Goal: Task Accomplishment & Management: Manage account settings

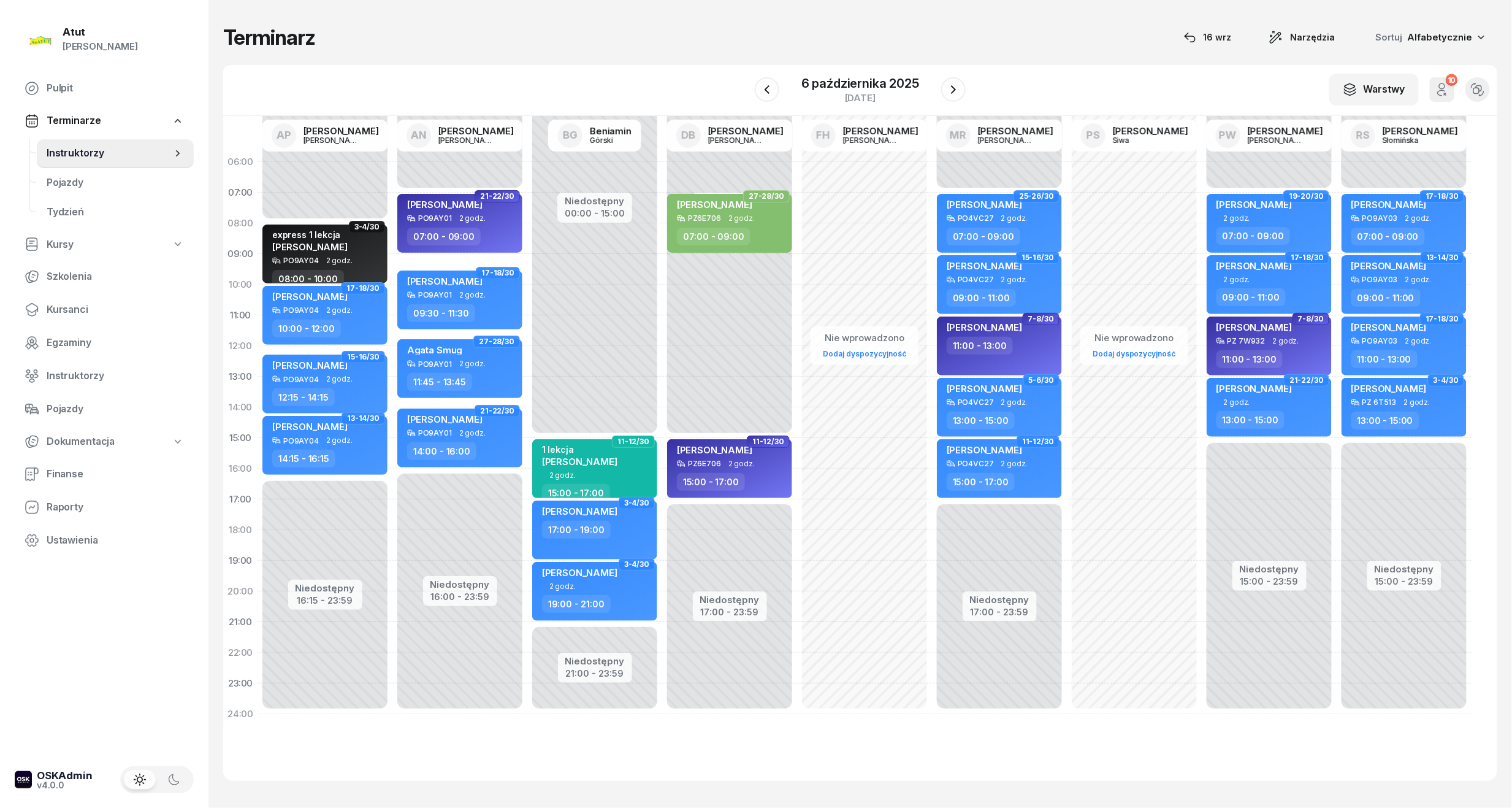
click at [949, 88] on icon "button" at bounding box center [953, 89] width 14 height 14
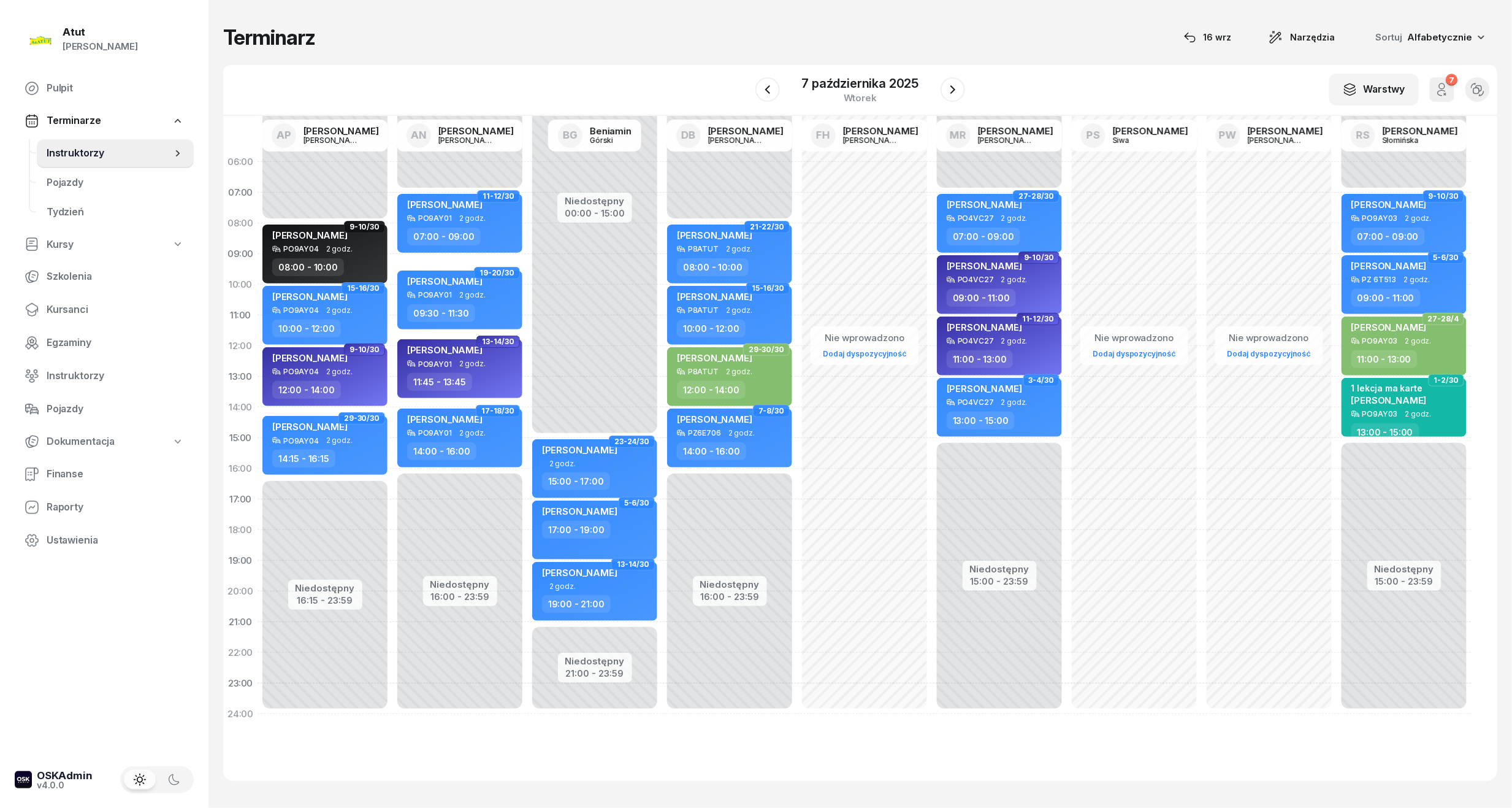
click at [949, 88] on icon "button" at bounding box center [952, 89] width 14 height 14
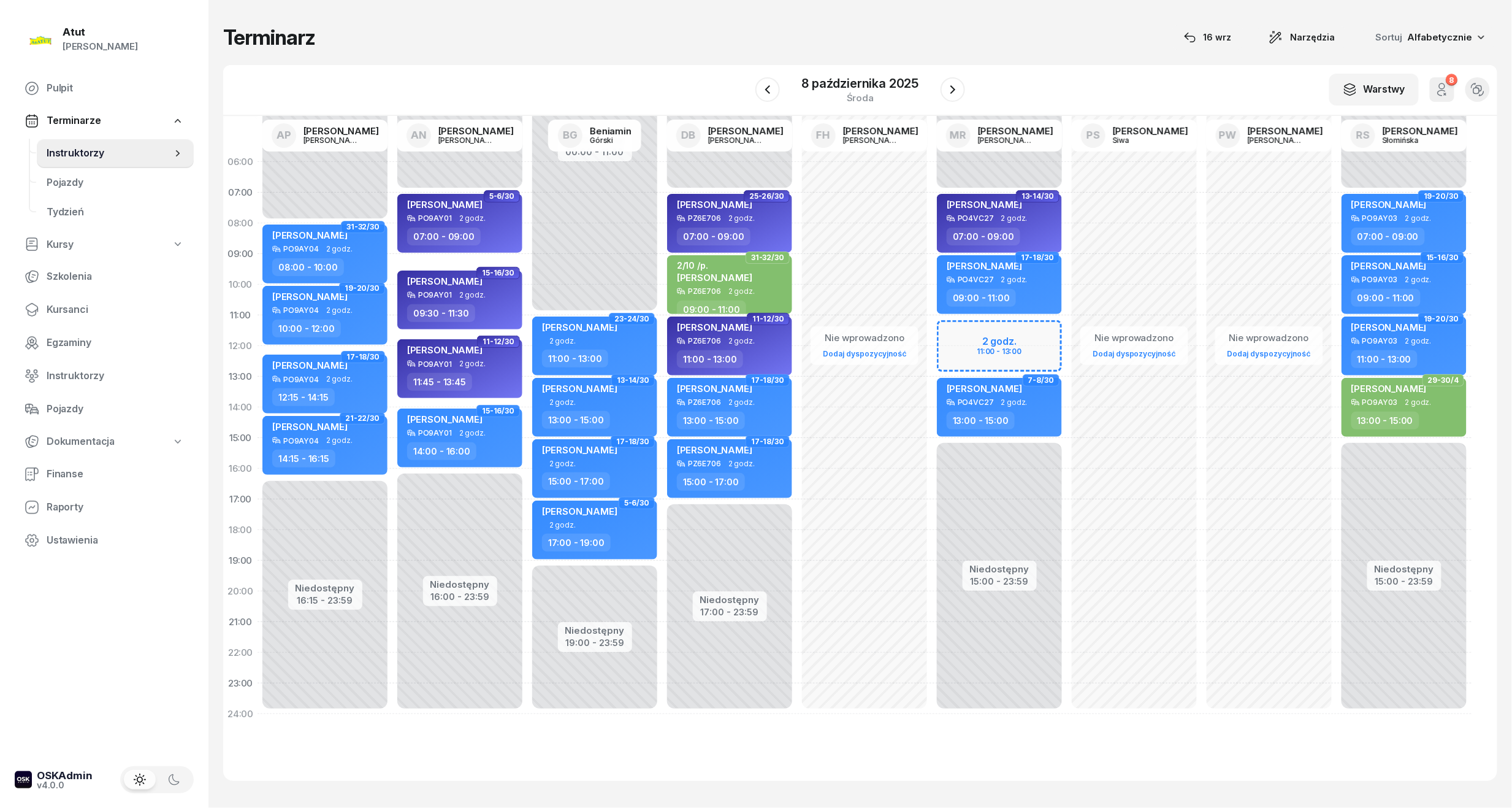
click at [949, 88] on icon "button" at bounding box center [952, 89] width 14 height 14
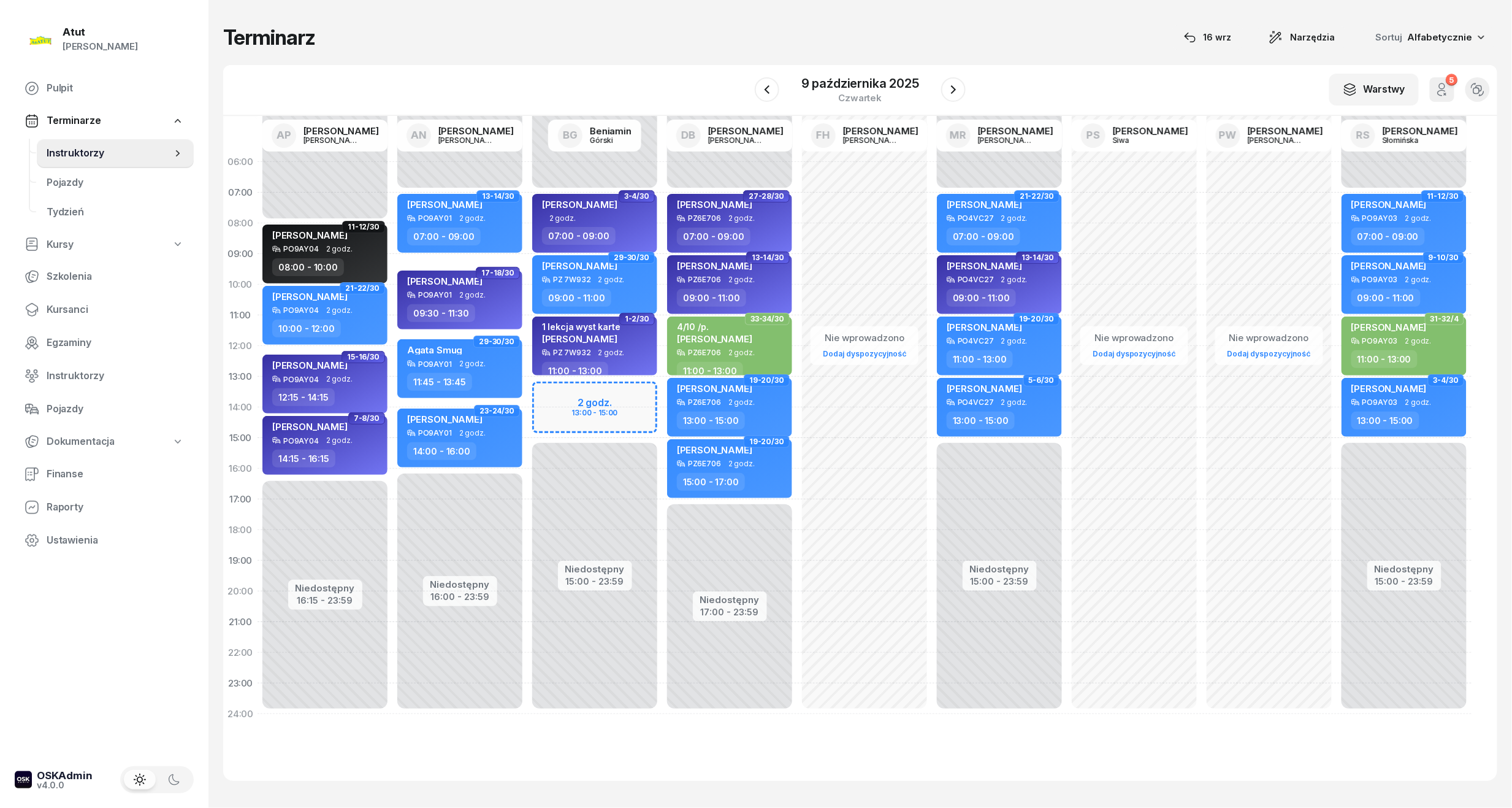
click at [949, 88] on icon "button" at bounding box center [953, 89] width 14 height 14
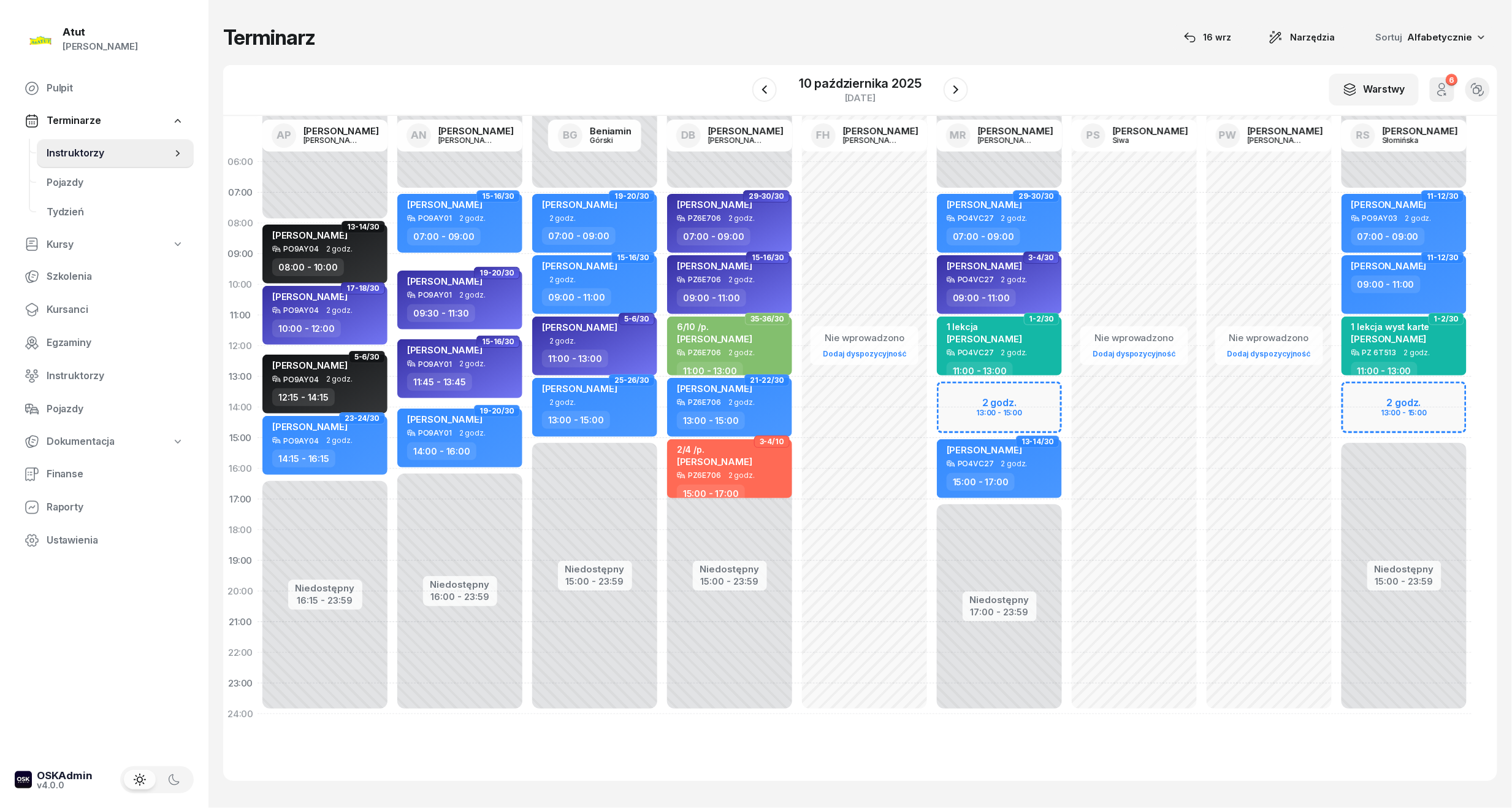
click at [949, 88] on icon "button" at bounding box center [956, 89] width 14 height 14
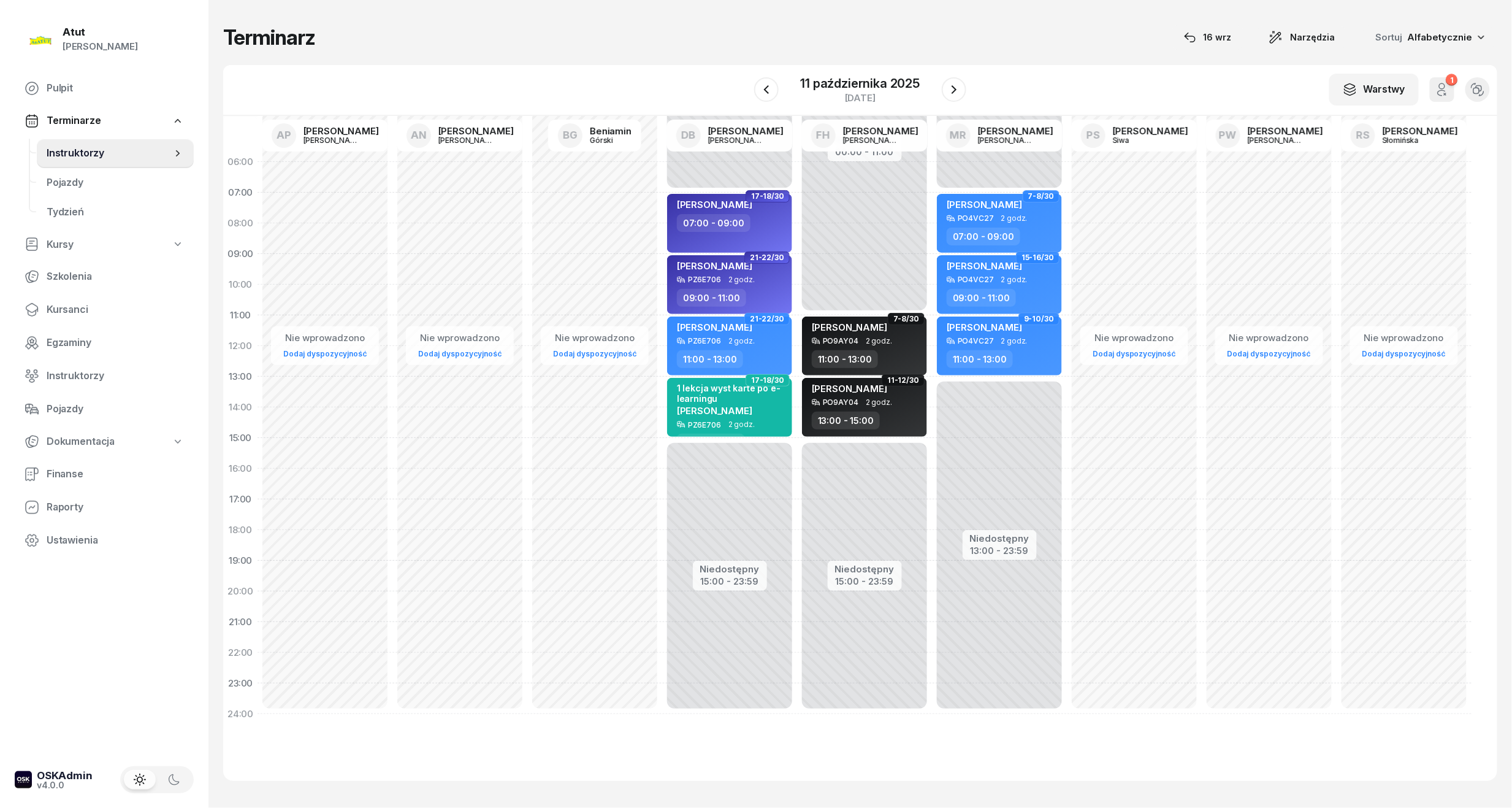
click at [949, 88] on icon "button" at bounding box center [954, 89] width 14 height 14
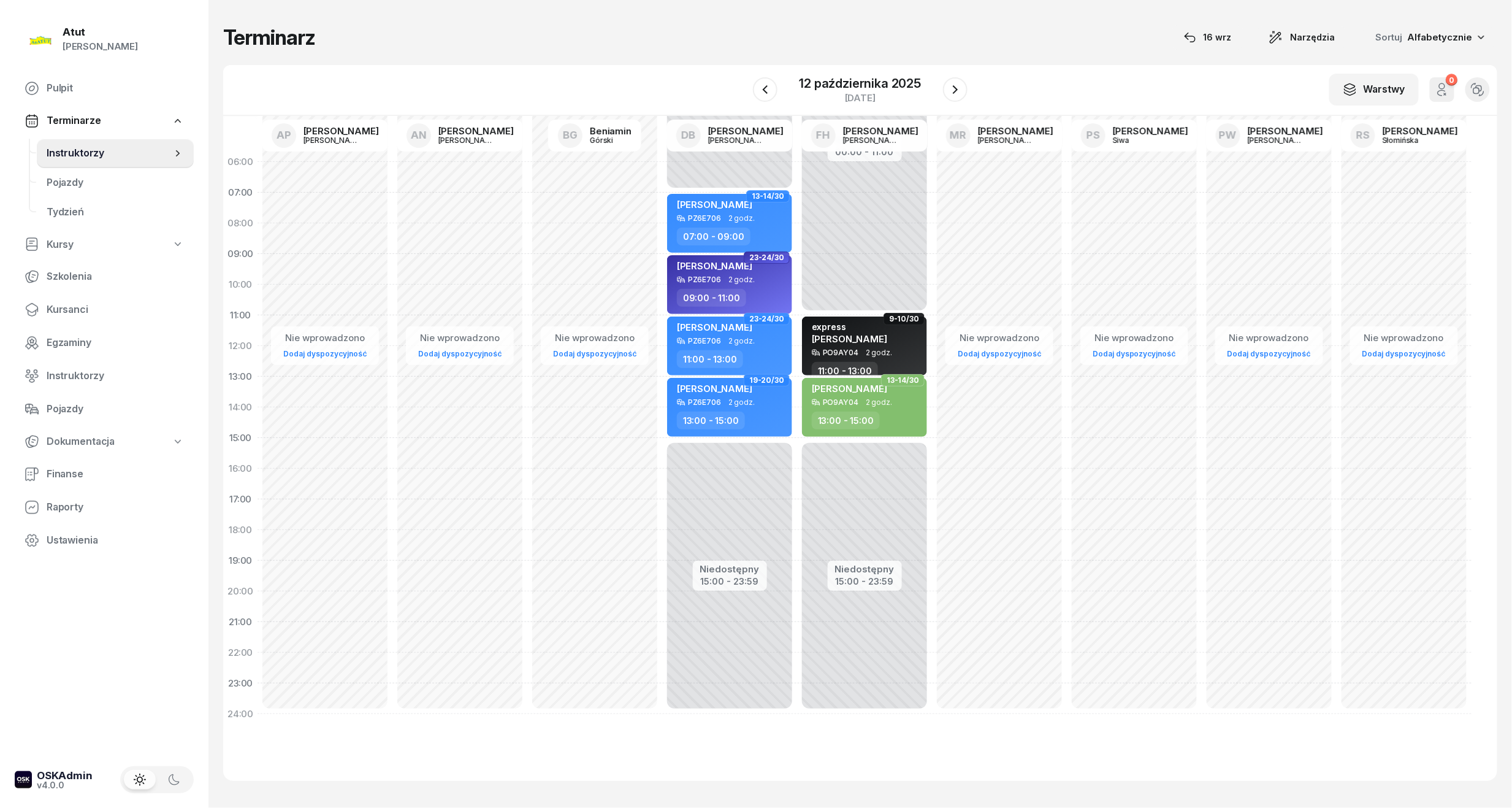
click at [949, 88] on icon "button" at bounding box center [955, 89] width 14 height 14
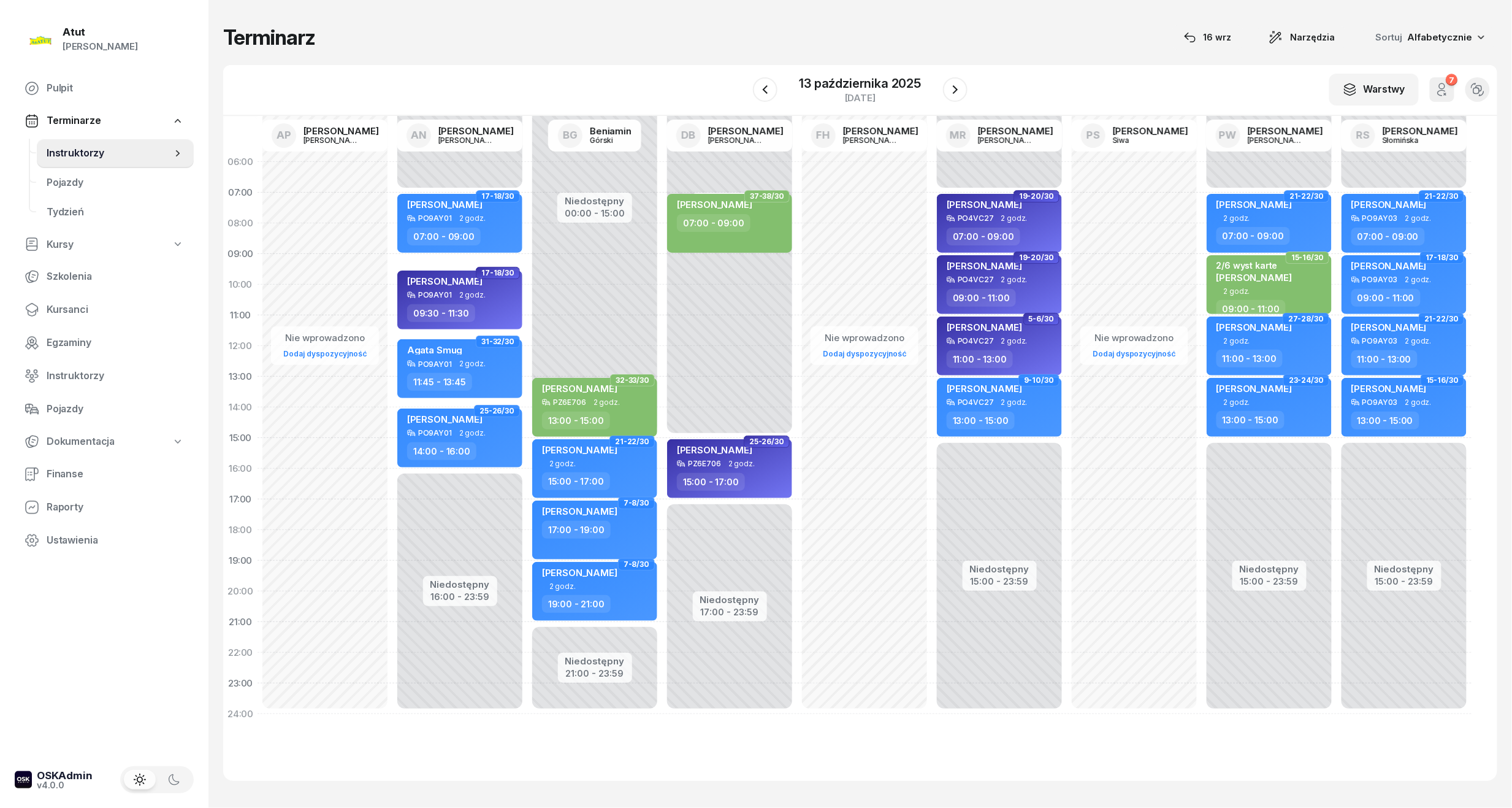
click at [949, 88] on icon "button" at bounding box center [955, 89] width 14 height 14
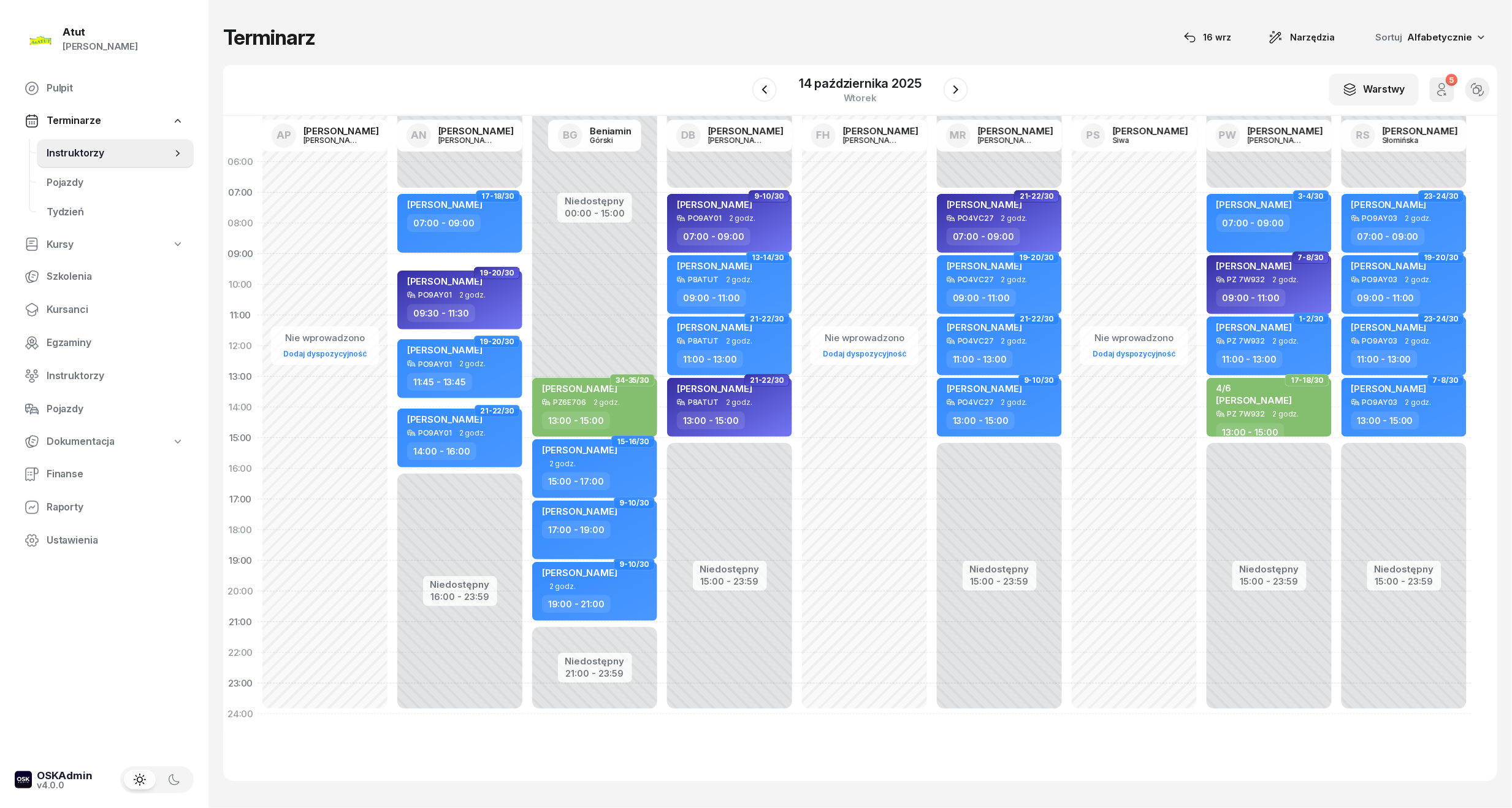
click at [949, 88] on icon "button" at bounding box center [956, 89] width 14 height 14
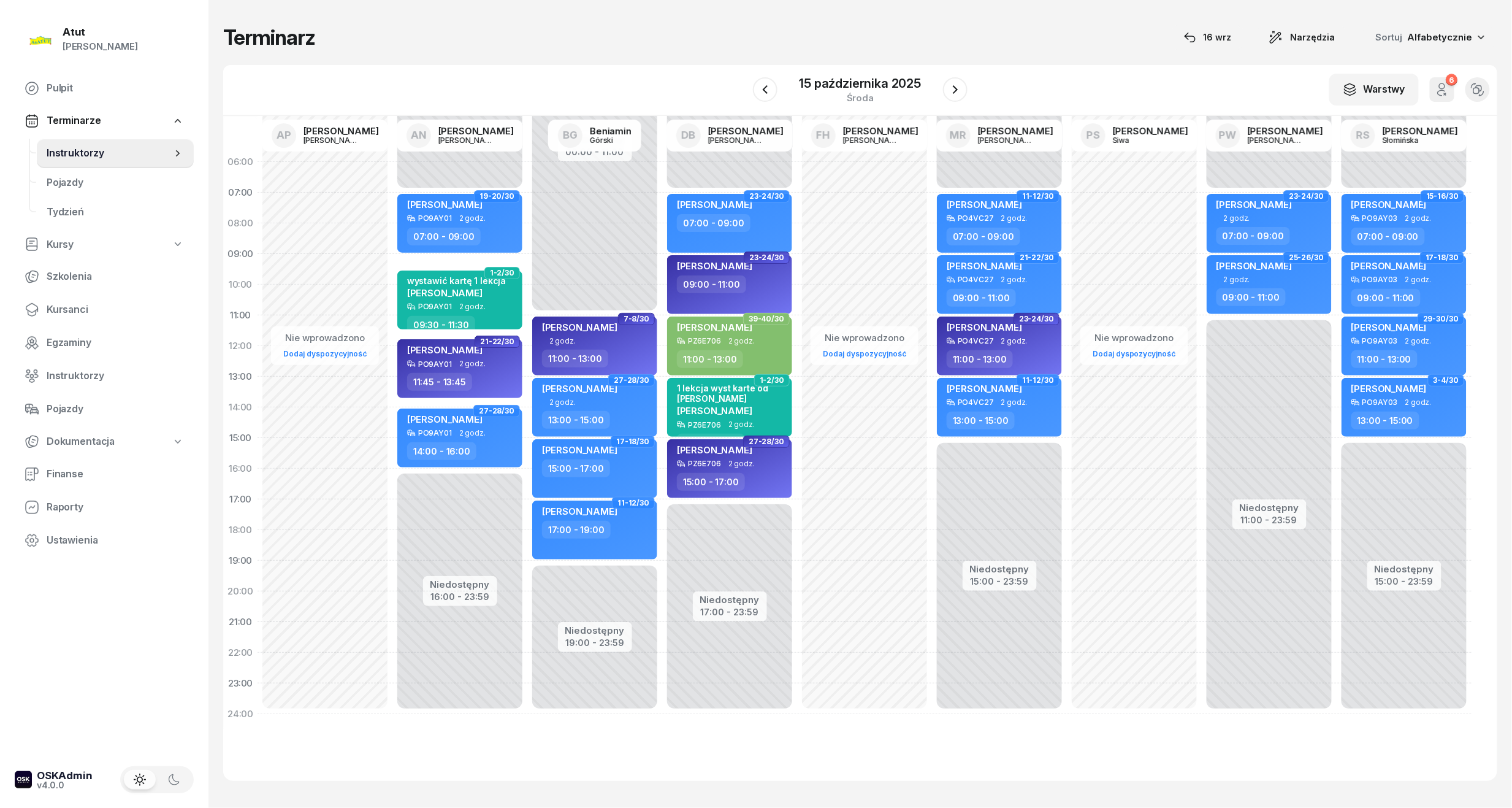
click at [949, 88] on icon "button" at bounding box center [955, 89] width 14 height 14
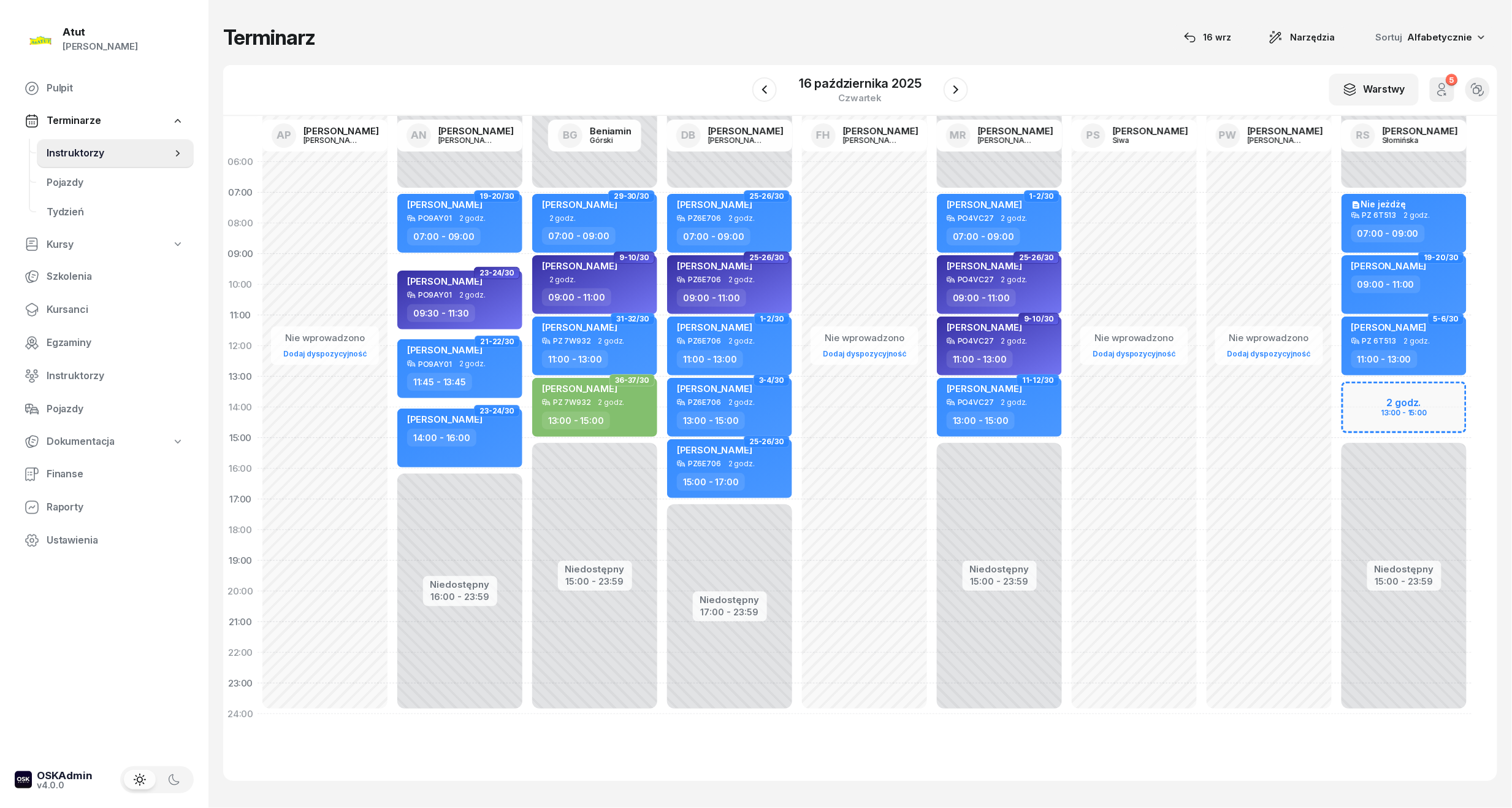
click at [949, 88] on icon "button" at bounding box center [956, 89] width 14 height 14
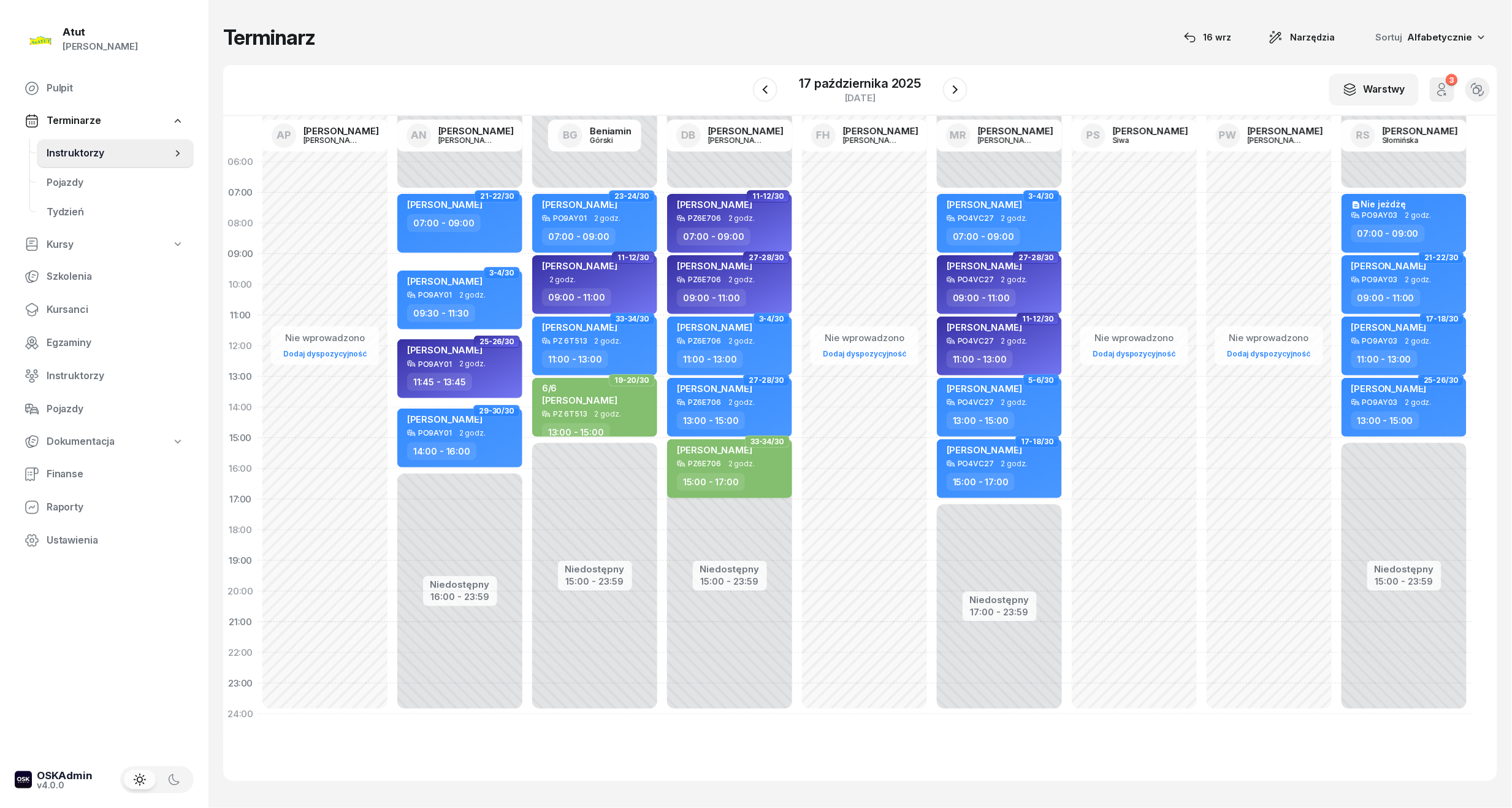
click at [949, 88] on icon "button" at bounding box center [955, 89] width 14 height 14
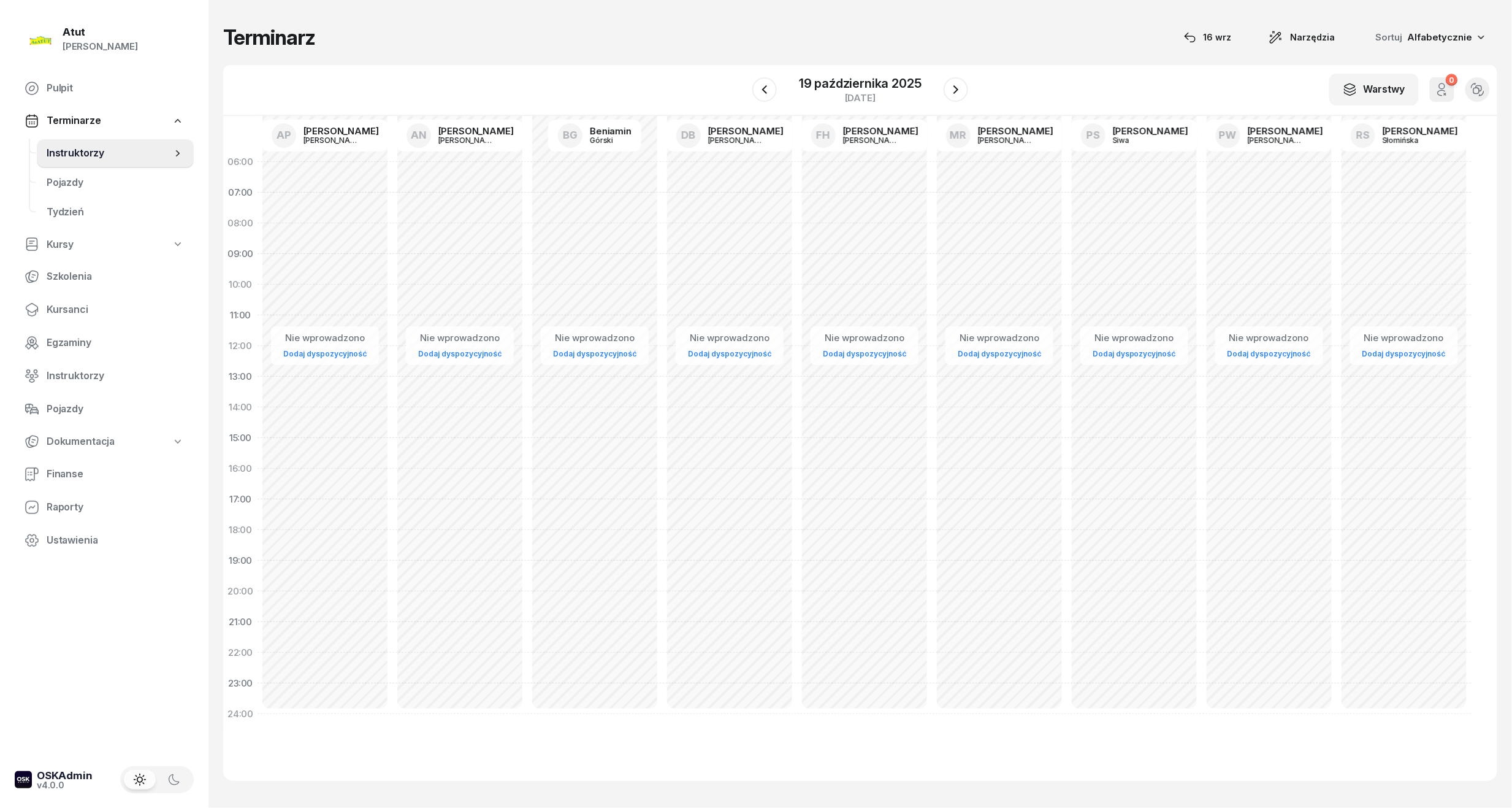
click at [949, 88] on icon "button" at bounding box center [956, 89] width 14 height 14
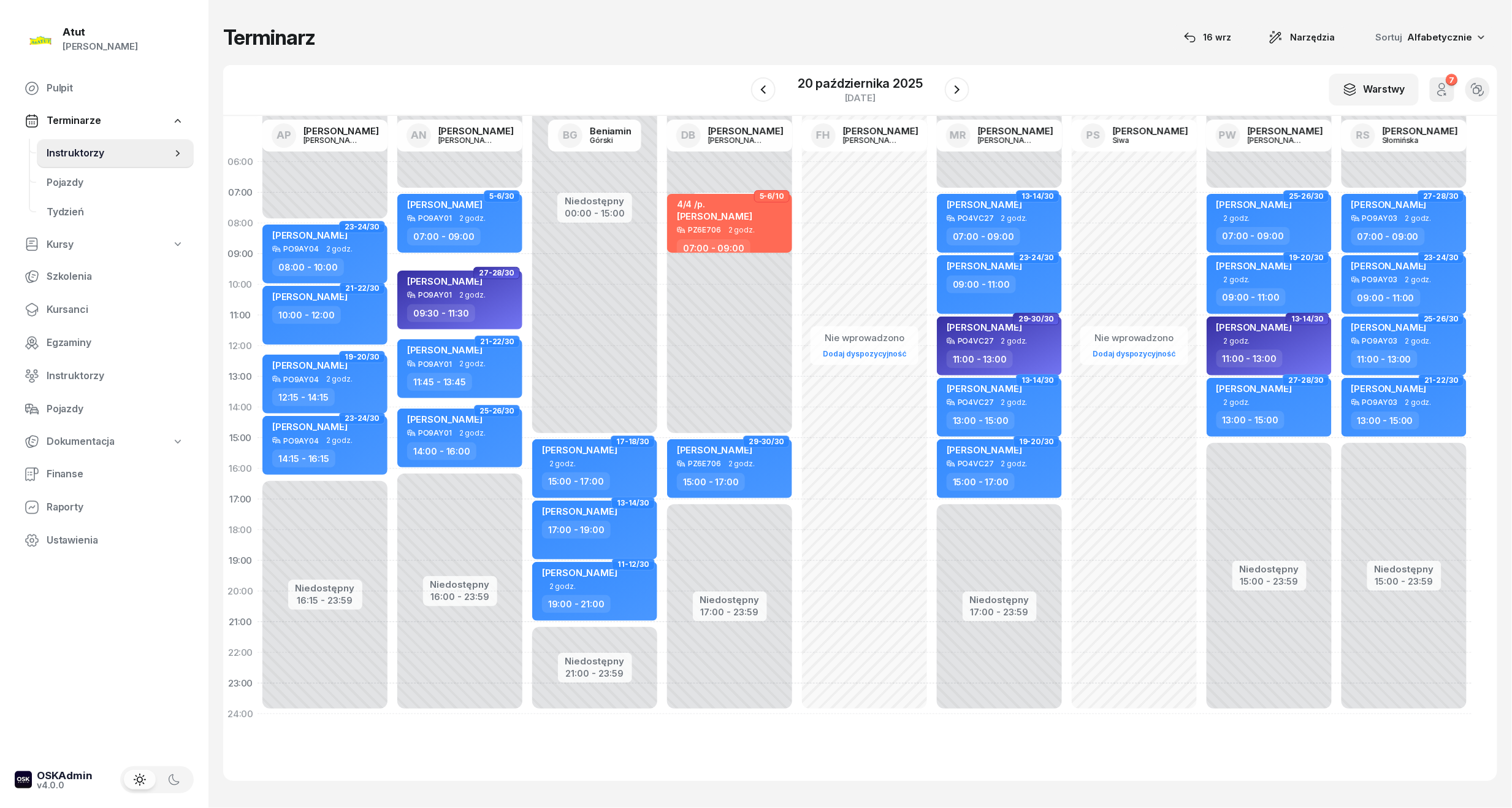
click at [950, 88] on icon "button" at bounding box center [957, 89] width 14 height 14
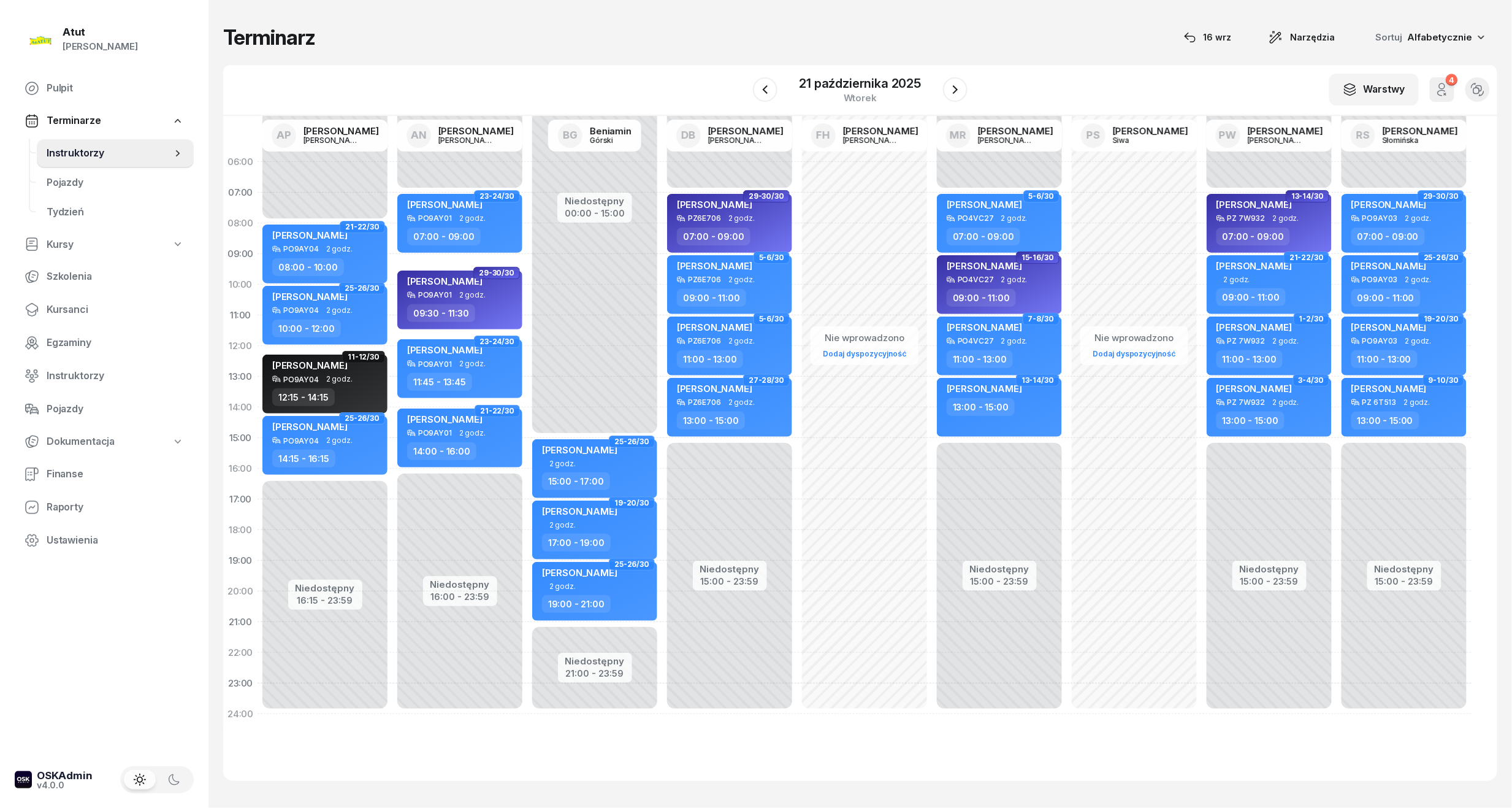
click at [949, 88] on icon "button" at bounding box center [955, 89] width 14 height 14
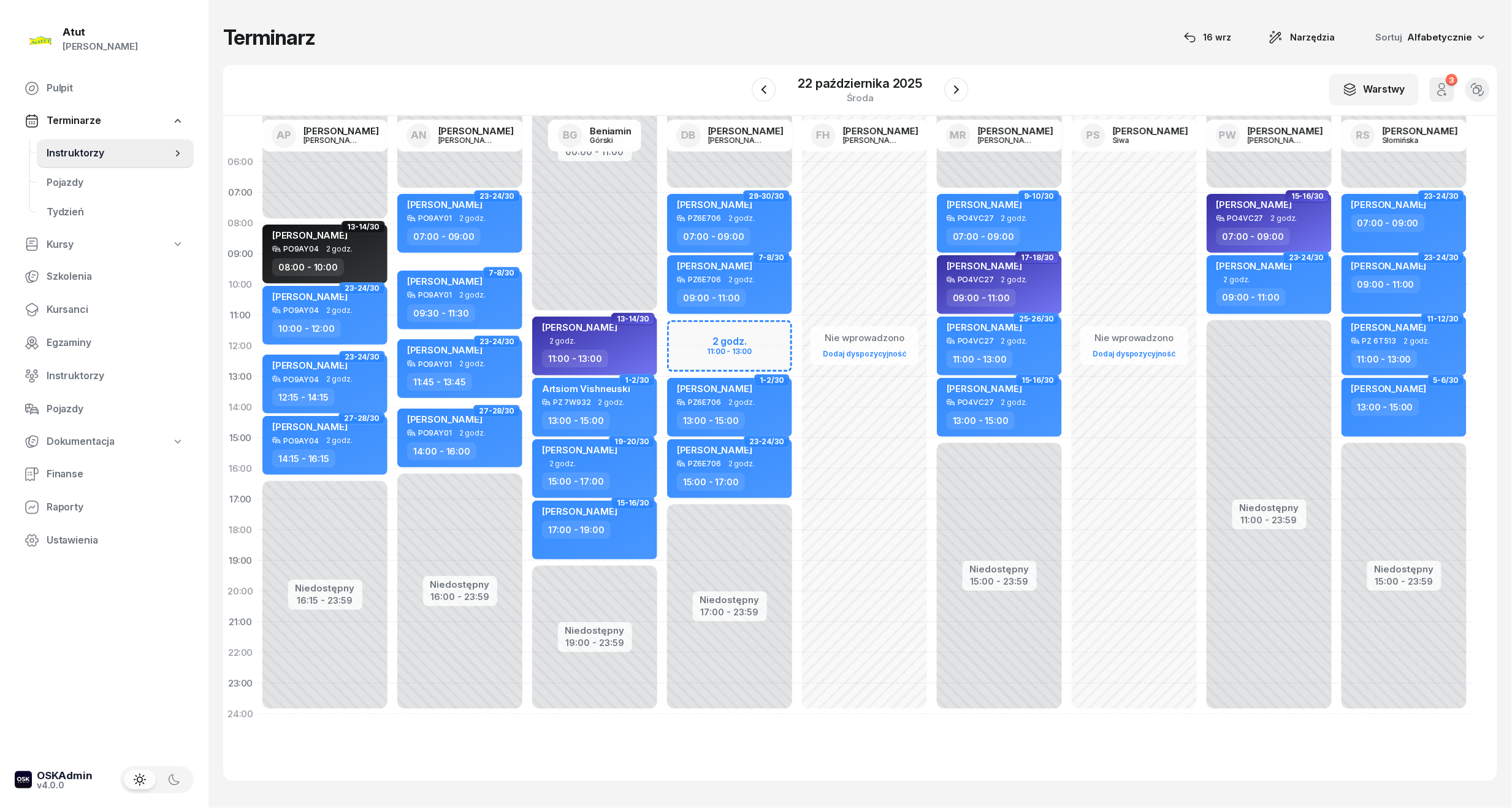
click at [949, 88] on icon "button" at bounding box center [956, 89] width 14 height 14
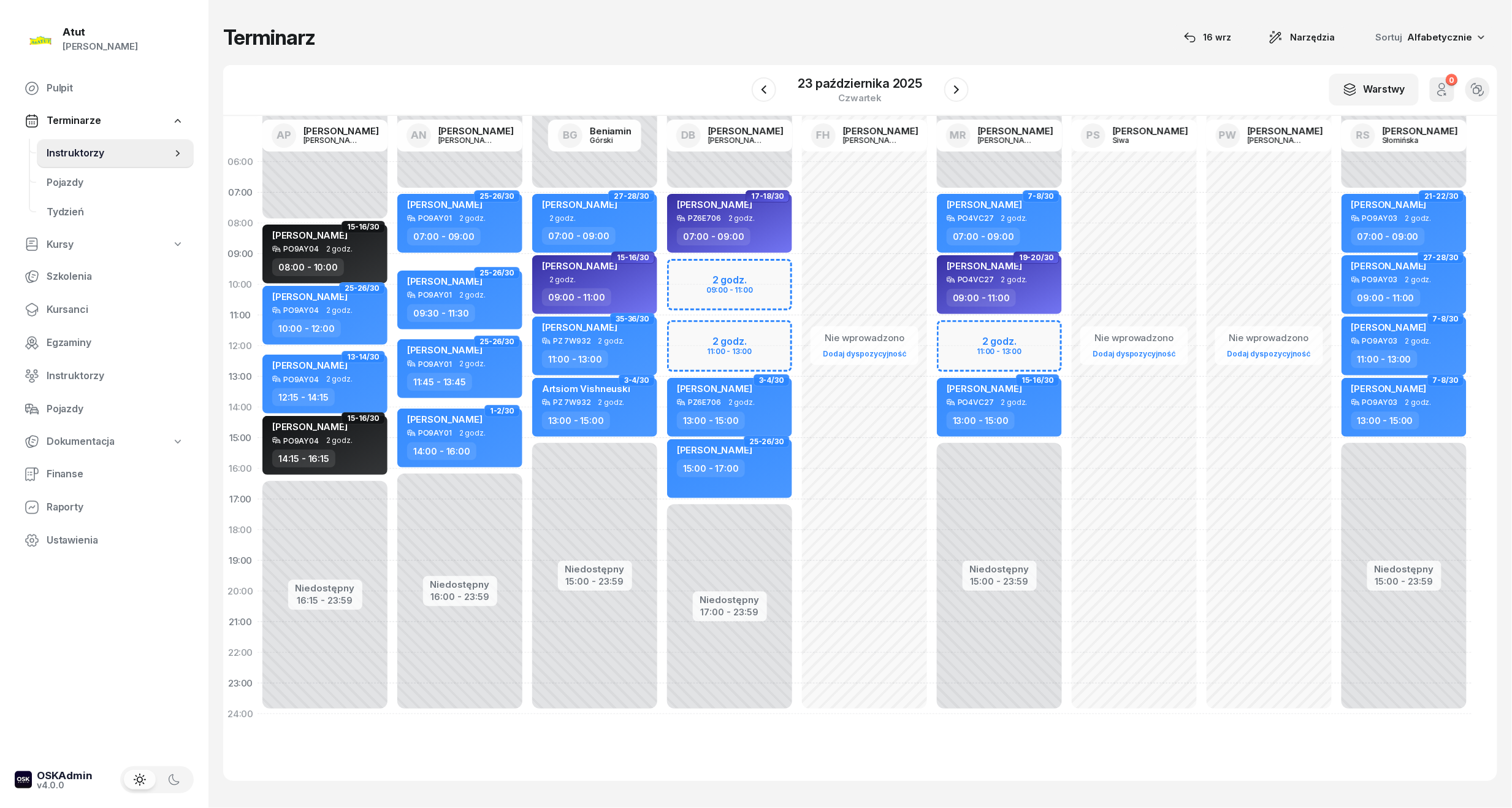
click at [949, 88] on icon "button" at bounding box center [956, 89] width 14 height 14
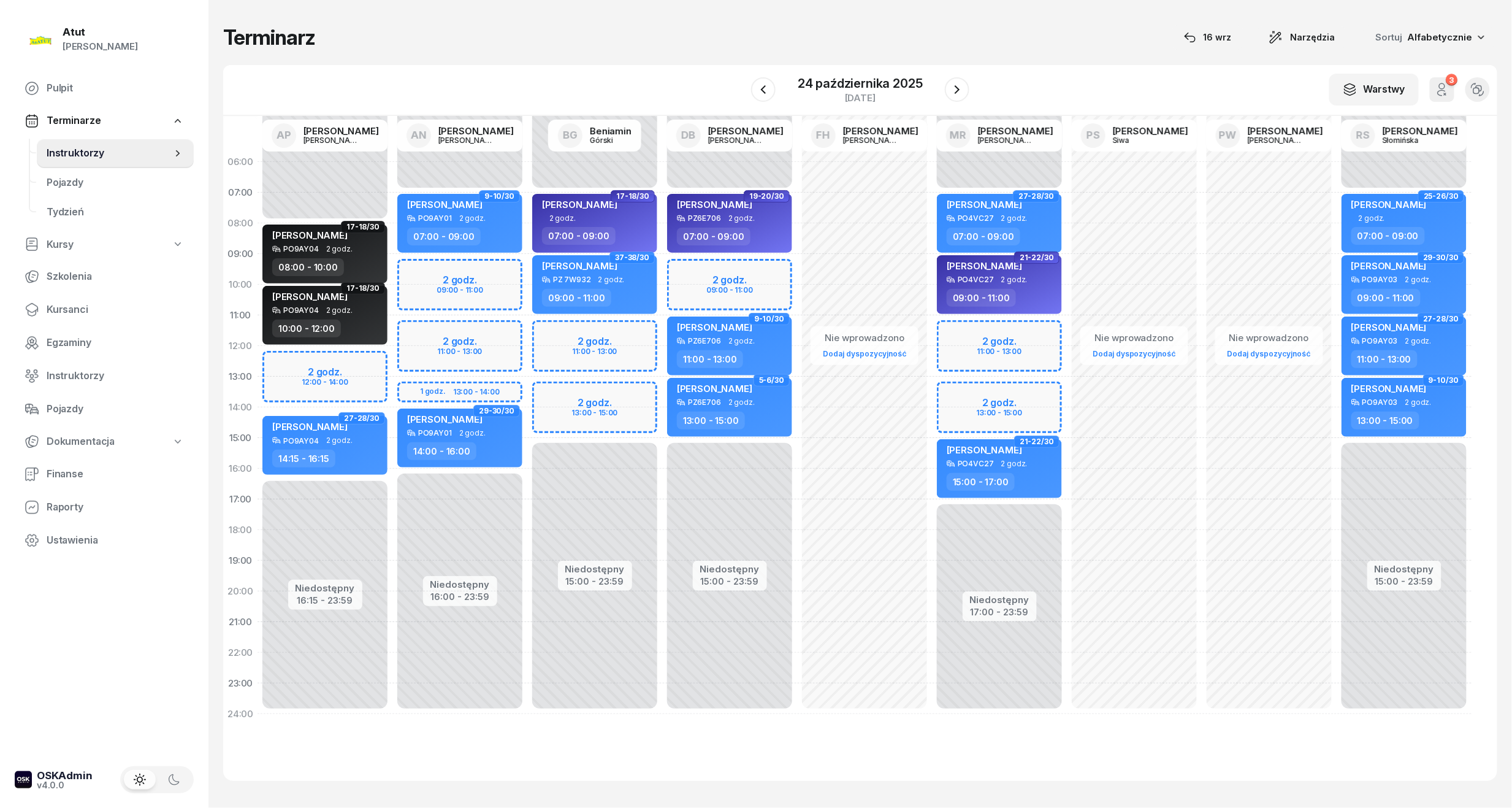
click at [950, 88] on icon "button" at bounding box center [957, 89] width 14 height 14
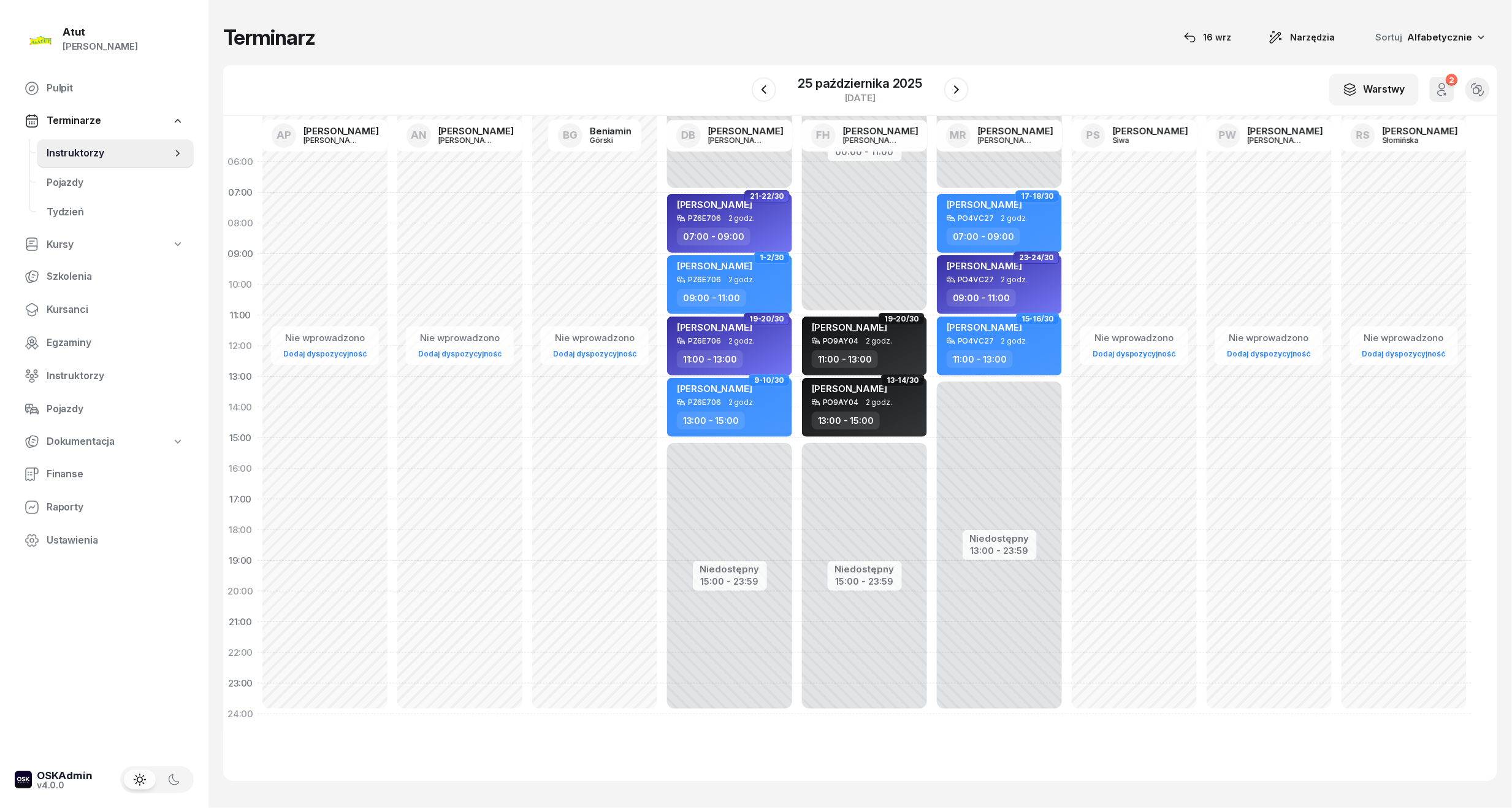
click at [949, 88] on icon "button" at bounding box center [956, 89] width 14 height 14
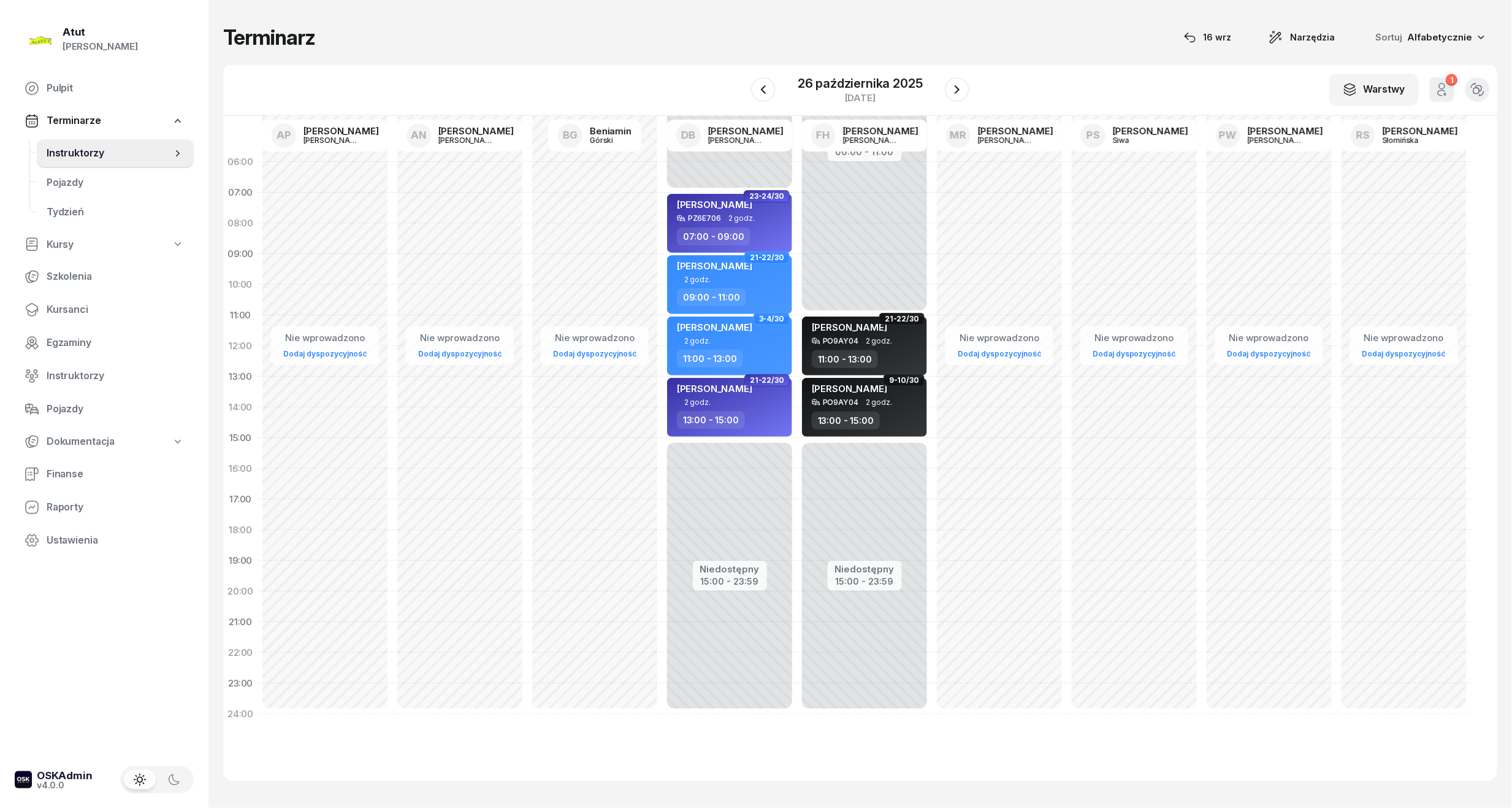
click at [950, 88] on icon "button" at bounding box center [957, 89] width 14 height 14
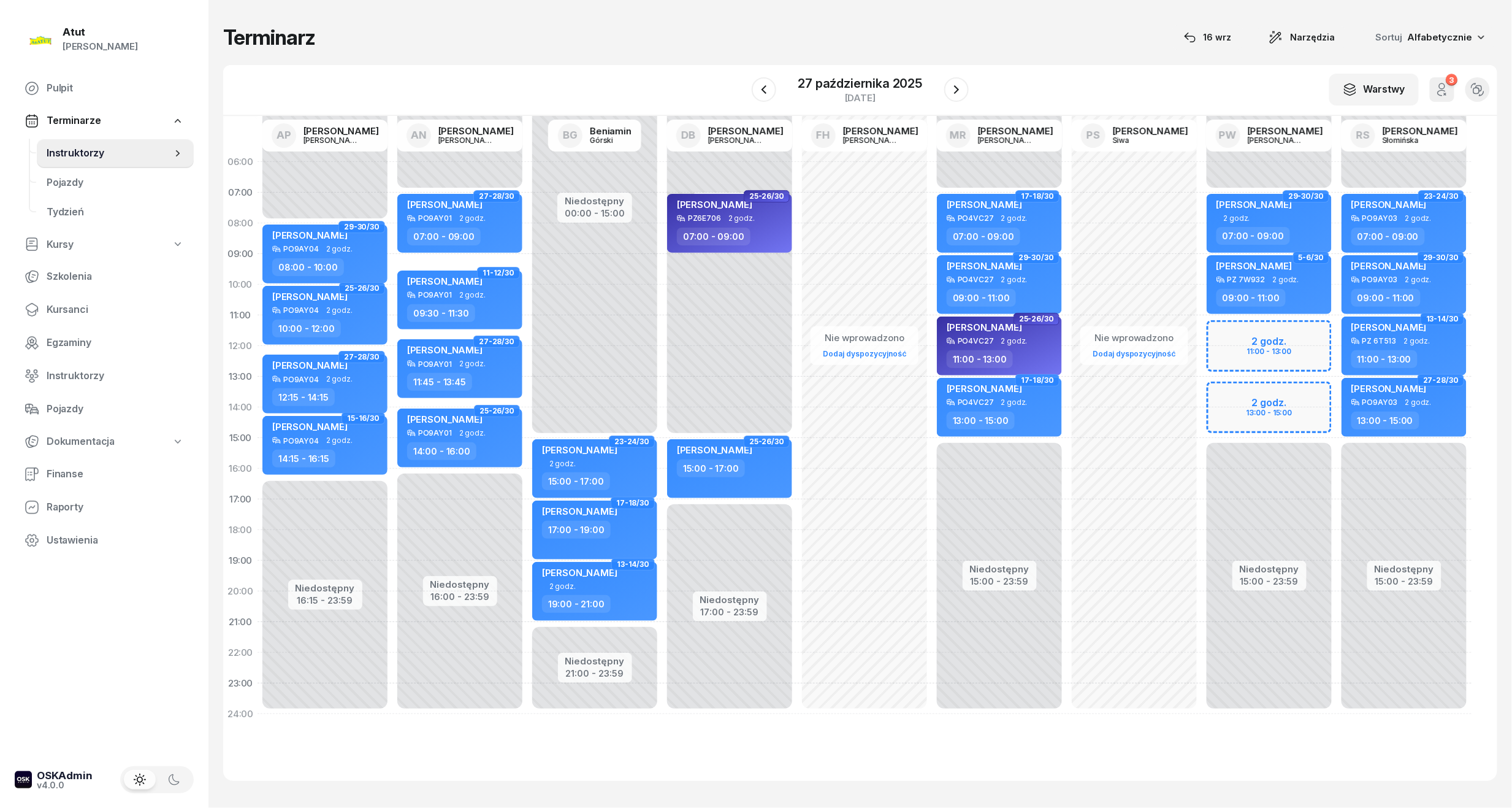
click at [949, 88] on icon "button" at bounding box center [956, 89] width 14 height 14
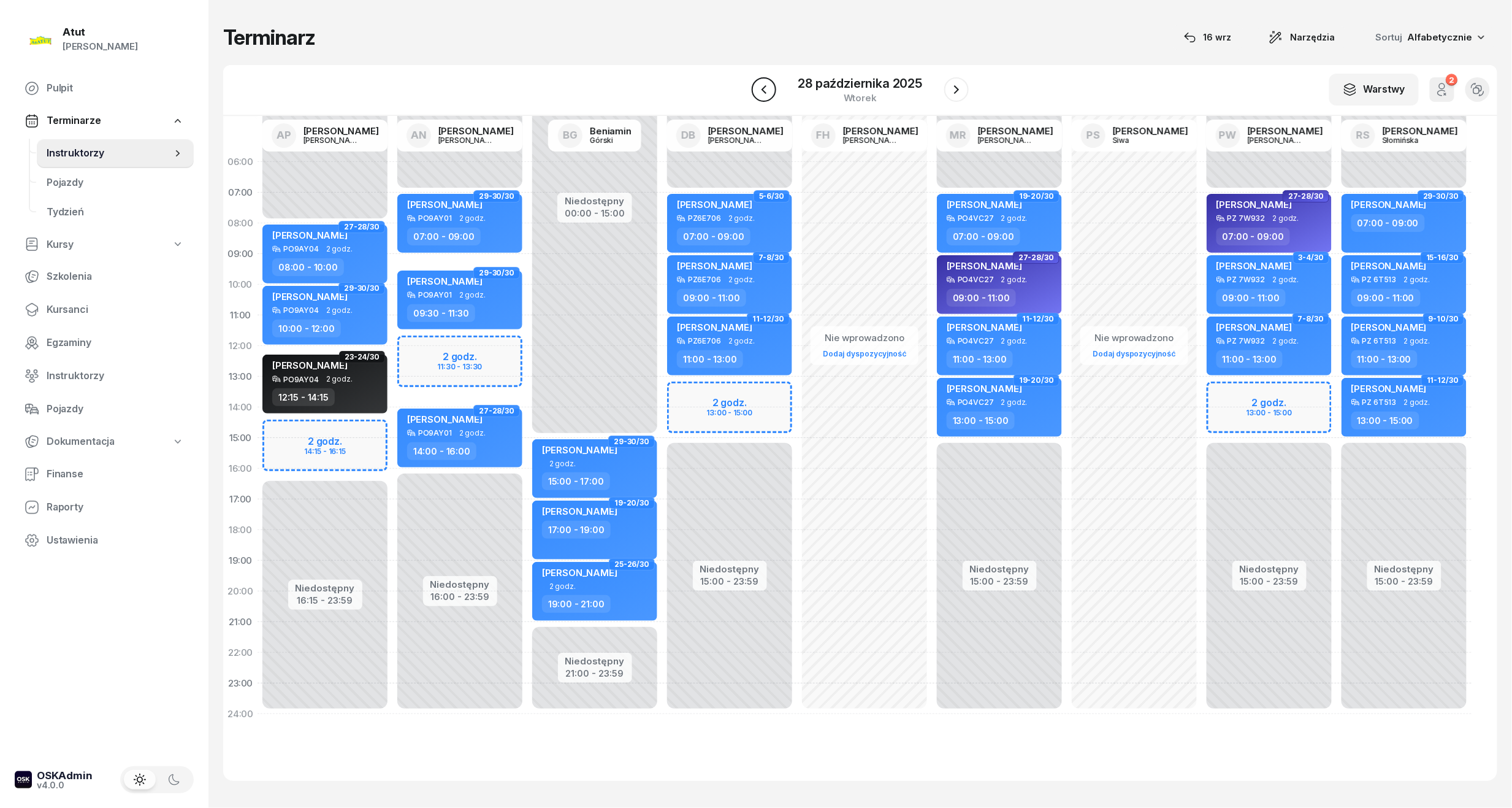
click at [762, 86] on icon "button" at bounding box center [764, 89] width 14 height 14
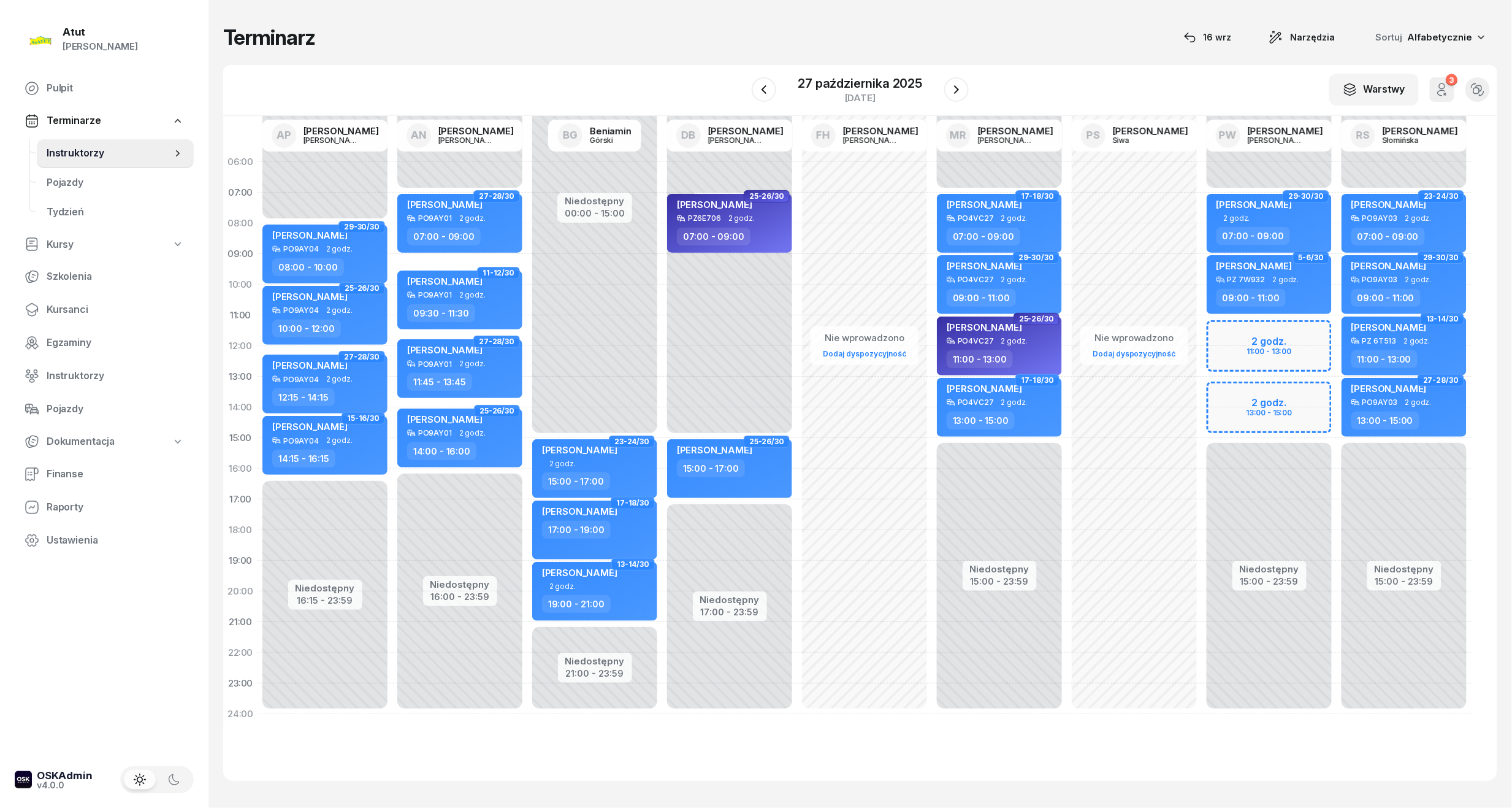
click at [1237, 340] on div "Niedostępny 00:00 - 07:00 Niedostępny 15:00 - 23:59 2 godz. 11:00 - 13:00 2 god…" at bounding box center [1269, 438] width 135 height 583
select select "11"
select select "13"
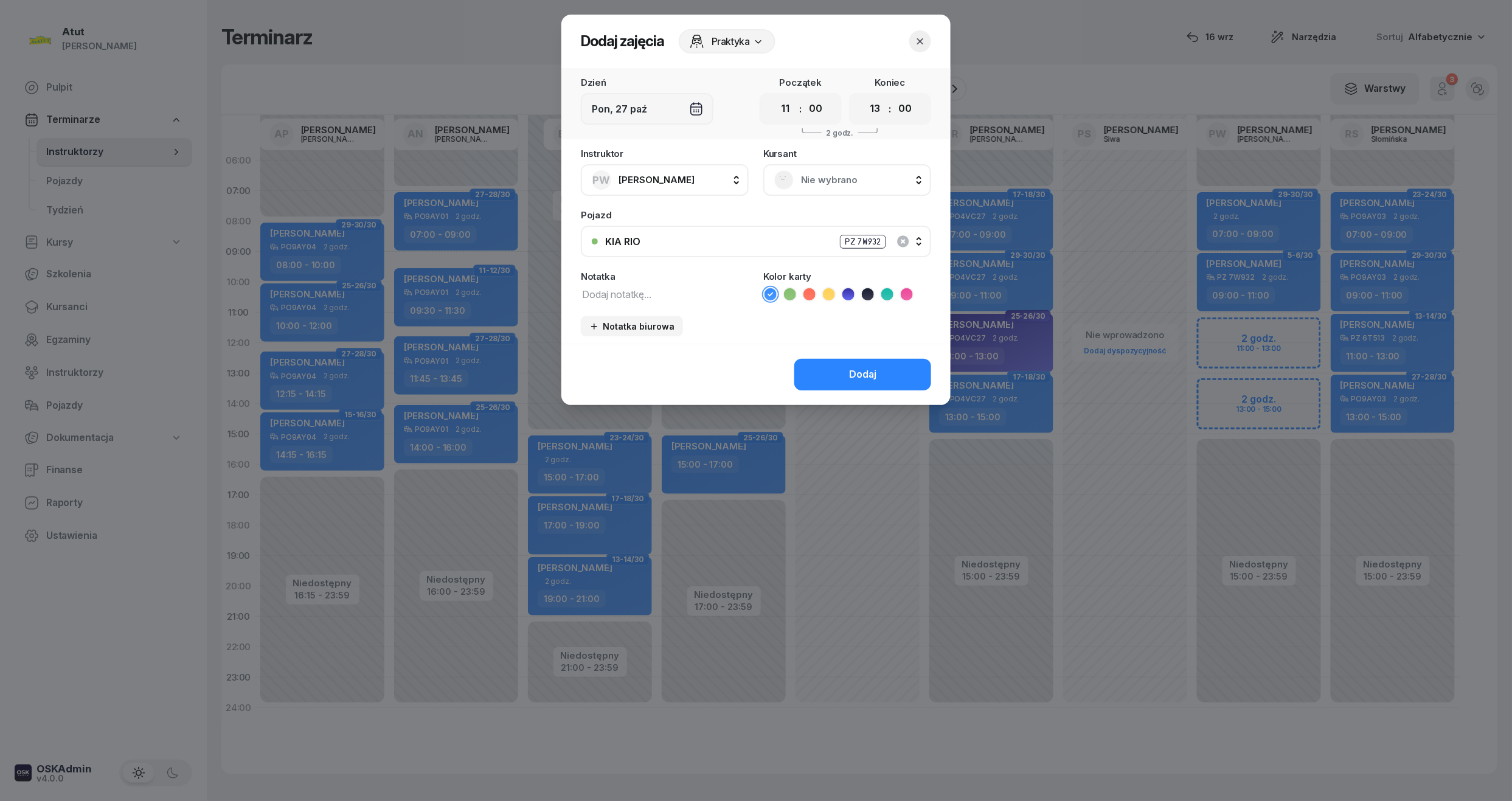
click at [842, 180] on span "Nie wybrano" at bounding box center [861, 180] width 119 height 16
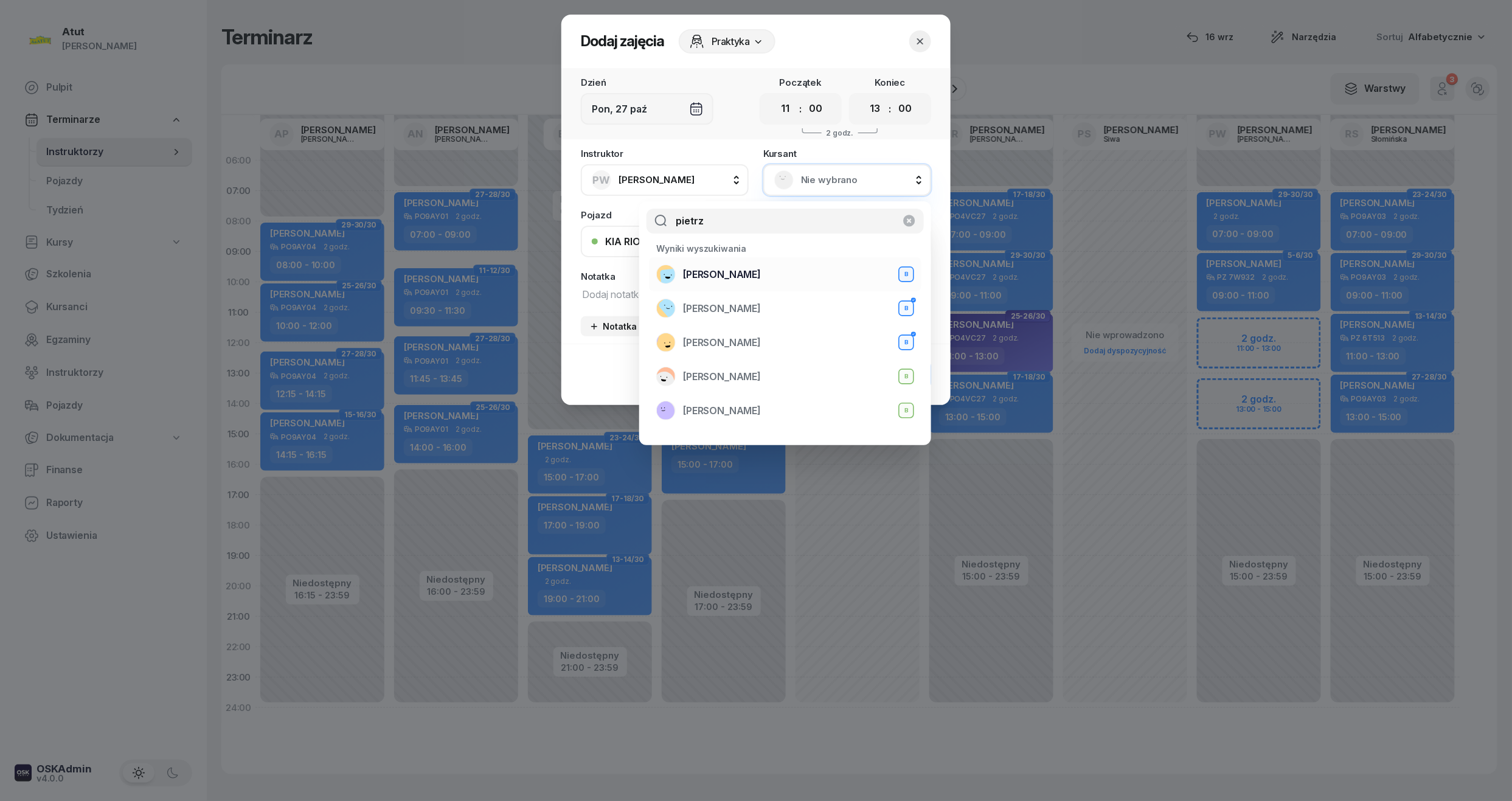
type input "pietrz"
click at [716, 268] on span "[PERSON_NAME]" at bounding box center [722, 275] width 78 height 16
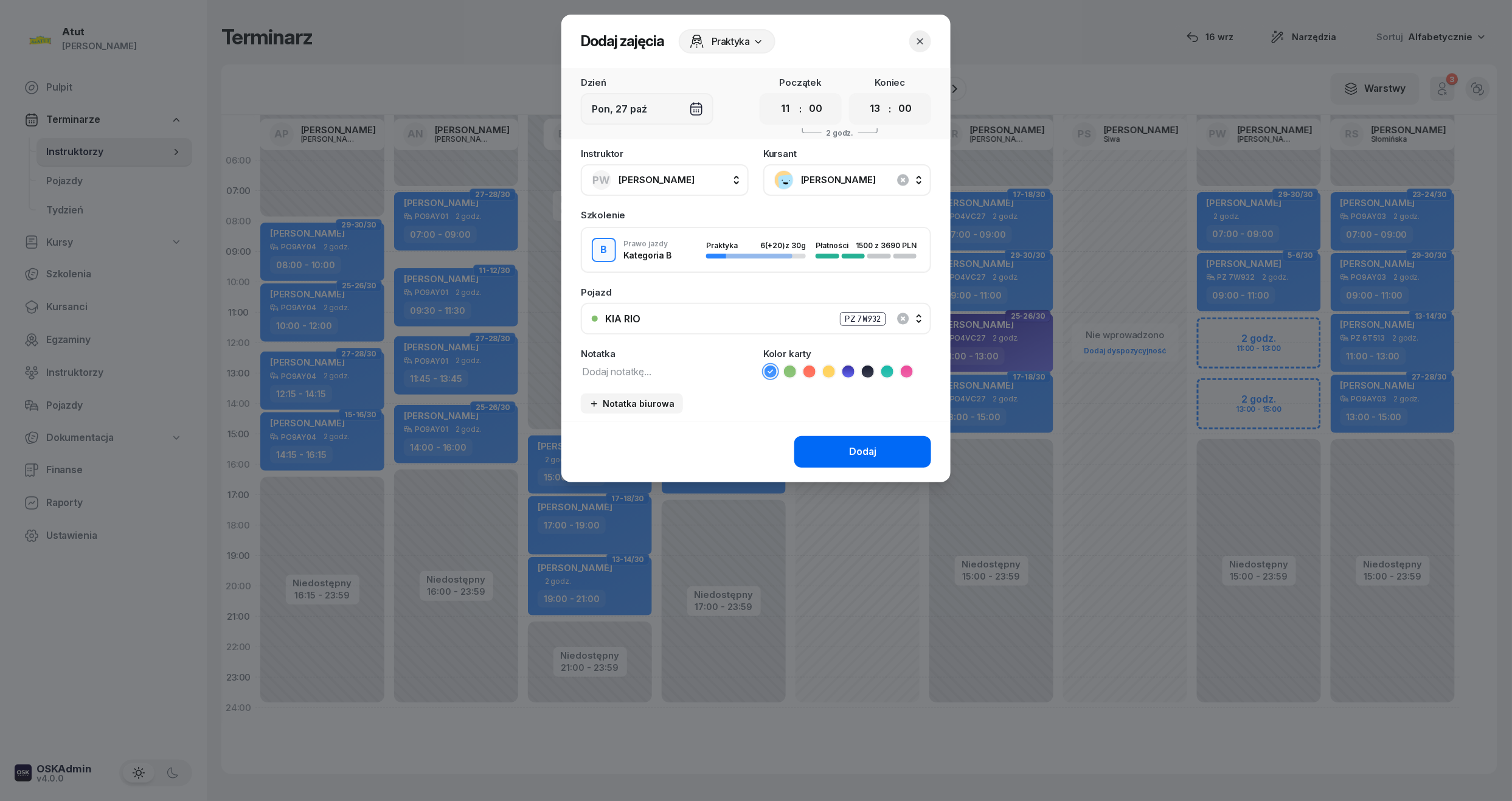
click at [848, 451] on button "Dodaj" at bounding box center [862, 451] width 137 height 32
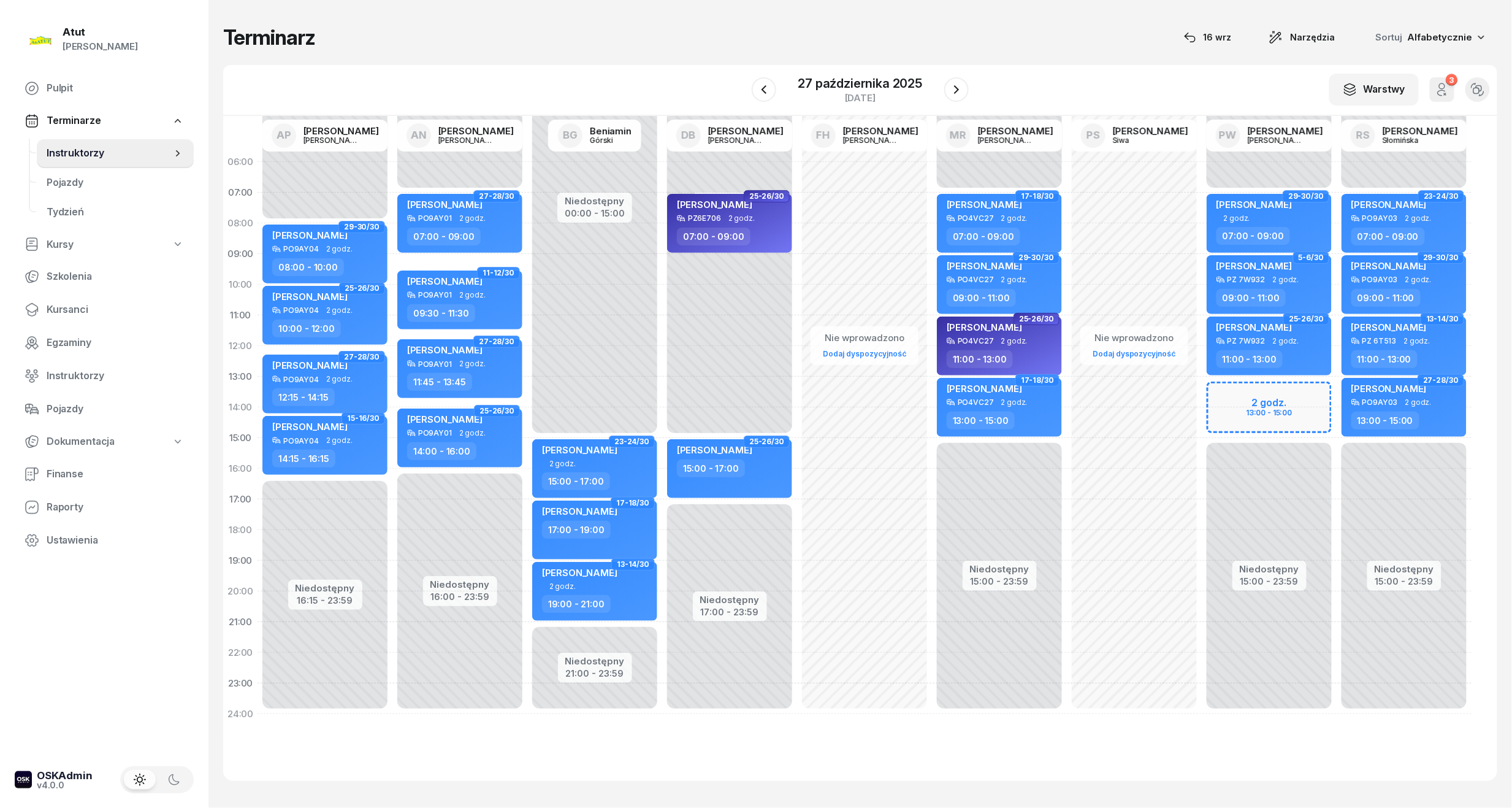
click at [945, 81] on div at bounding box center [956, 89] width 25 height 25
click at [952, 84] on icon "button" at bounding box center [956, 89] width 14 height 14
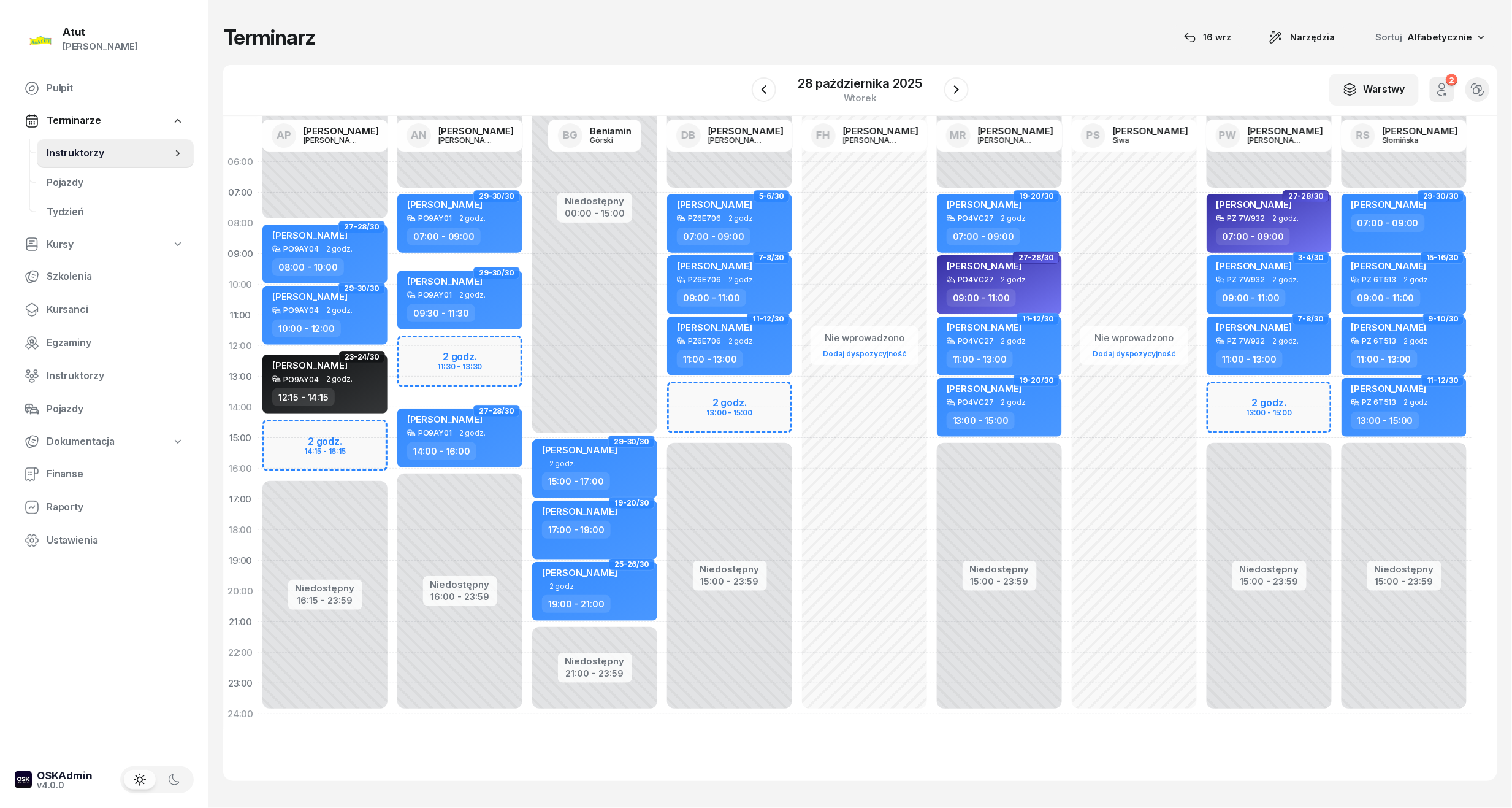
click at [1261, 402] on div "Niedostępny 00:00 - 07:00 Niedostępny 15:00 - 23:59 2 godz. 13:00 - 15:00 27-28…" at bounding box center [1269, 438] width 135 height 583
select select "13"
select select "15"
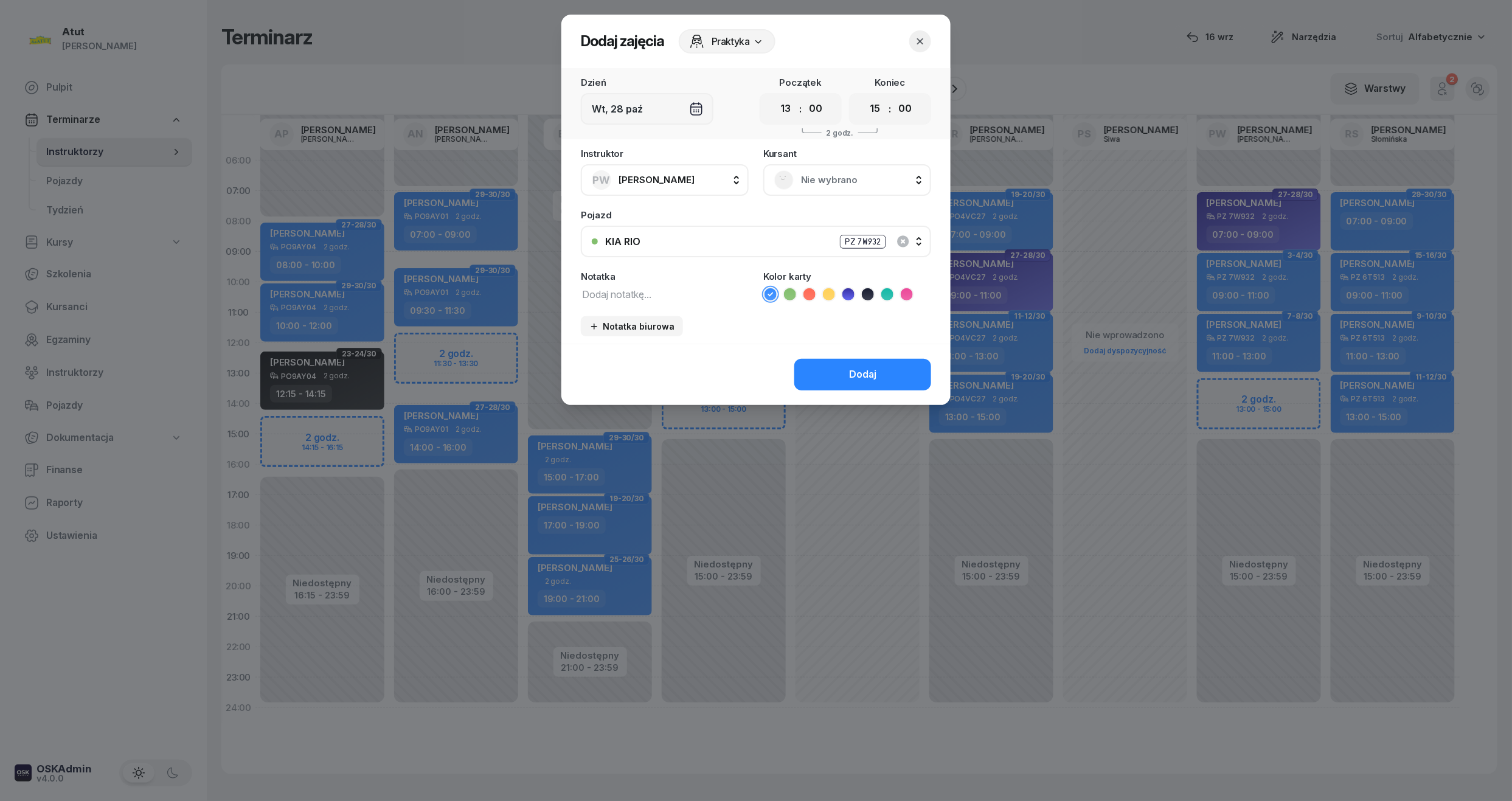
click at [884, 184] on span "Nie wybrano" at bounding box center [861, 180] width 119 height 16
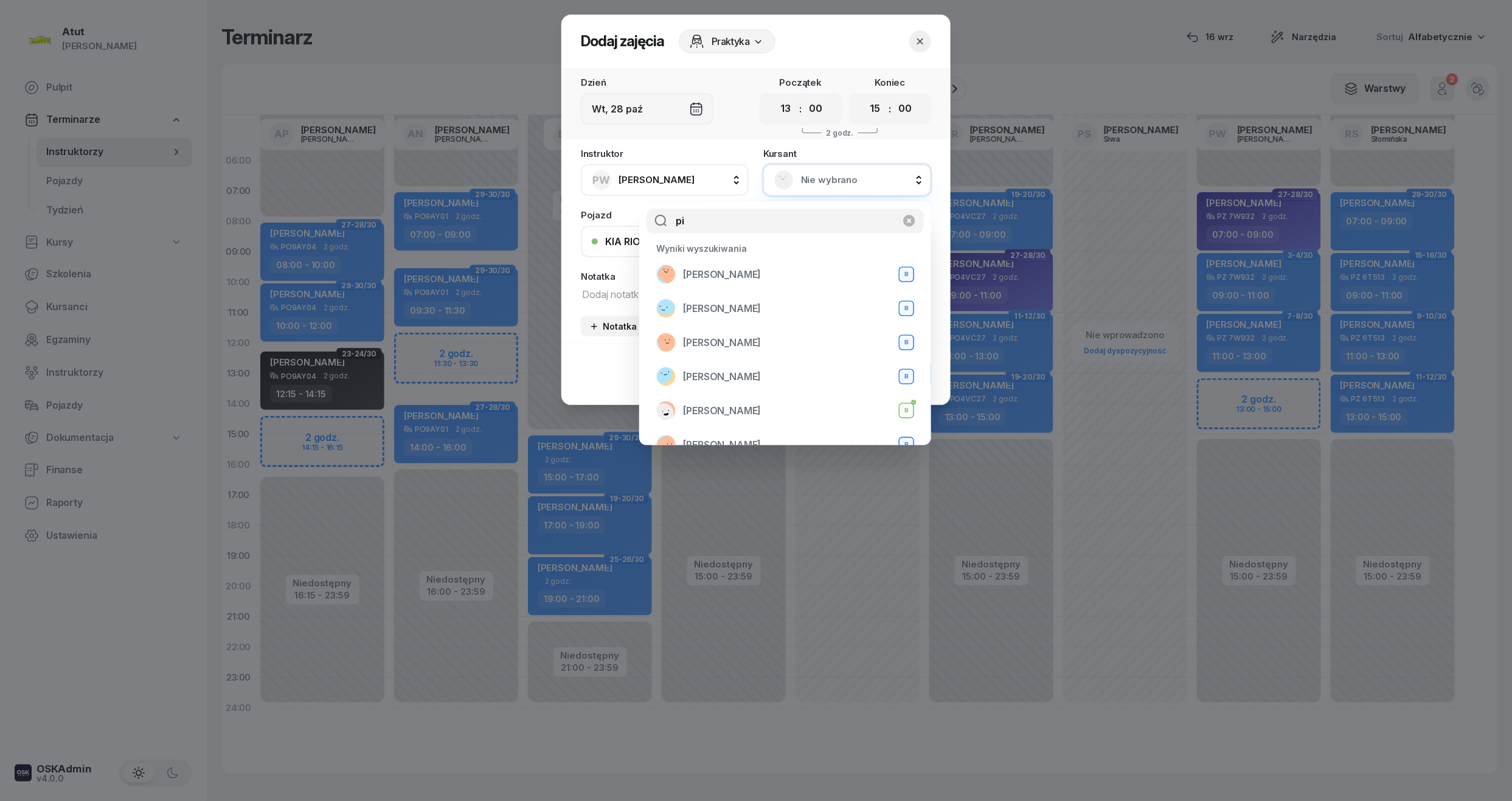
type input "pi"
click at [927, 36] on button "button" at bounding box center [920, 41] width 22 height 22
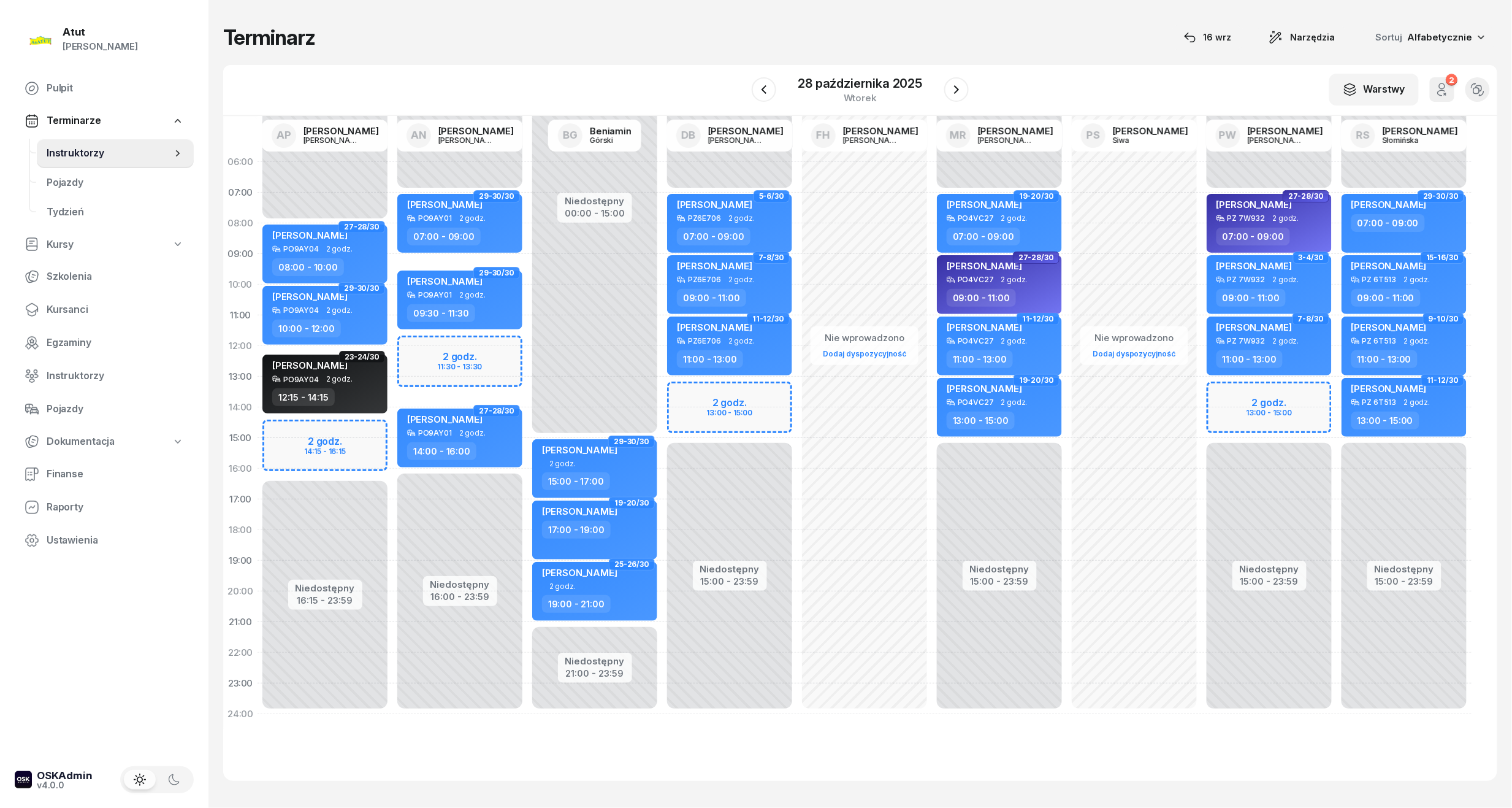
click at [776, 86] on div "28 października 2025 wtorek" at bounding box center [860, 90] width 218 height 35
click at [758, 84] on icon "button" at bounding box center [764, 89] width 14 height 14
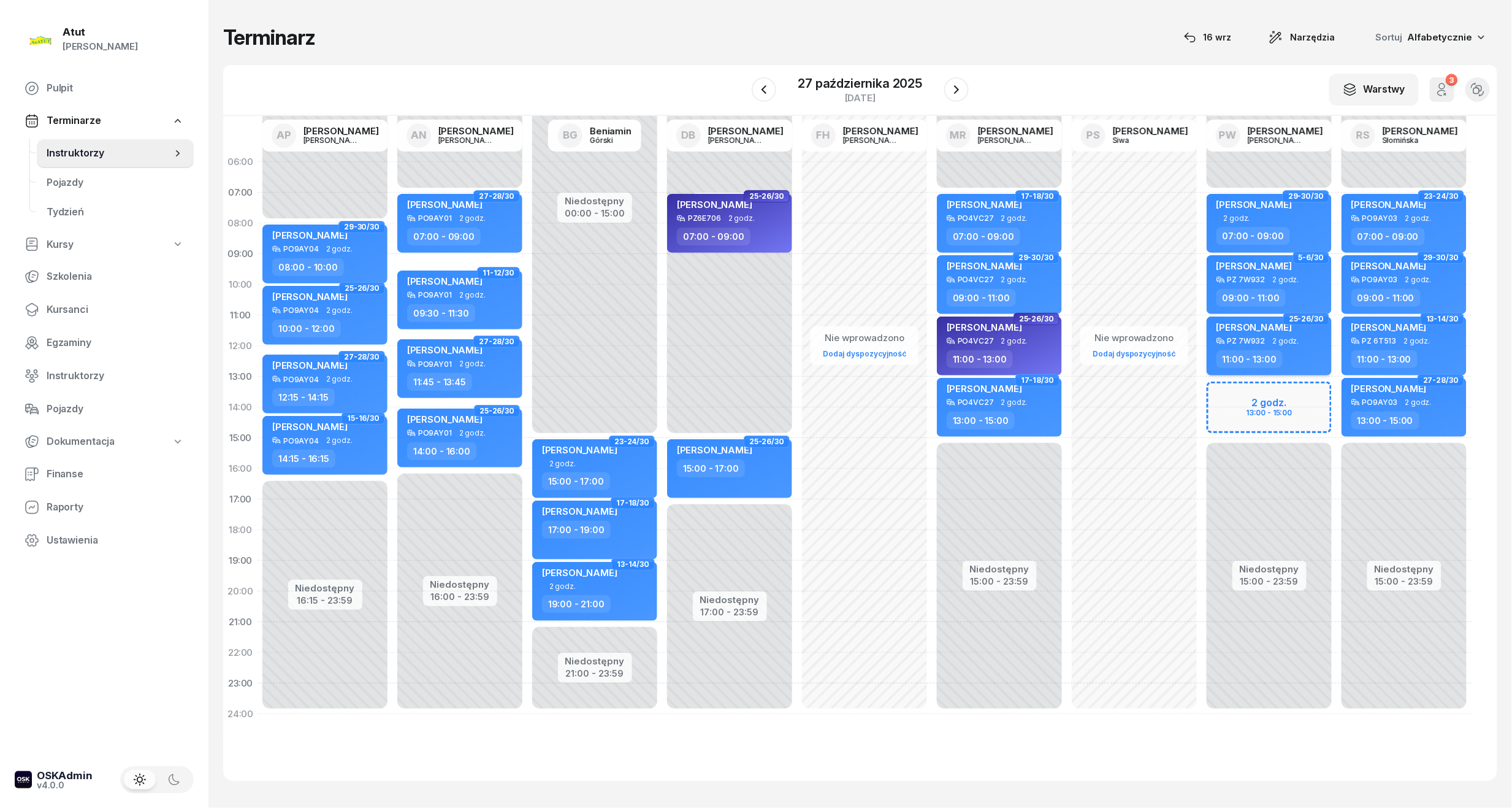
click at [1285, 332] on div "[PERSON_NAME]" at bounding box center [1270, 329] width 108 height 15
select select "11"
select select "13"
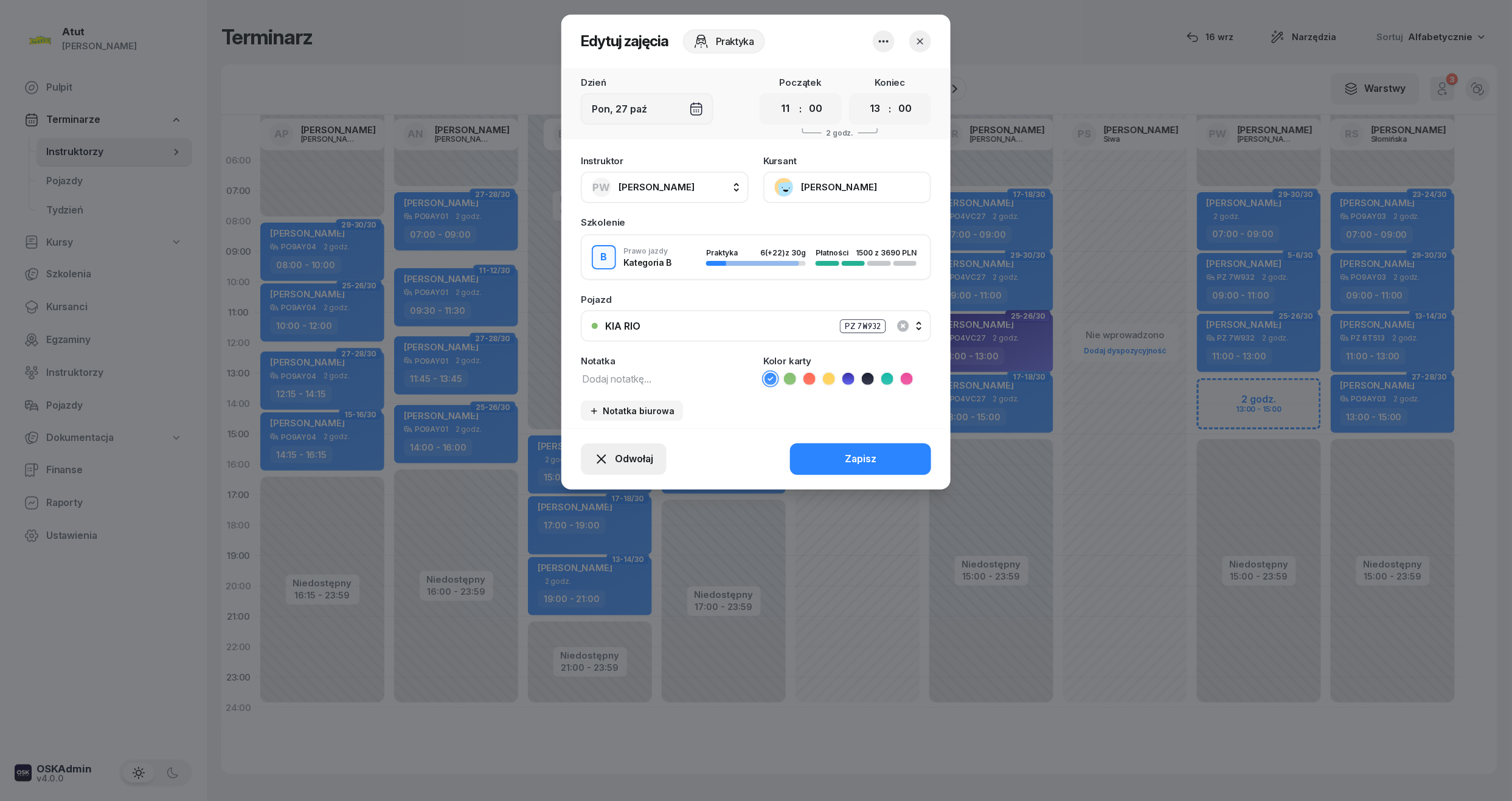
click at [623, 455] on span "Odwołaj" at bounding box center [634, 459] width 38 height 16
click at [601, 348] on div "My odwołaliśmy" at bounding box center [603, 354] width 74 height 16
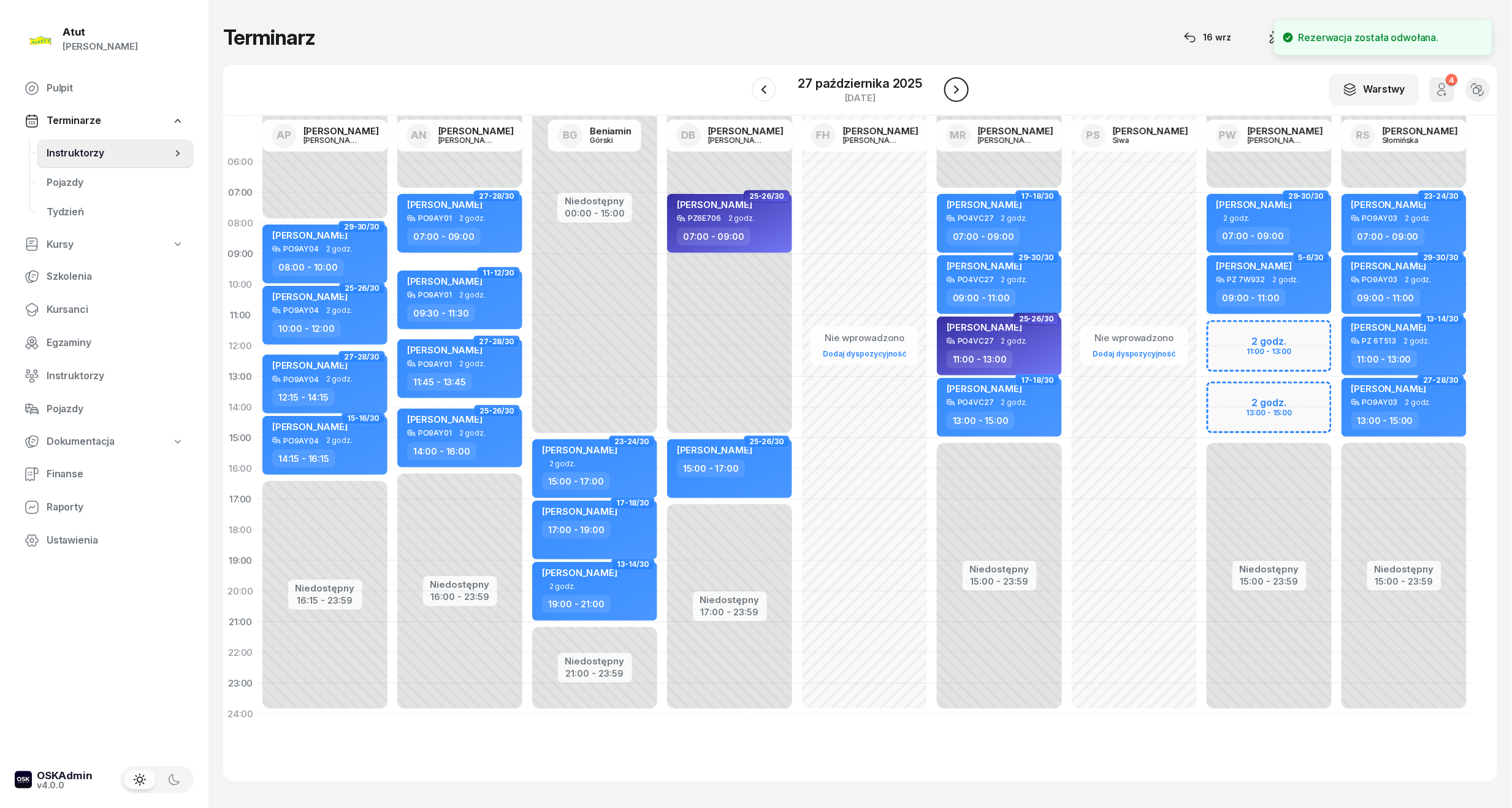
click at [956, 86] on icon "button" at bounding box center [956, 89] width 14 height 14
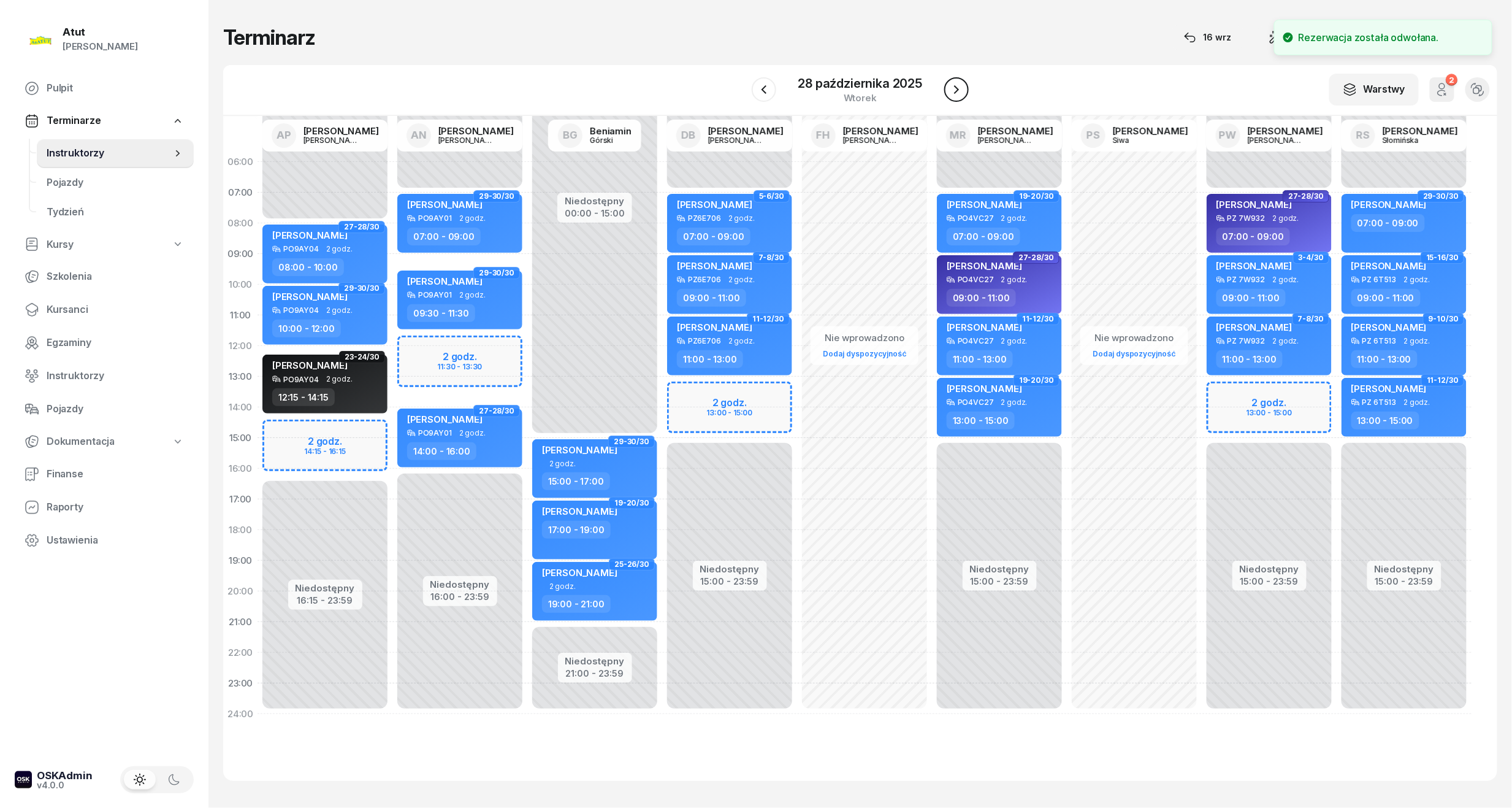
click at [956, 86] on icon "button" at bounding box center [956, 89] width 14 height 14
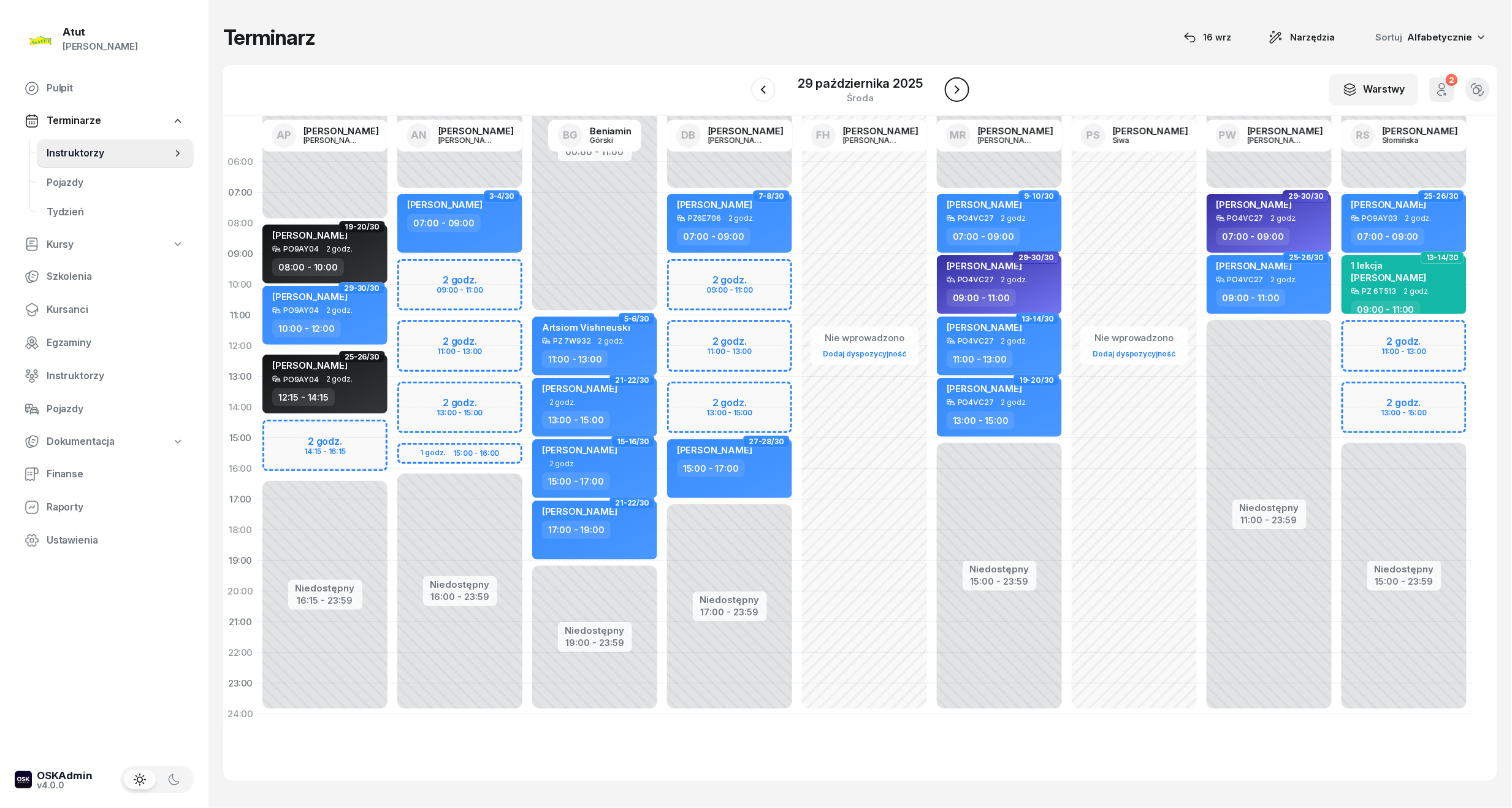
click at [956, 86] on icon "button" at bounding box center [957, 89] width 14 height 14
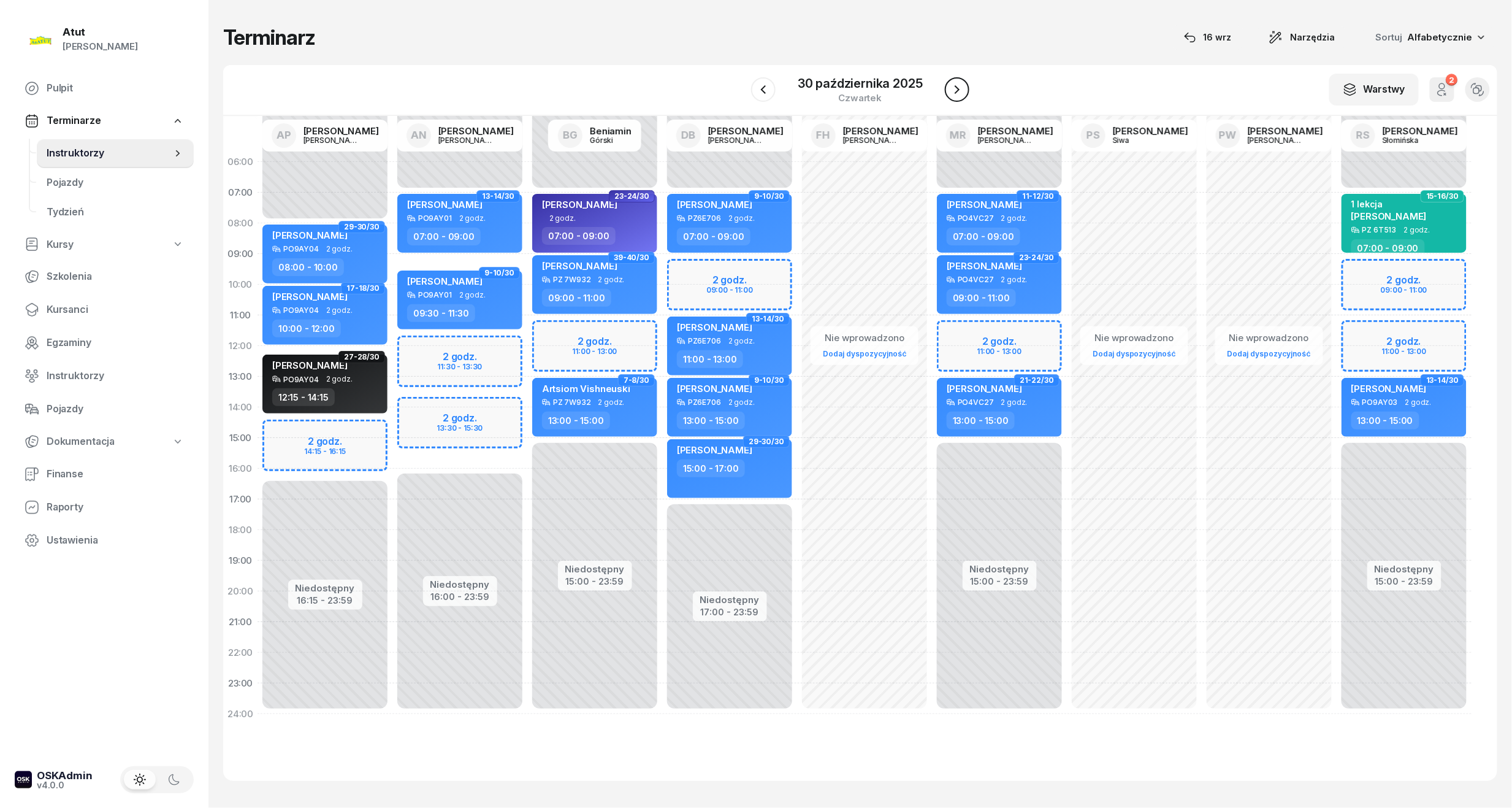
click at [956, 86] on icon "button" at bounding box center [957, 89] width 14 height 14
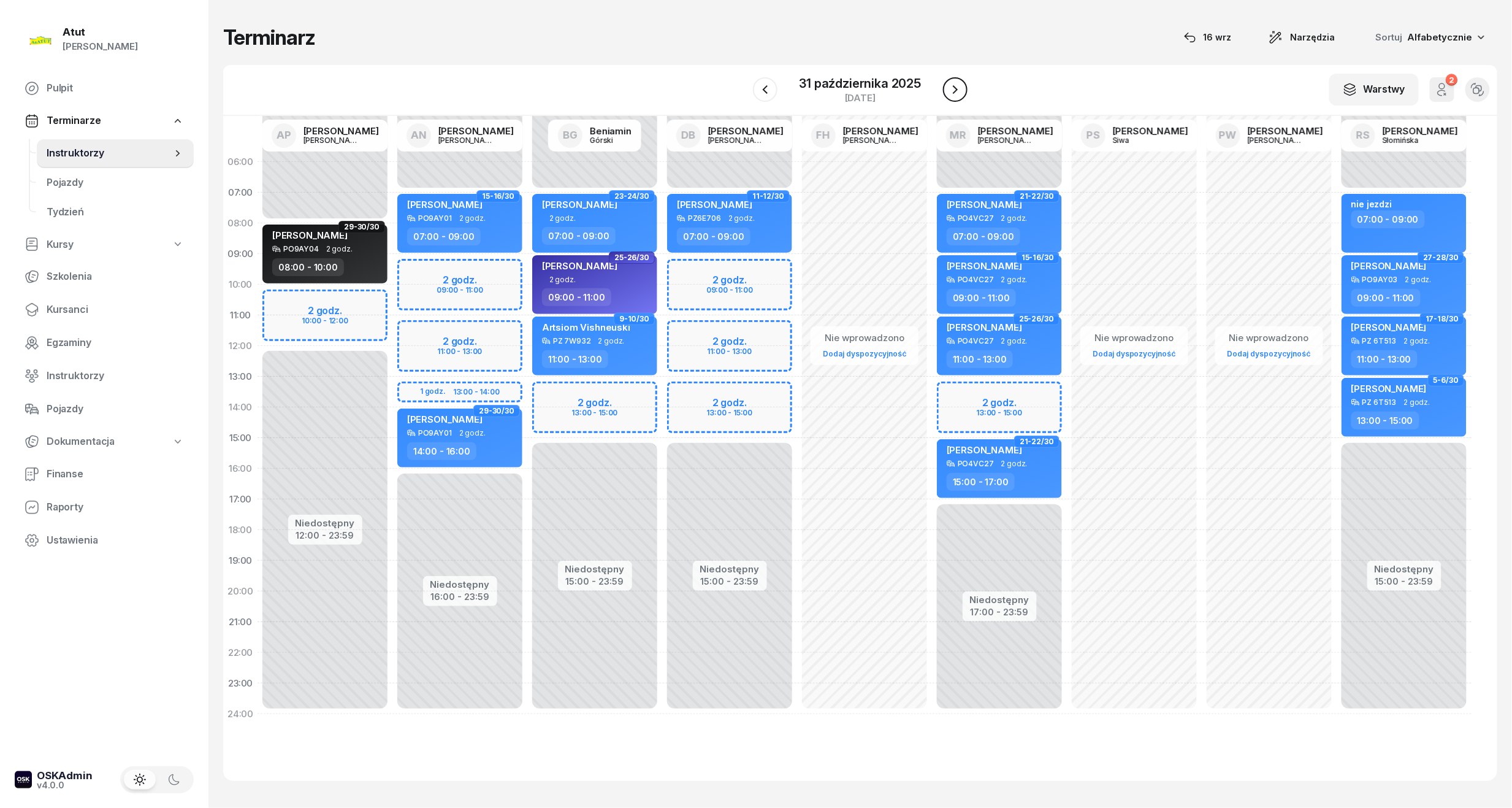
click at [956, 86] on icon "button" at bounding box center [955, 89] width 14 height 14
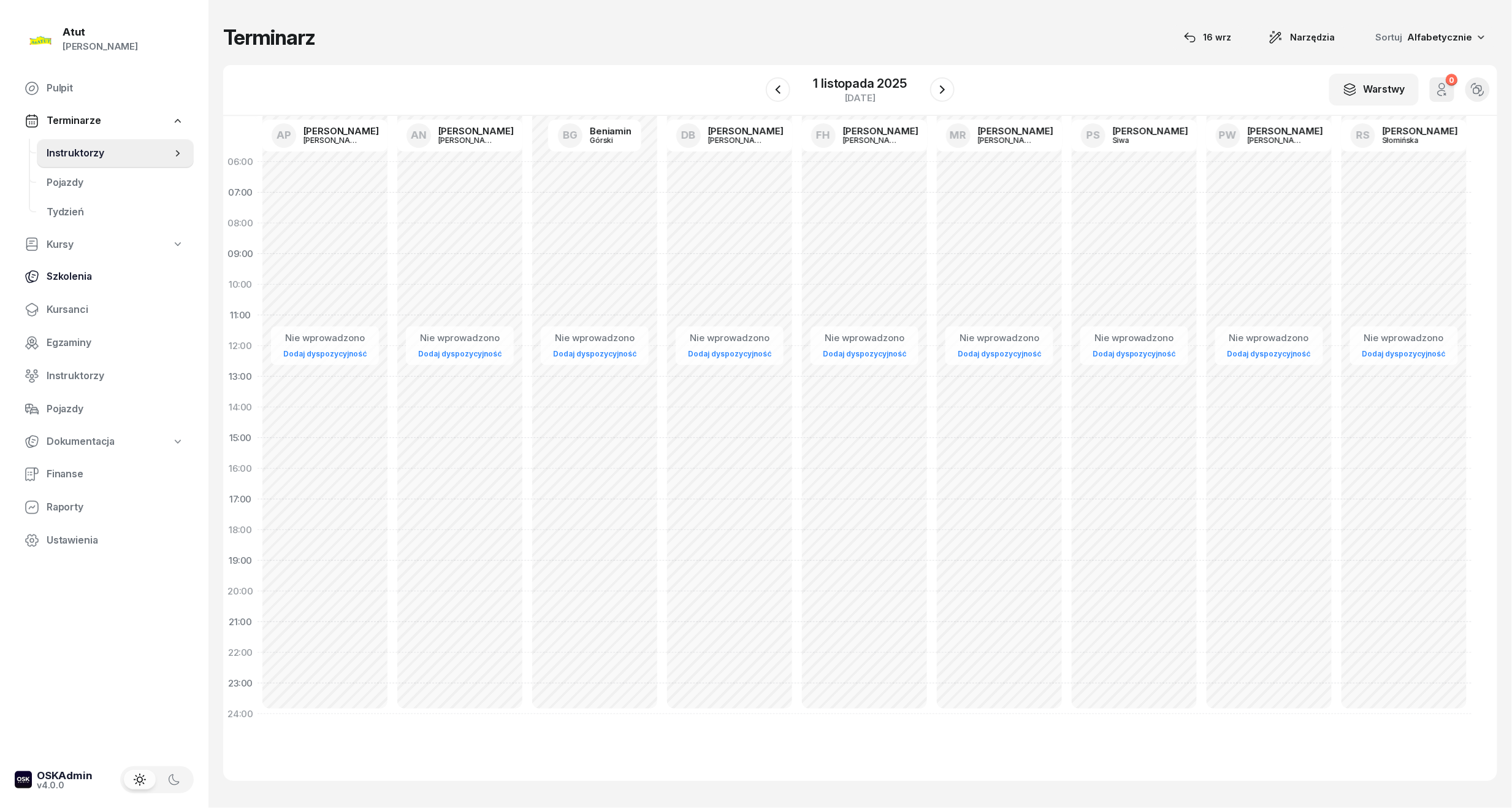
drag, startPoint x: 72, startPoint y: 299, endPoint x: 99, endPoint y: 283, distance: 31.4
click at [72, 298] on link "Kursanci" at bounding box center [104, 309] width 179 height 30
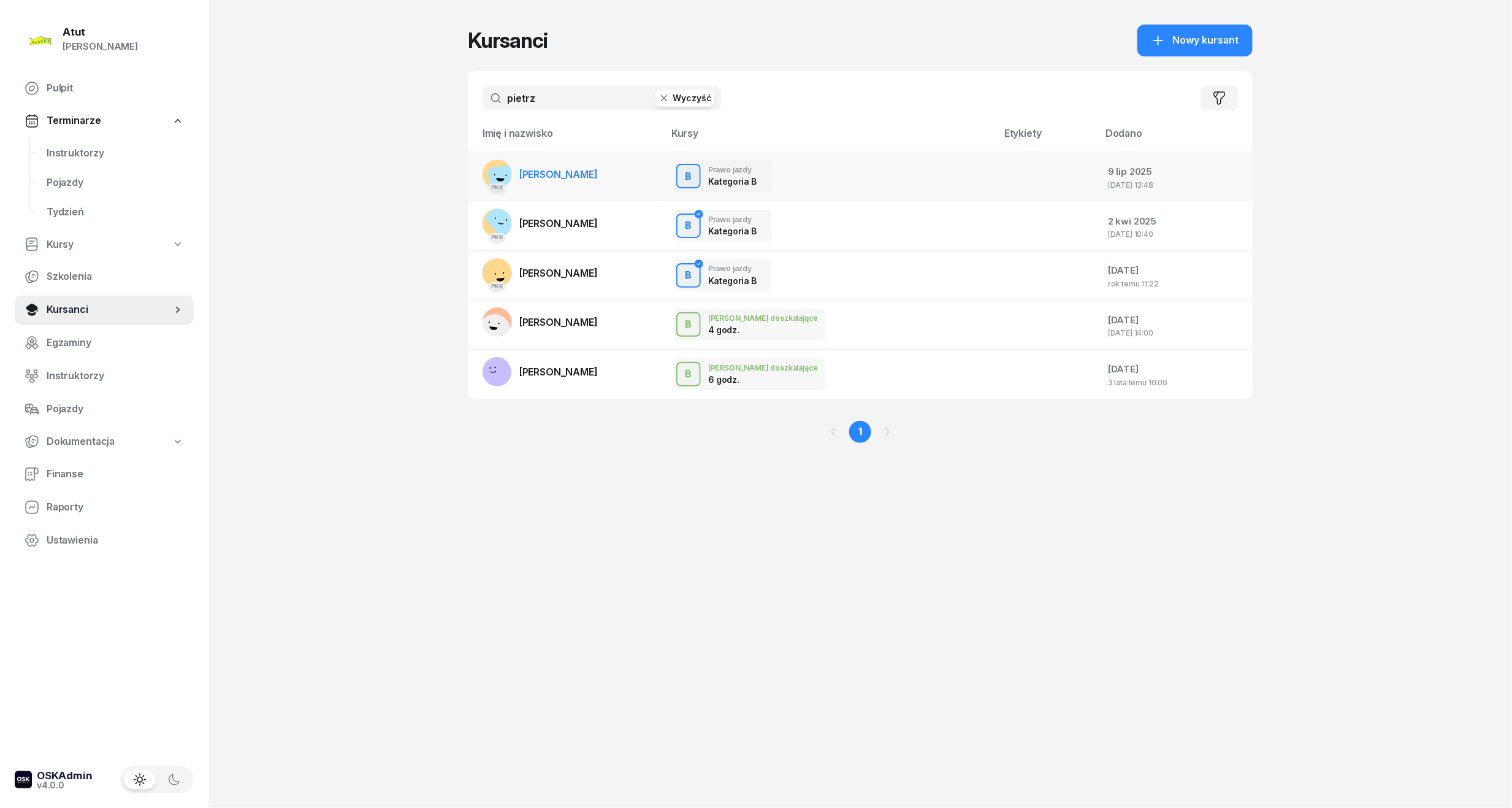
click at [554, 170] on span "[PERSON_NAME]" at bounding box center [558, 174] width 79 height 12
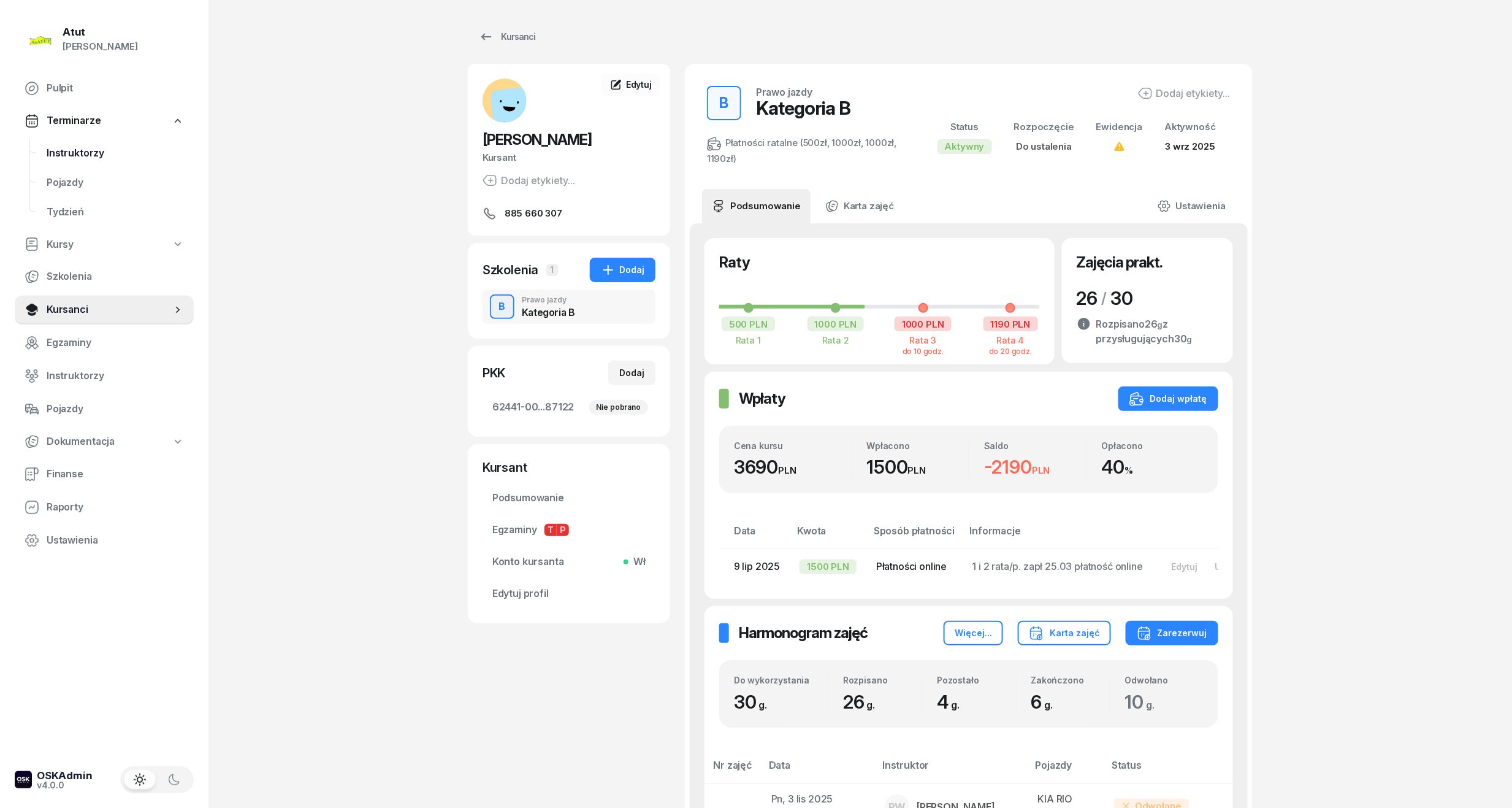
click at [97, 153] on span "Instruktorzy" at bounding box center [115, 153] width 137 height 16
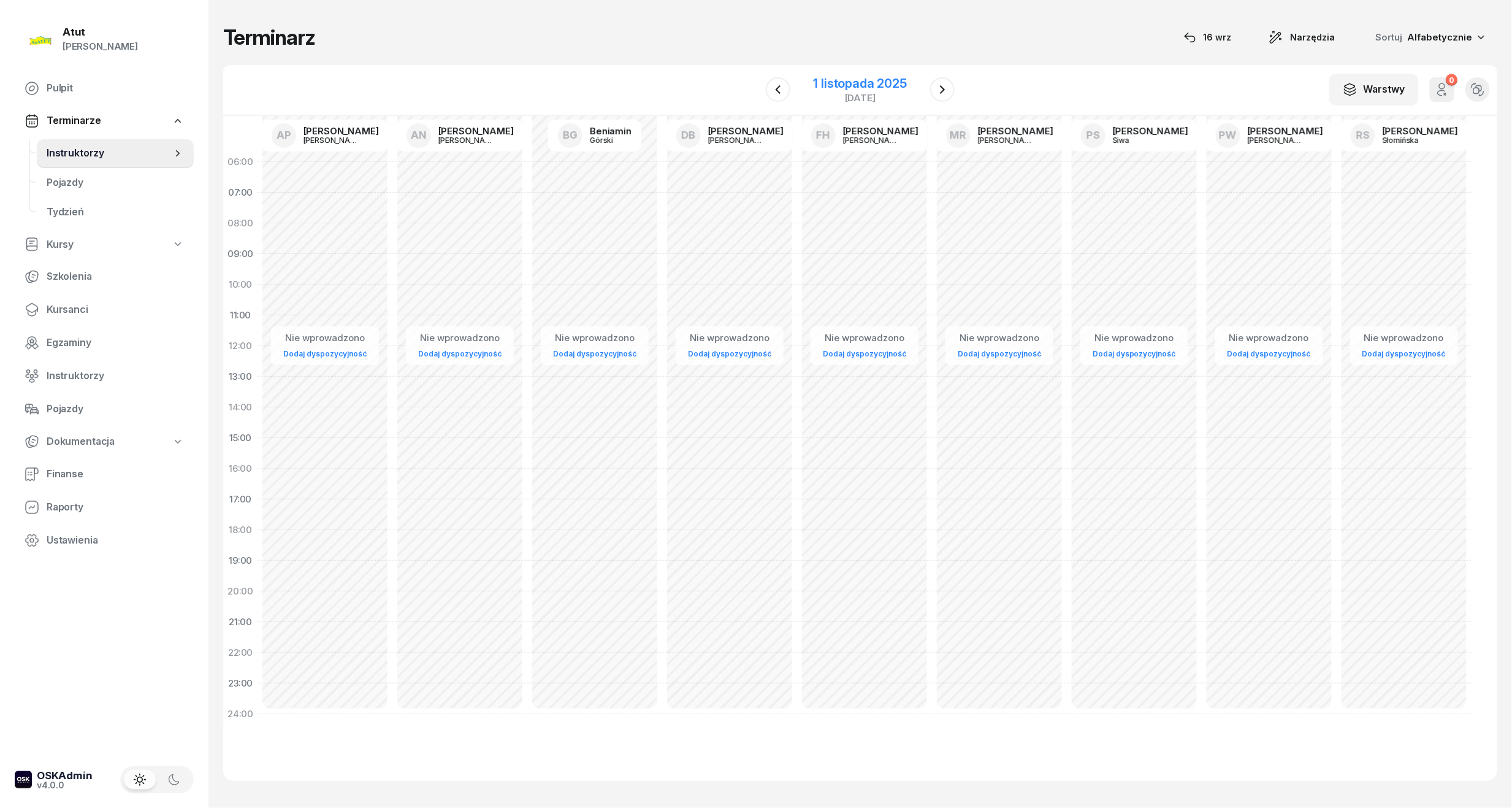
click at [859, 77] on div "1 listopada 2025" at bounding box center [860, 83] width 93 height 12
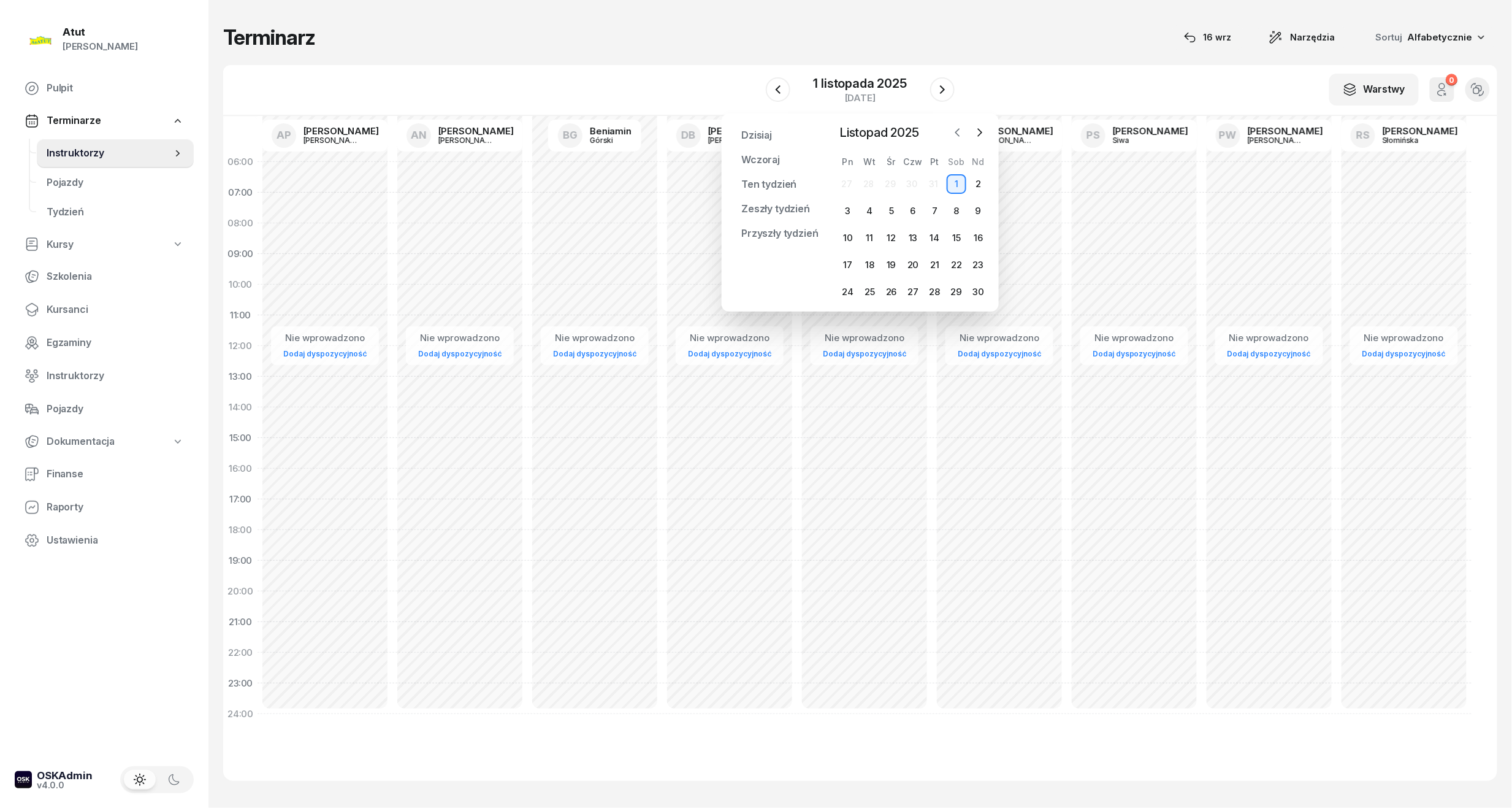
click at [954, 131] on icon "button" at bounding box center [957, 132] width 12 height 12
click at [959, 242] on div "20" at bounding box center [956, 237] width 20 height 20
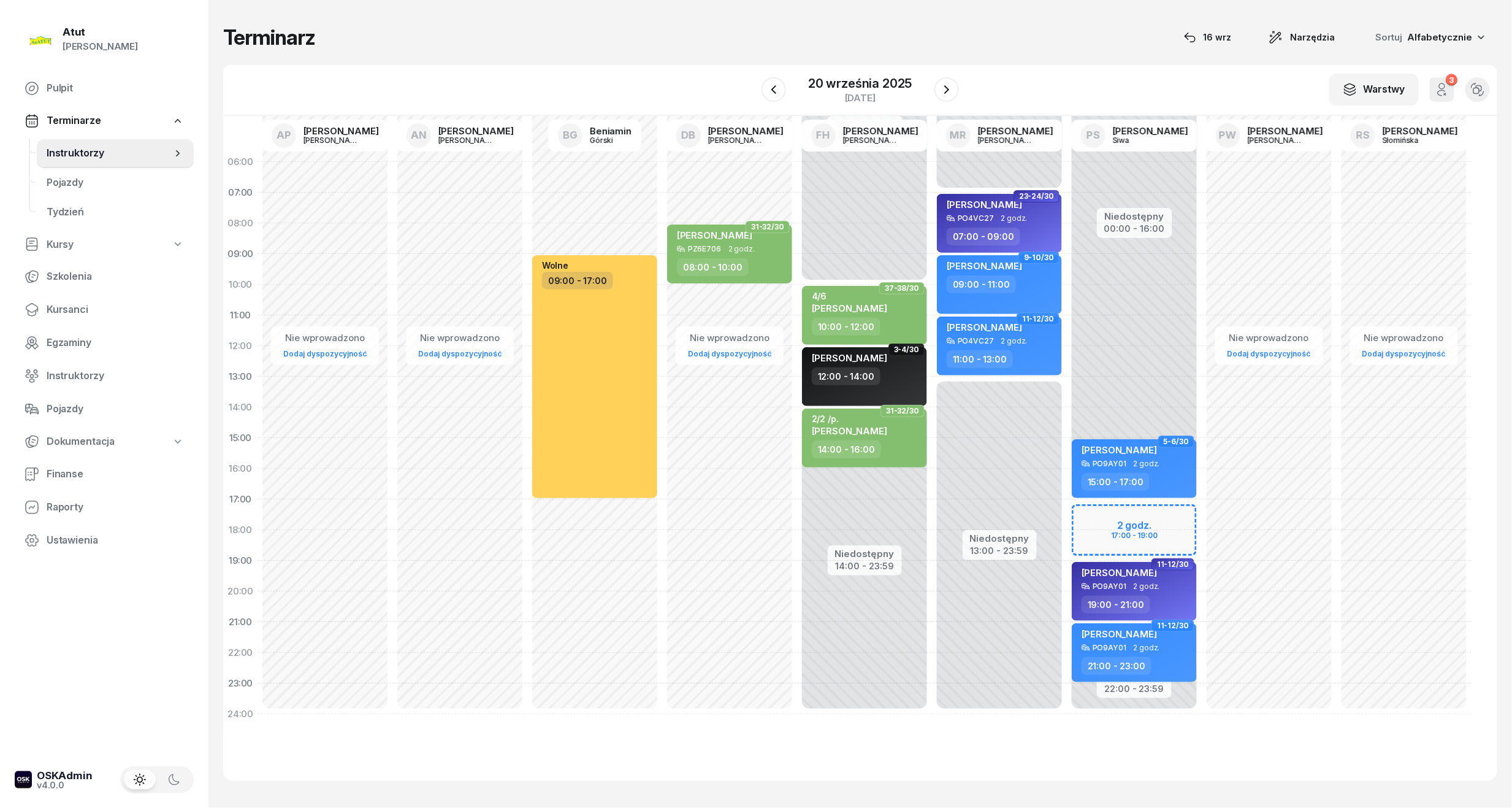
click at [1146, 528] on div "Niedostępny 00:00 - 16:00 Niedostępny 22:00 - 23:59 2 godz. 17:00 - 19:00 1-2/3…" at bounding box center [1134, 438] width 135 height 583
select select "17"
select select "19"
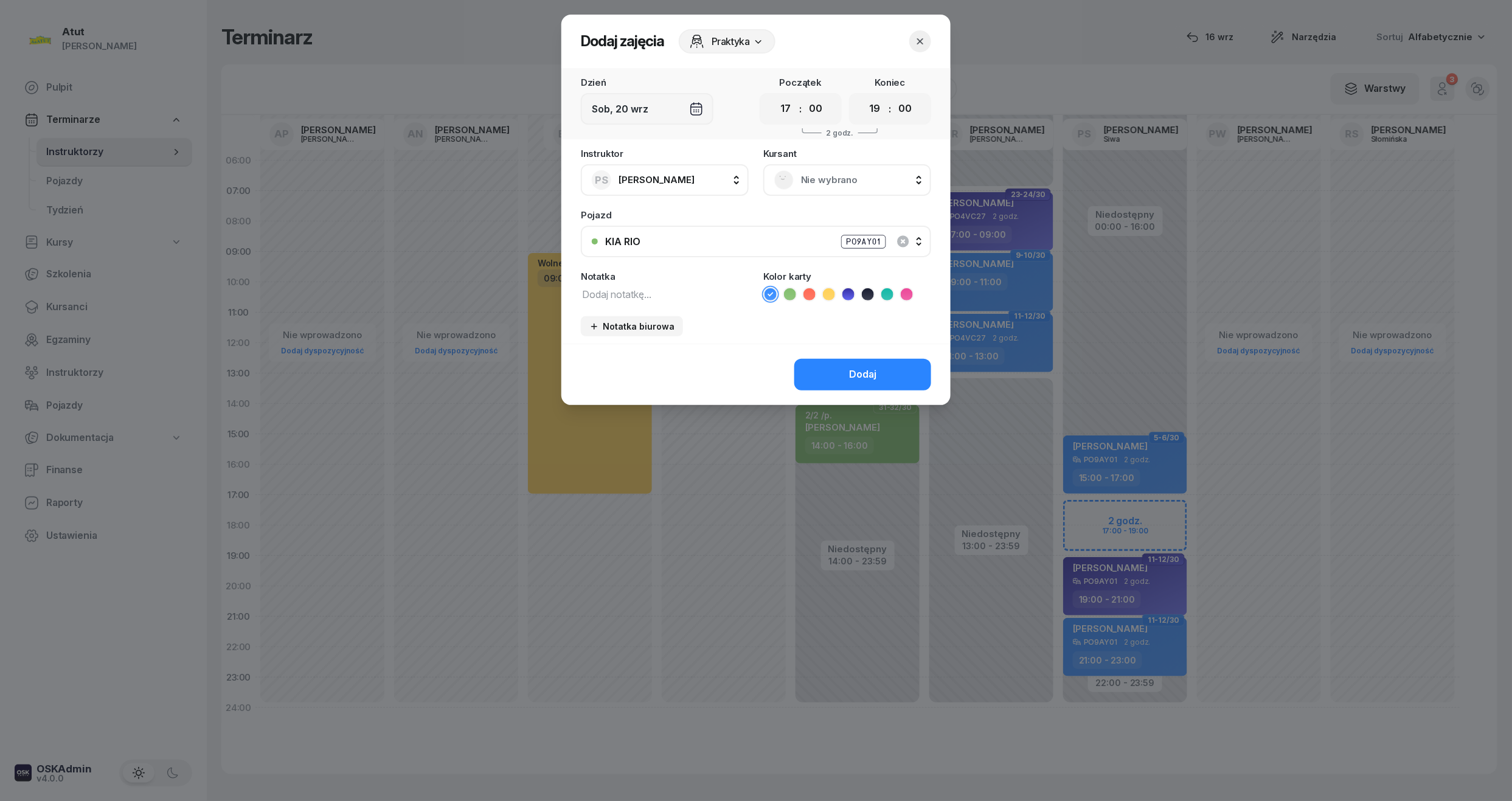
click at [845, 173] on span "Nie wybrano" at bounding box center [861, 180] width 119 height 16
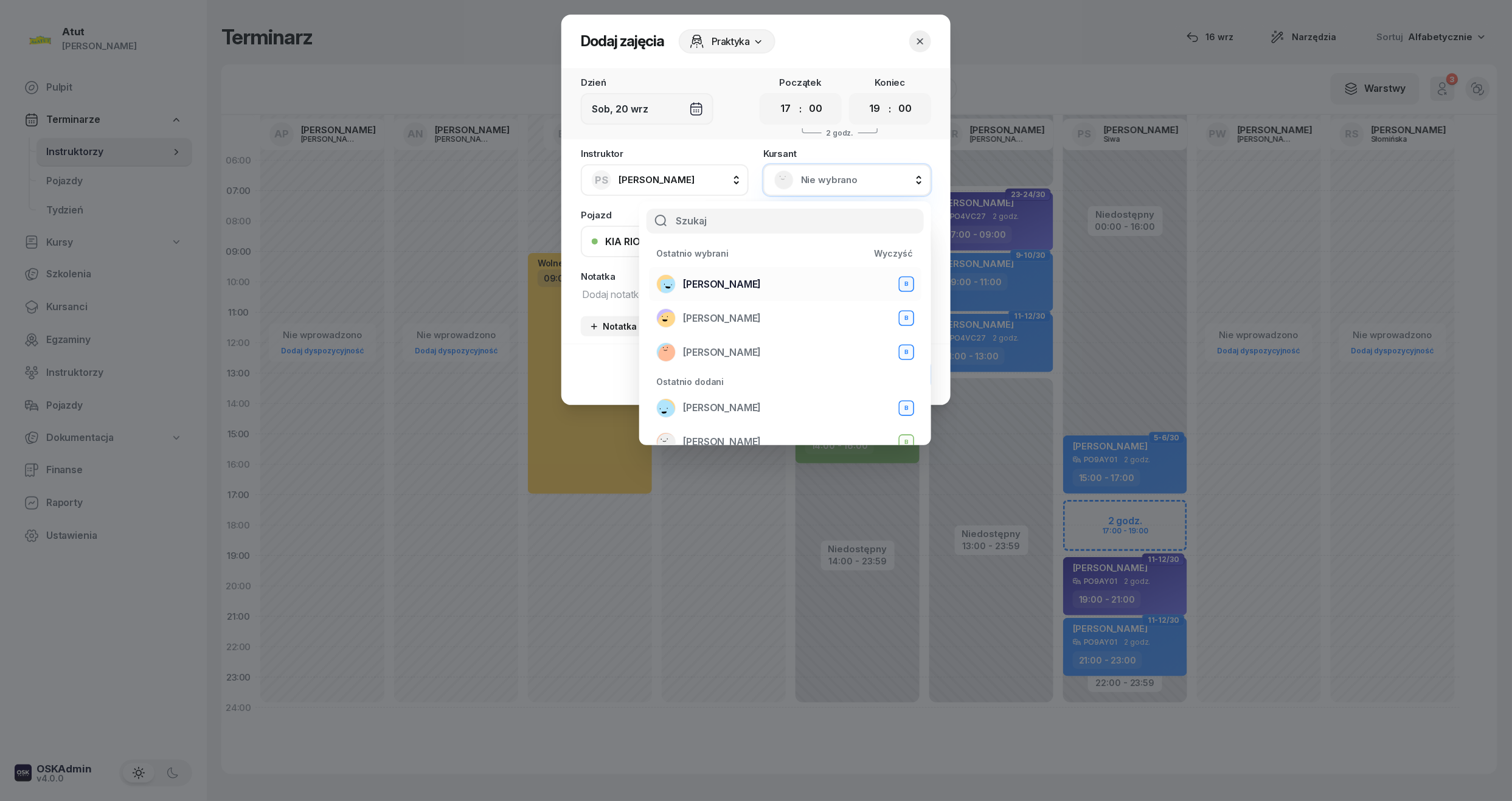
click at [769, 280] on div "Anna Pietrzak B" at bounding box center [785, 283] width 258 height 19
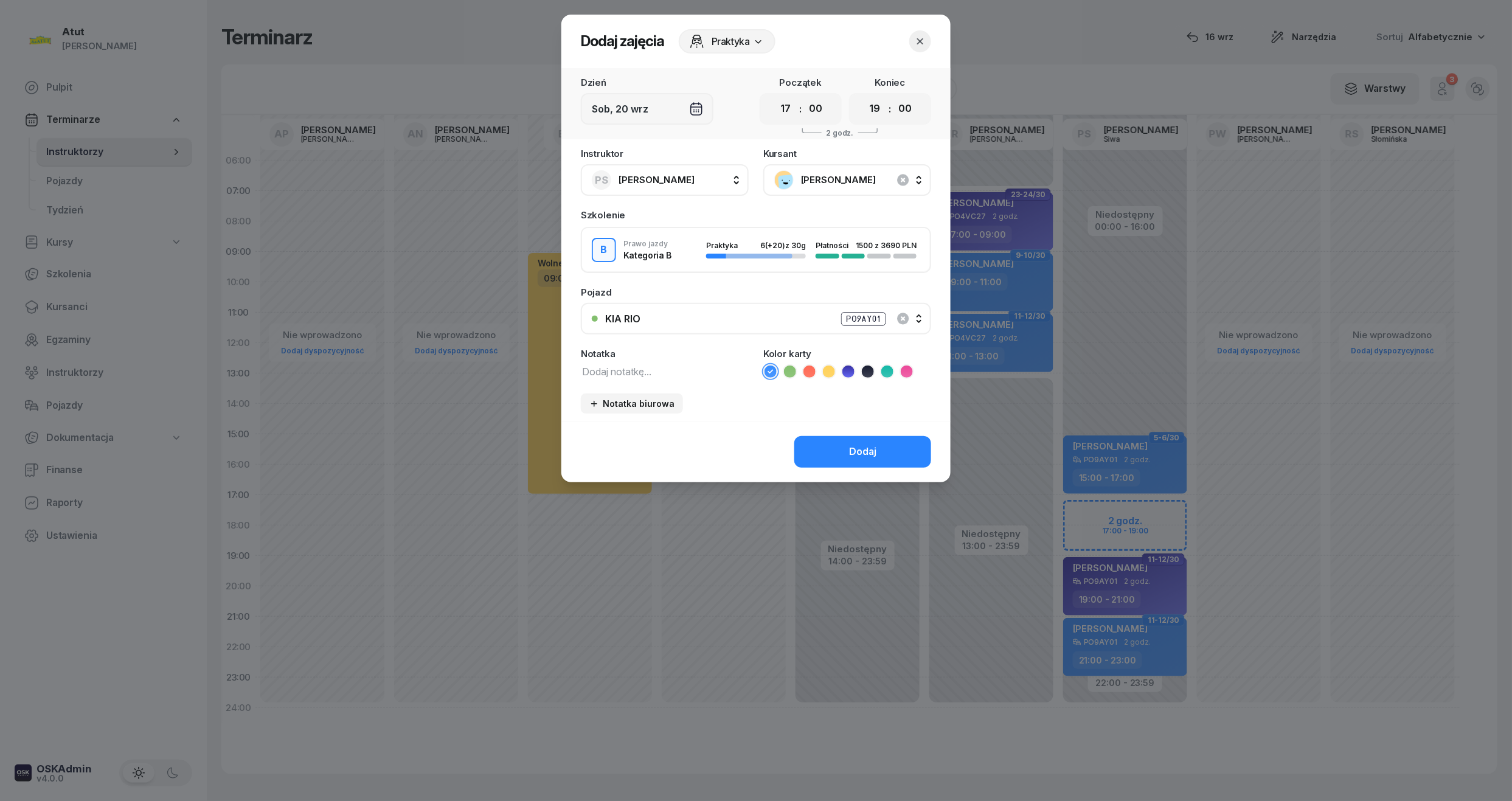
click at [608, 359] on div "Notatka" at bounding box center [665, 364] width 168 height 30
click at [834, 433] on div "Dodaj" at bounding box center [756, 451] width 389 height 61
click at [864, 440] on button "Dodaj" at bounding box center [862, 451] width 137 height 32
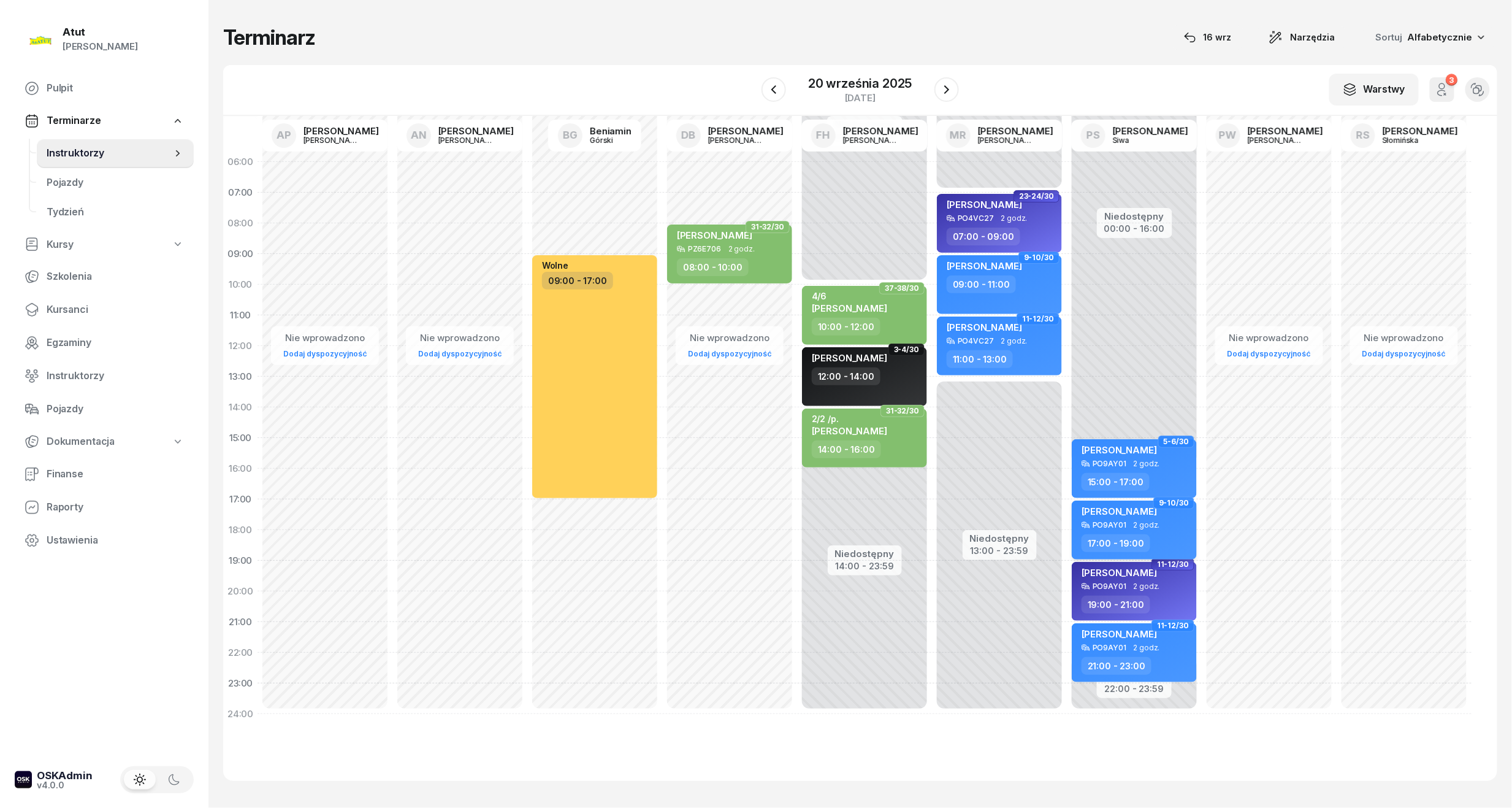
click at [1173, 518] on div "[PERSON_NAME]" at bounding box center [1135, 513] width 108 height 15
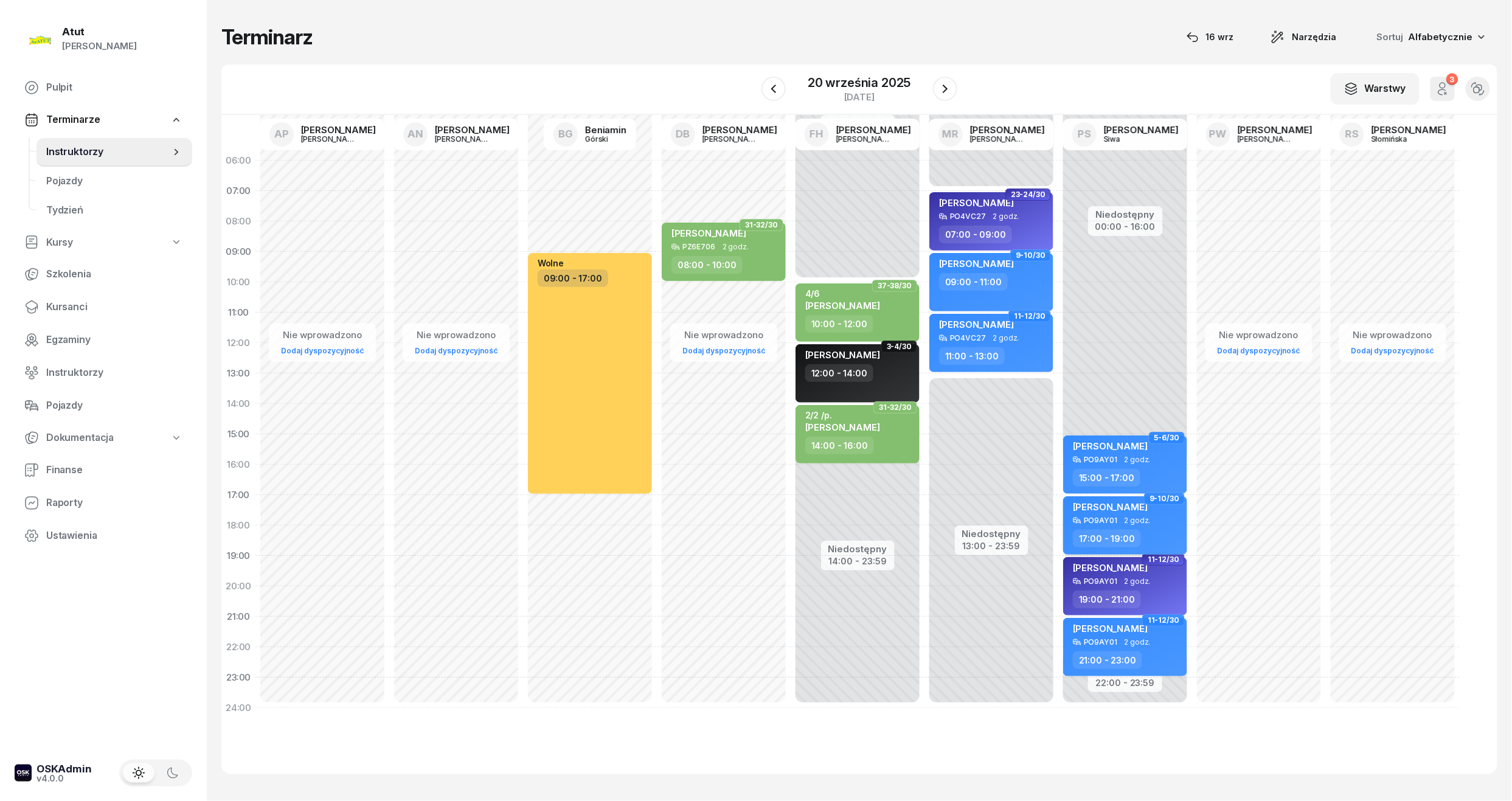
select select "17"
select select "19"
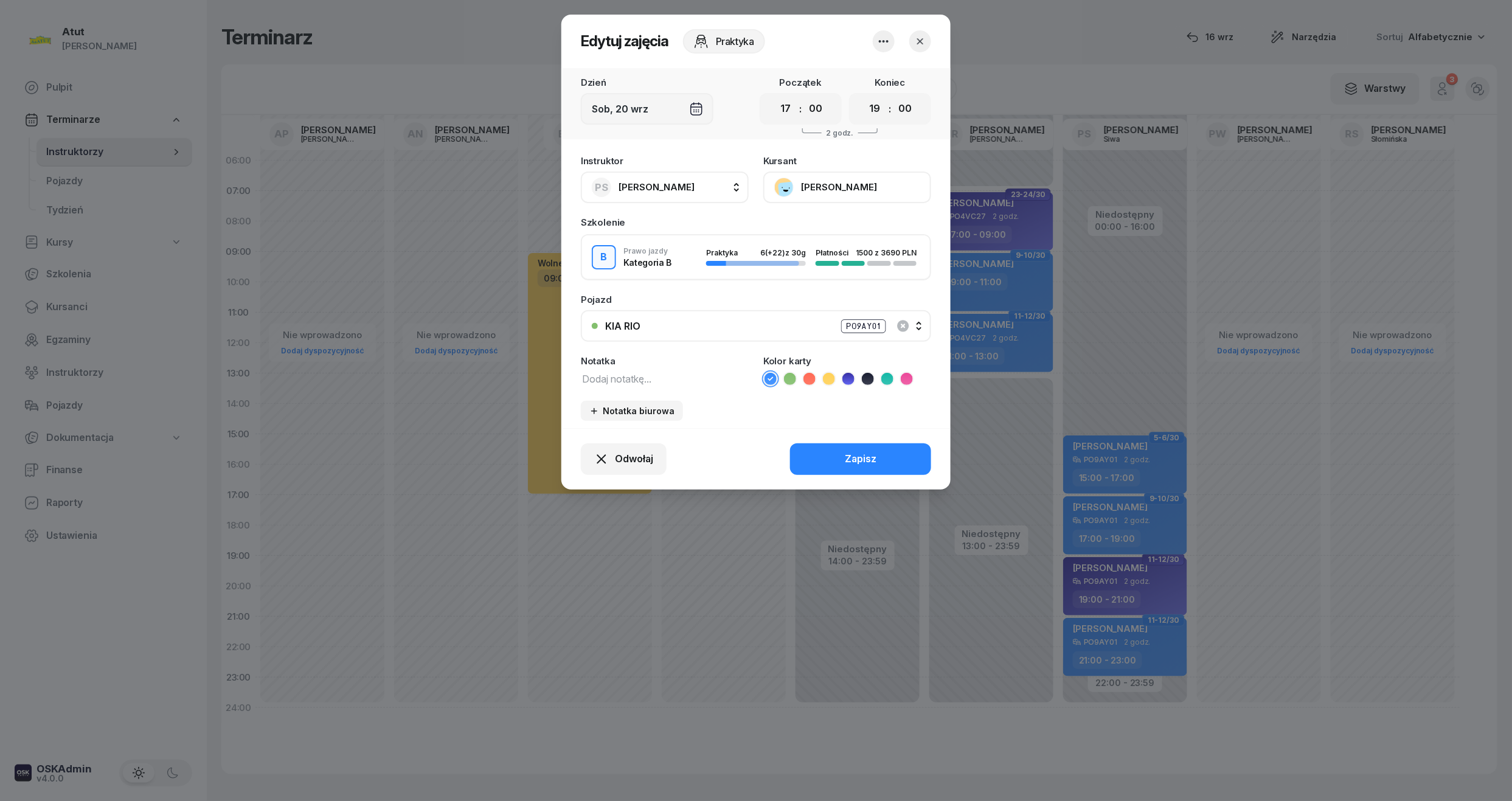
click at [835, 185] on button "[PERSON_NAME]" at bounding box center [847, 187] width 168 height 32
click at [791, 230] on div "Otwórz profil" at bounding box center [803, 229] width 59 height 16
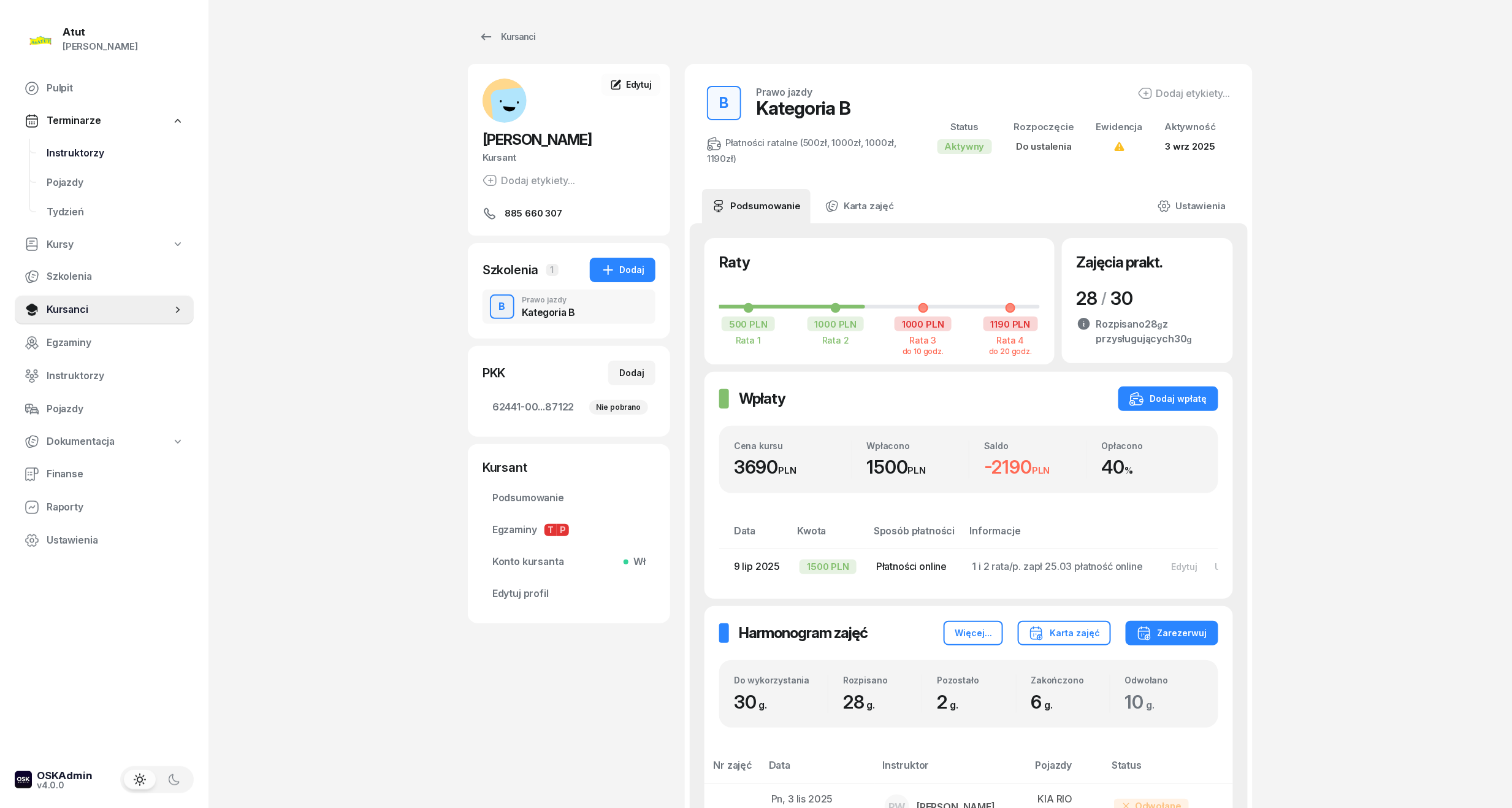
drag, startPoint x: 79, startPoint y: 157, endPoint x: 98, endPoint y: 154, distance: 19.2
click at [79, 157] on span "Instruktorzy" at bounding box center [115, 153] width 137 height 16
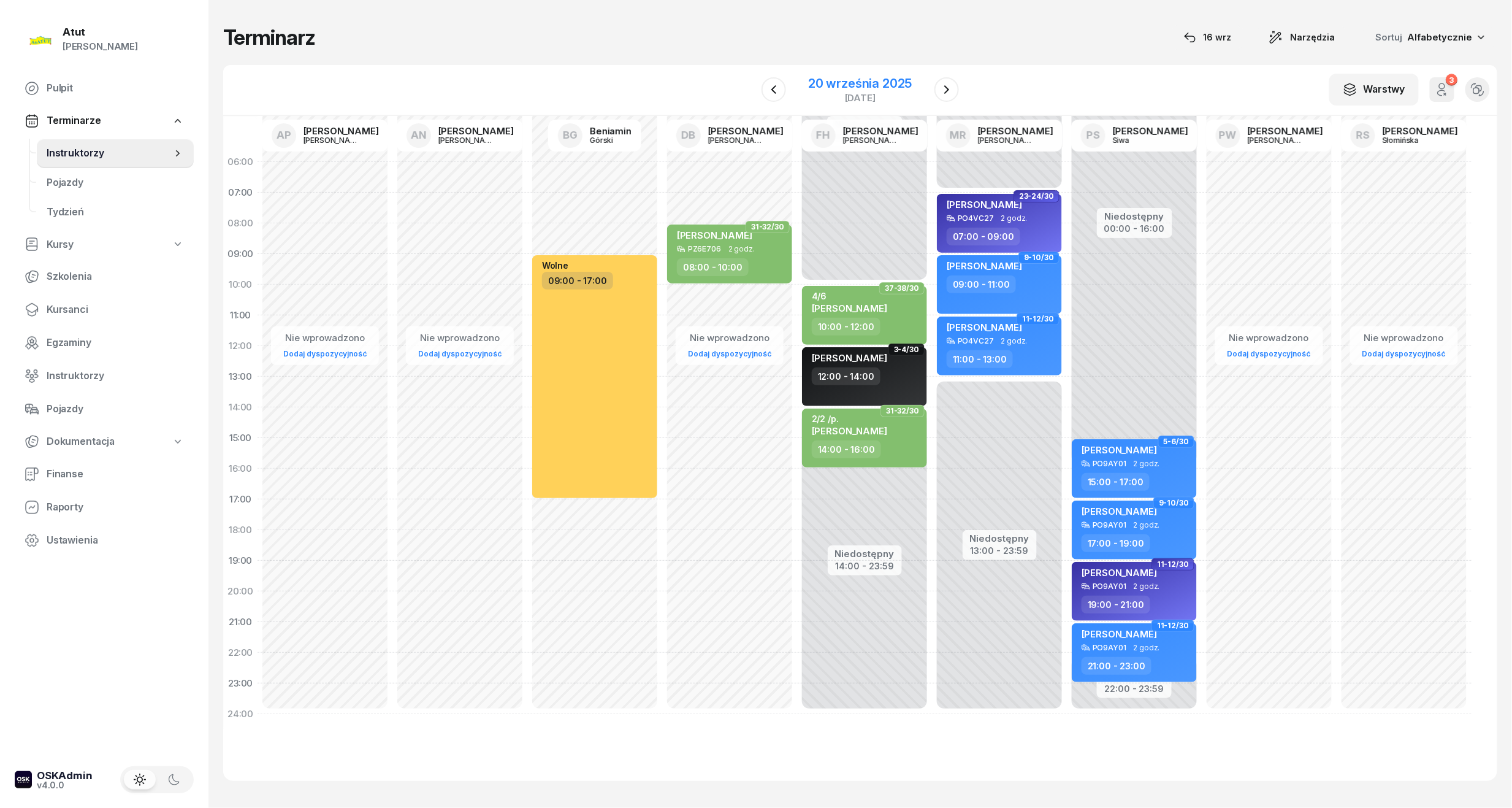
click at [859, 84] on div "20 września 2025" at bounding box center [860, 83] width 104 height 12
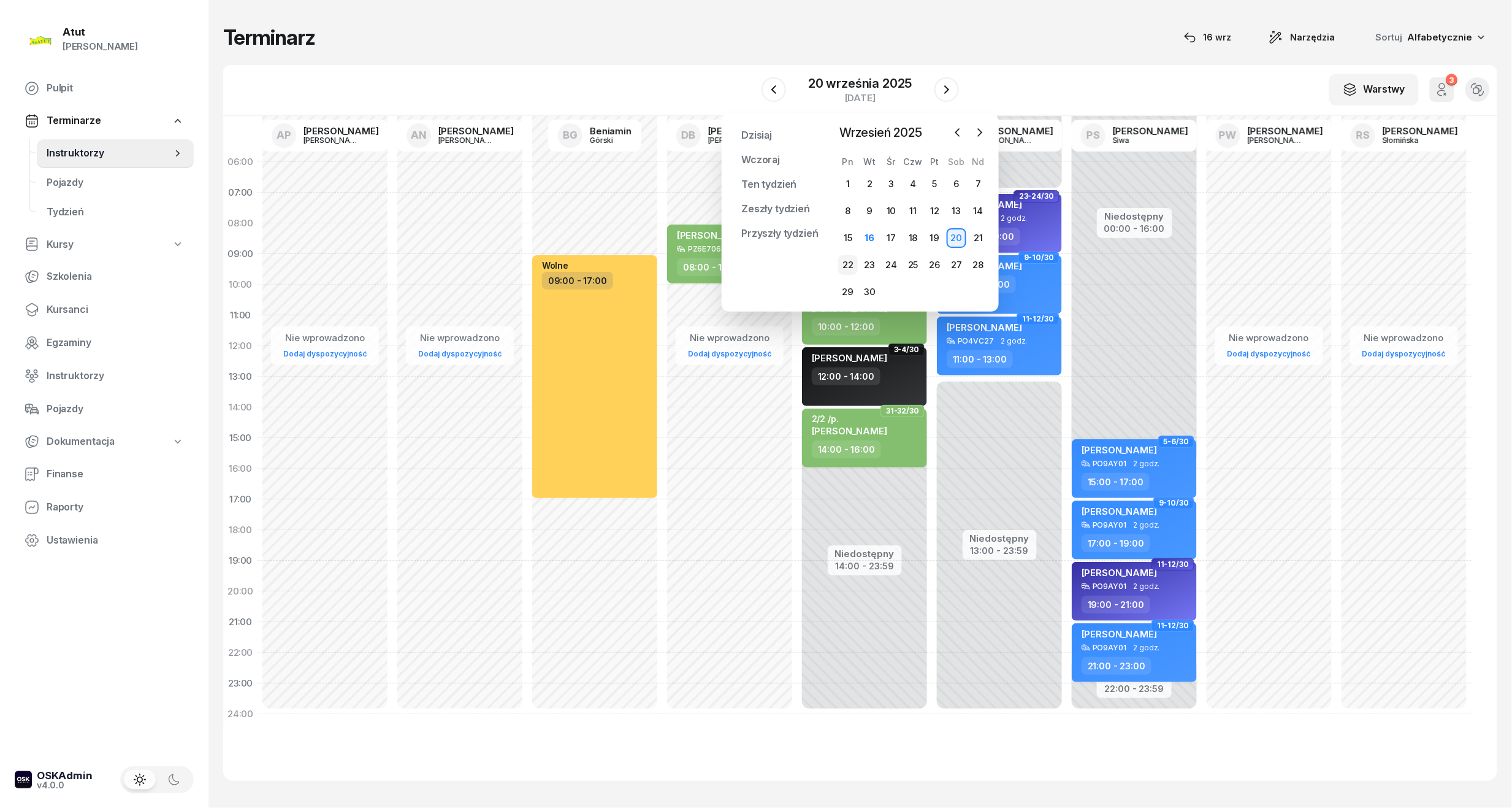
click at [850, 265] on div "22" at bounding box center [847, 265] width 20 height 20
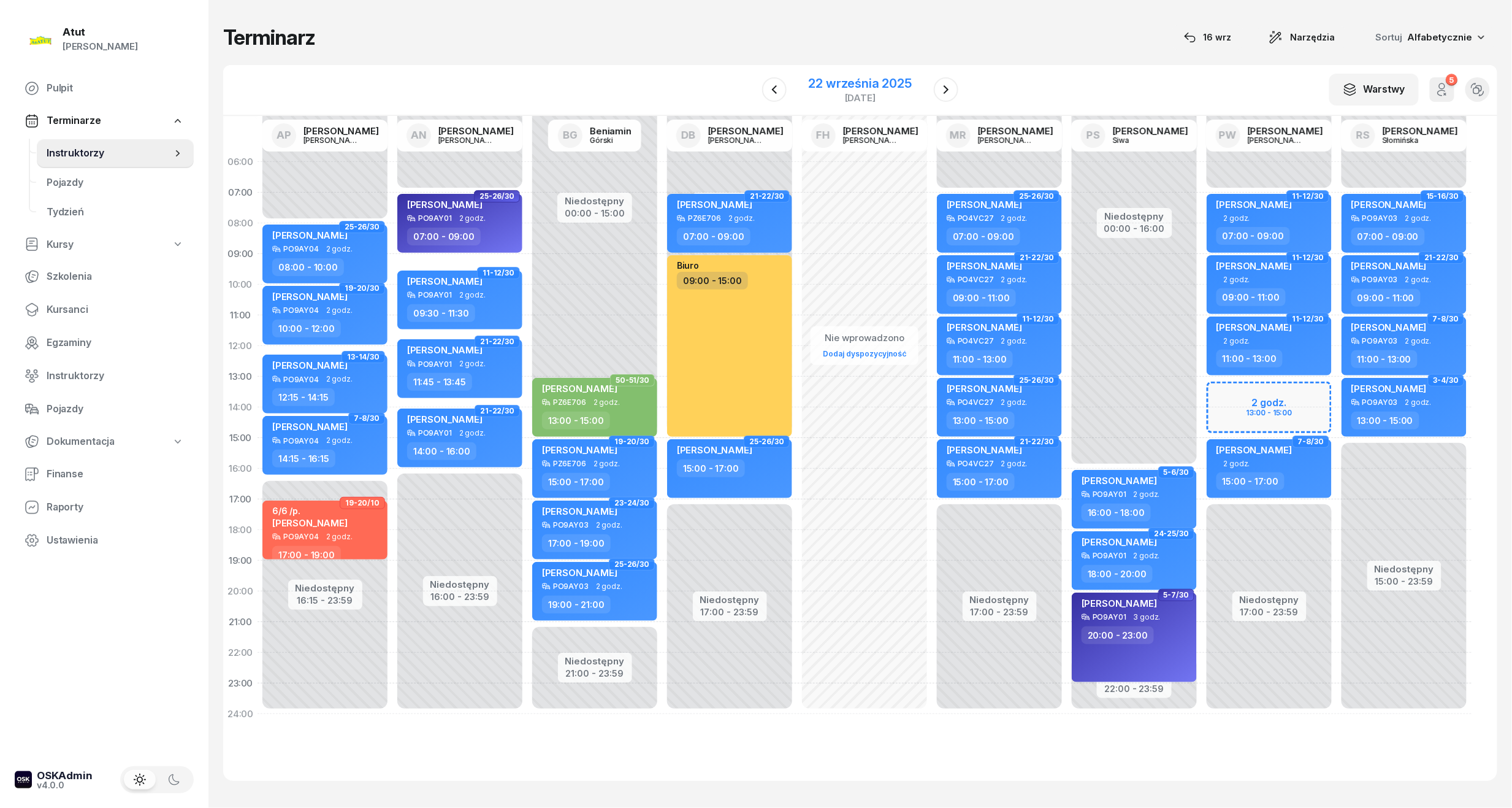
click at [868, 84] on div "22 września 2025" at bounding box center [860, 83] width 103 height 12
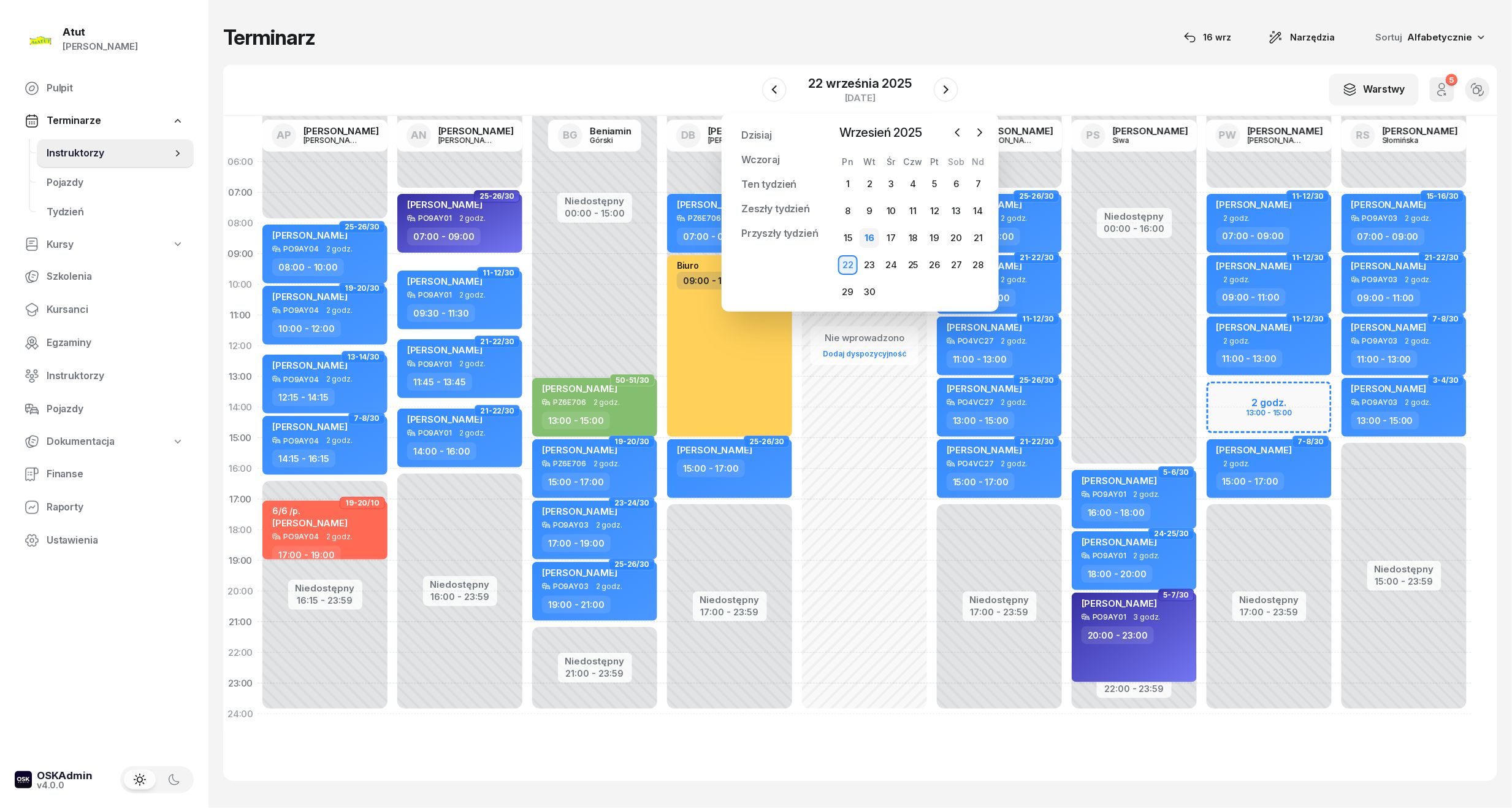
click at [866, 233] on div "16" at bounding box center [869, 237] width 20 height 20
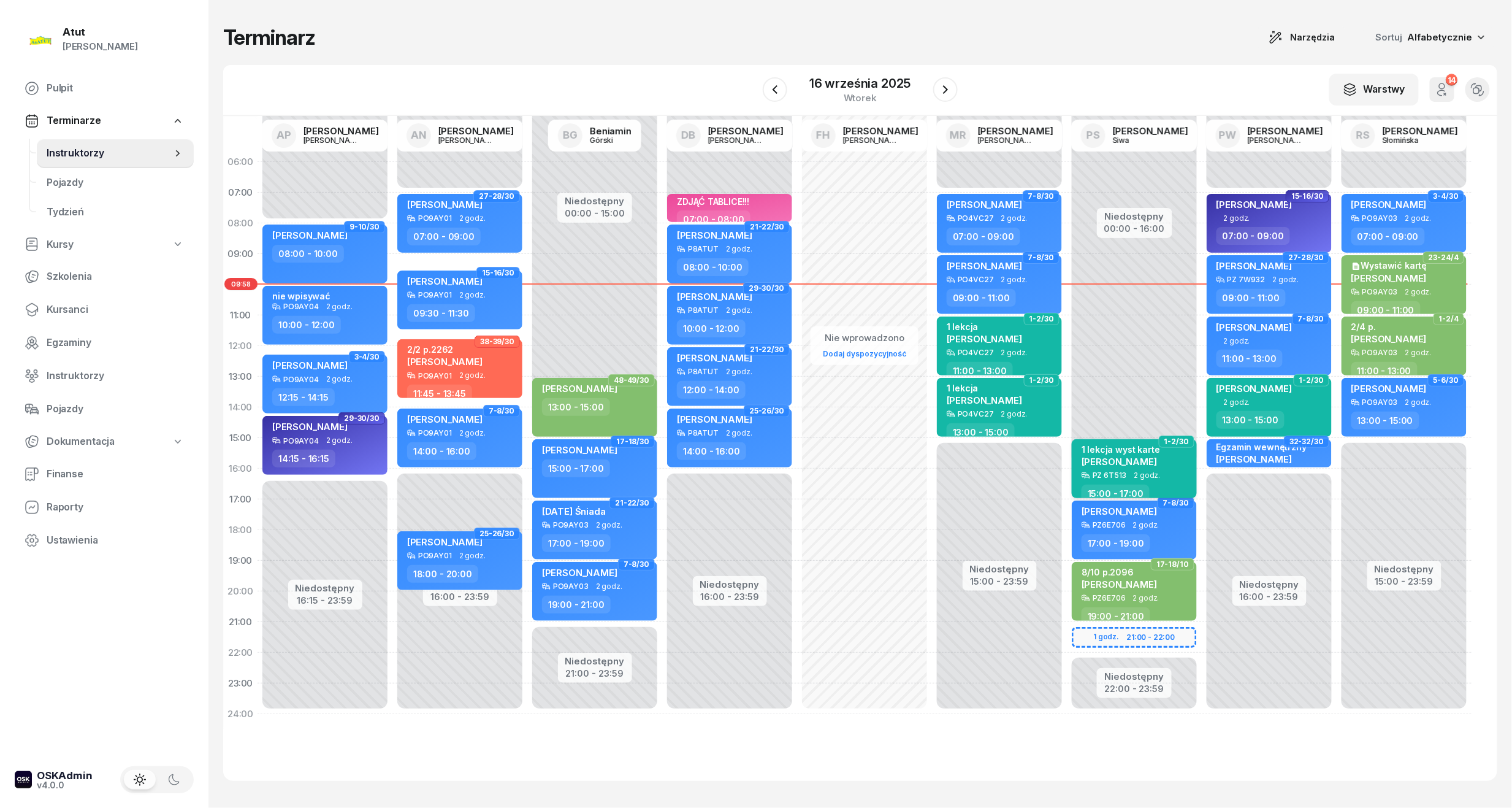
click at [1168, 462] on div "1 lekcja wyst karte Iga Nowak" at bounding box center [1135, 457] width 108 height 27
select select "15"
select select "17"
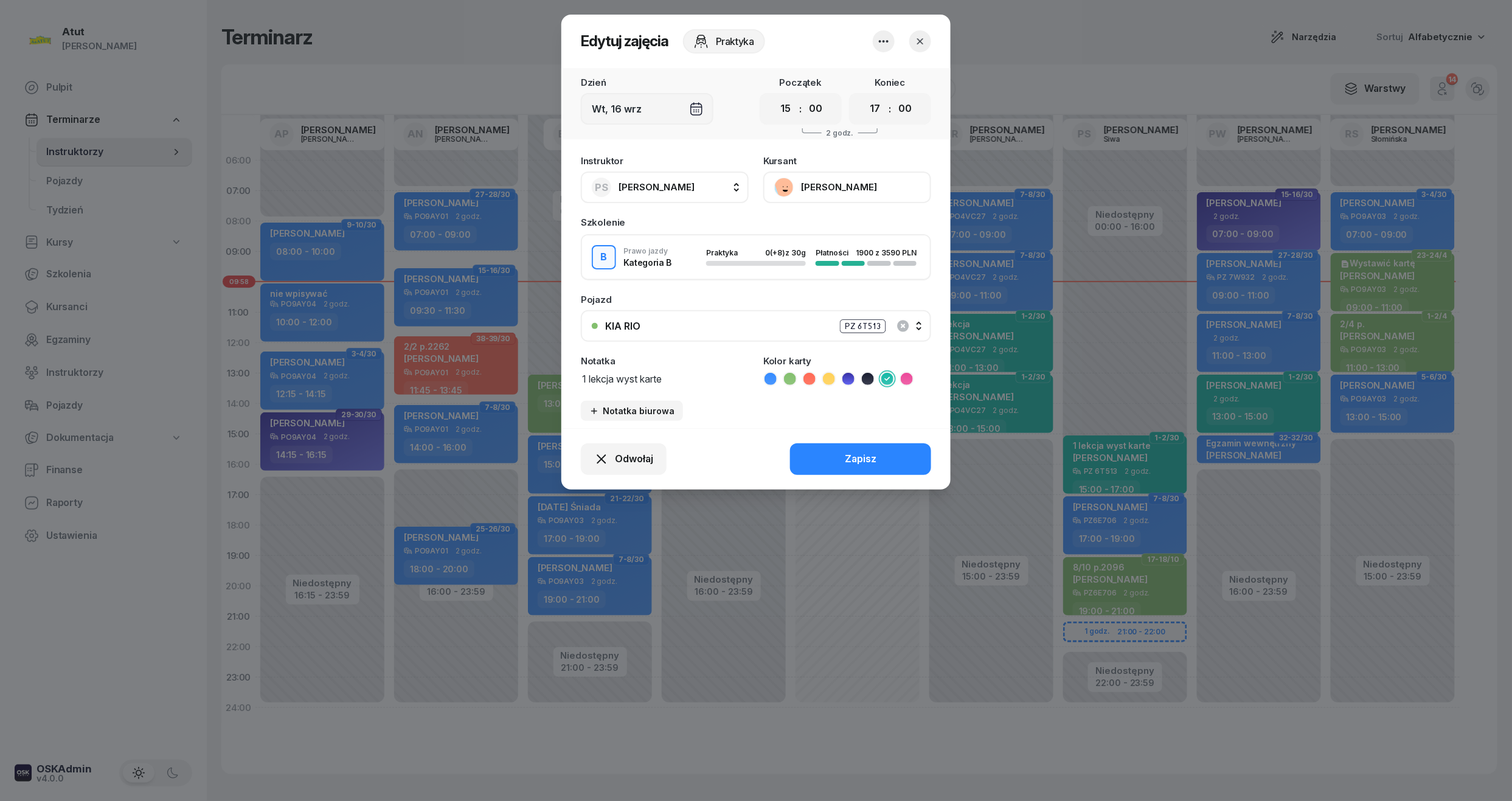
click at [927, 41] on button "button" at bounding box center [920, 41] width 22 height 22
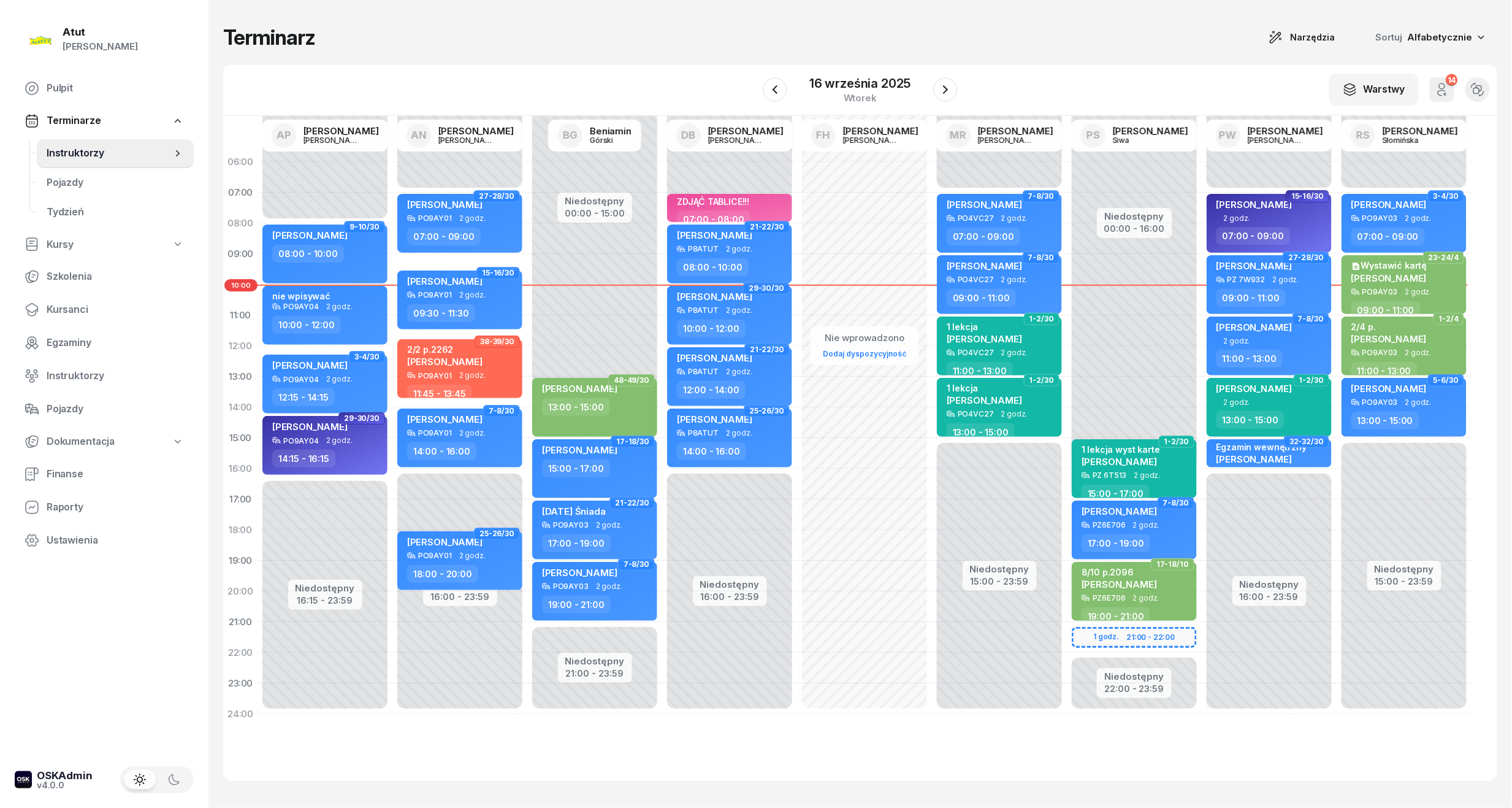
drag, startPoint x: 75, startPoint y: 305, endPoint x: 305, endPoint y: 181, distance: 261.3
click at [76, 302] on span "Kursanci" at bounding box center [115, 309] width 137 height 16
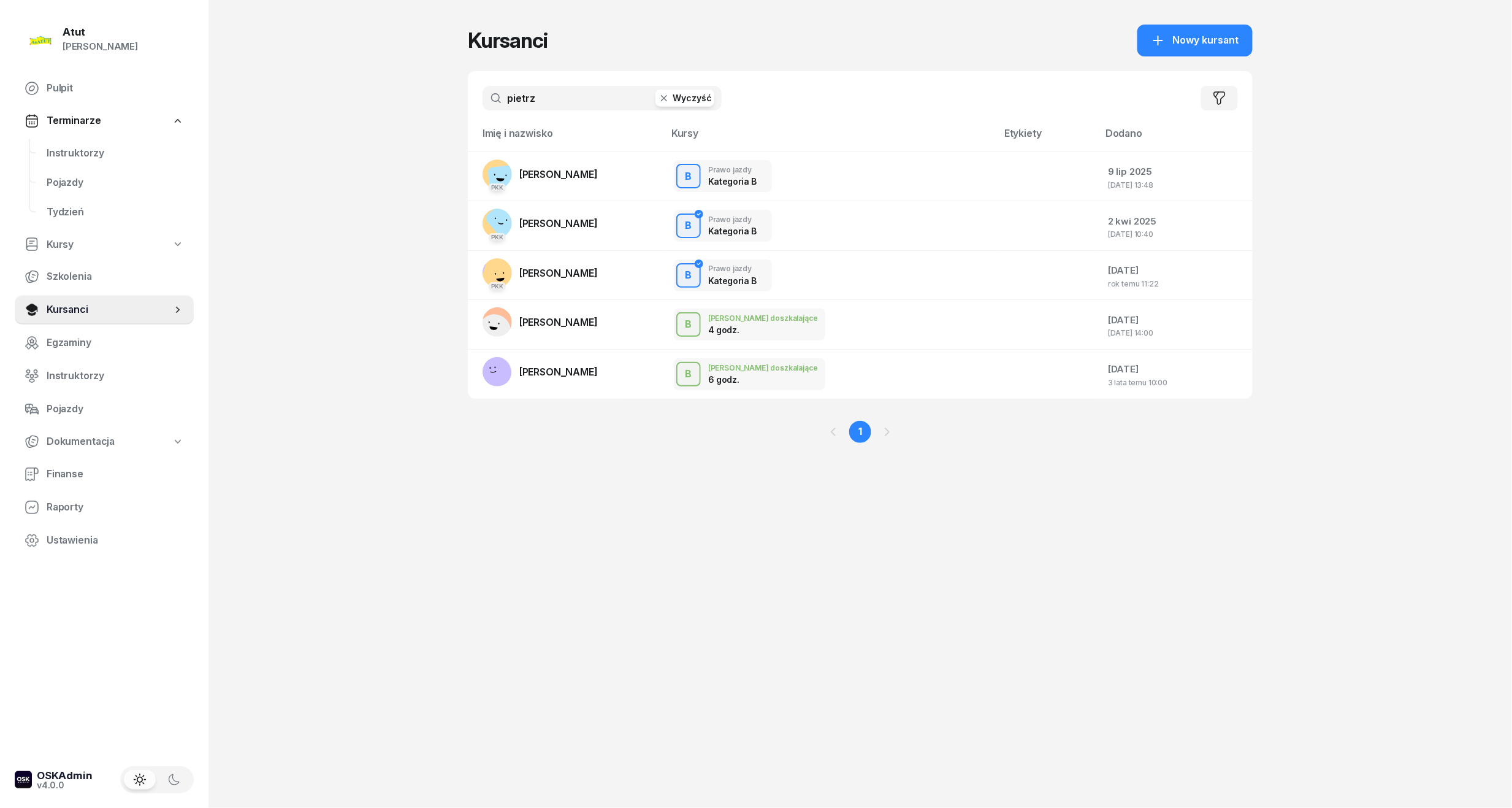
drag, startPoint x: 410, startPoint y: 102, endPoint x: 26, endPoint y: 123, distance: 384.6
click at [30, 120] on div "Atut Paulina Lis Pulpit Terminarze Instruktorzy Pojazdy Tydzień Kursy Szkolenia…" at bounding box center [756, 404] width 1512 height 808
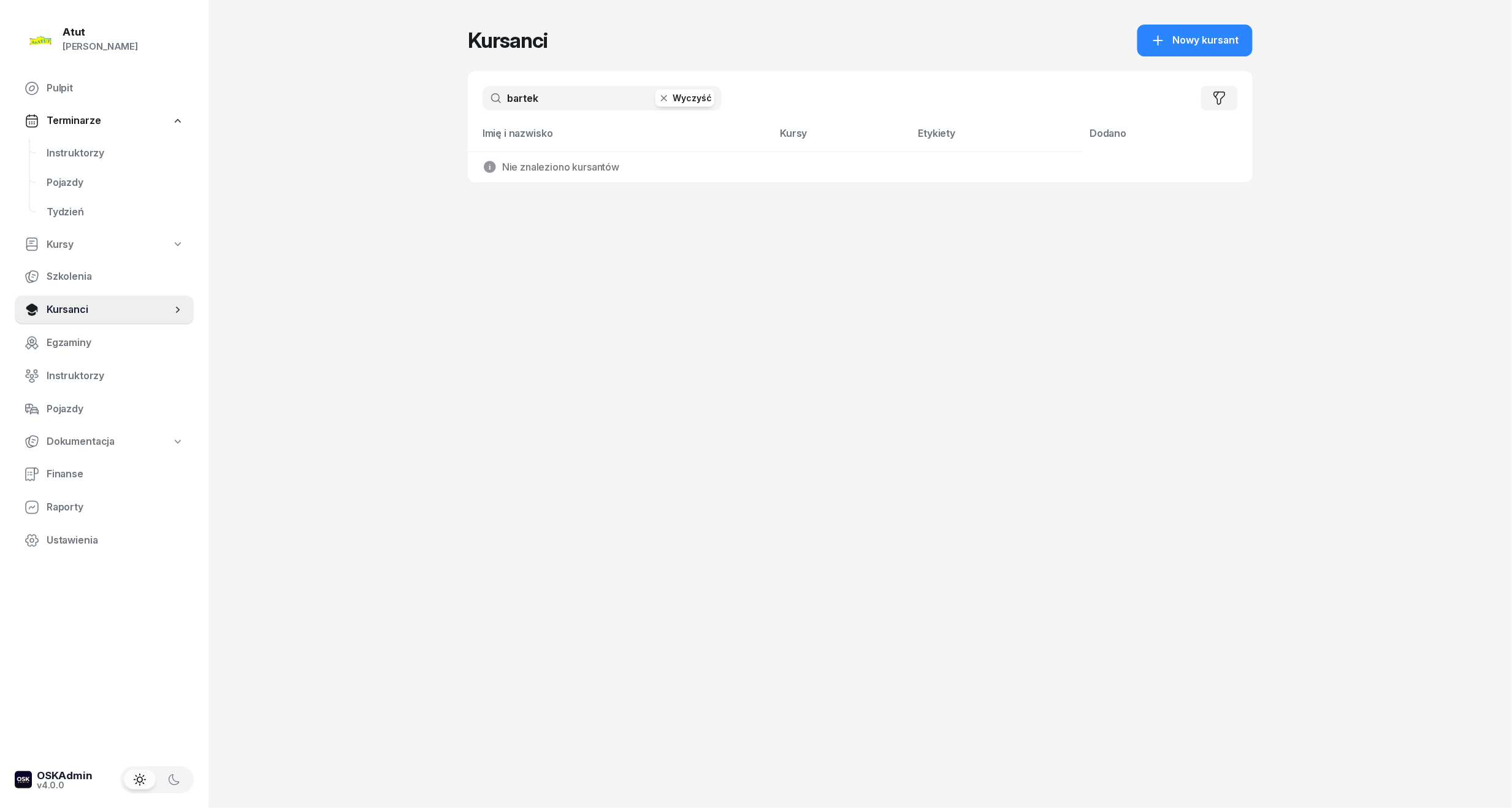
drag, startPoint x: 579, startPoint y: 108, endPoint x: 125, endPoint y: 135, distance: 454.8
click at [169, 118] on div "Atut Paulina Lis Pulpit Terminarze Instruktorzy Pojazdy Tydzień Kursy Szkolenia…" at bounding box center [756, 404] width 1512 height 808
type input "bartek"
click at [93, 154] on span "Instruktorzy" at bounding box center [115, 153] width 137 height 16
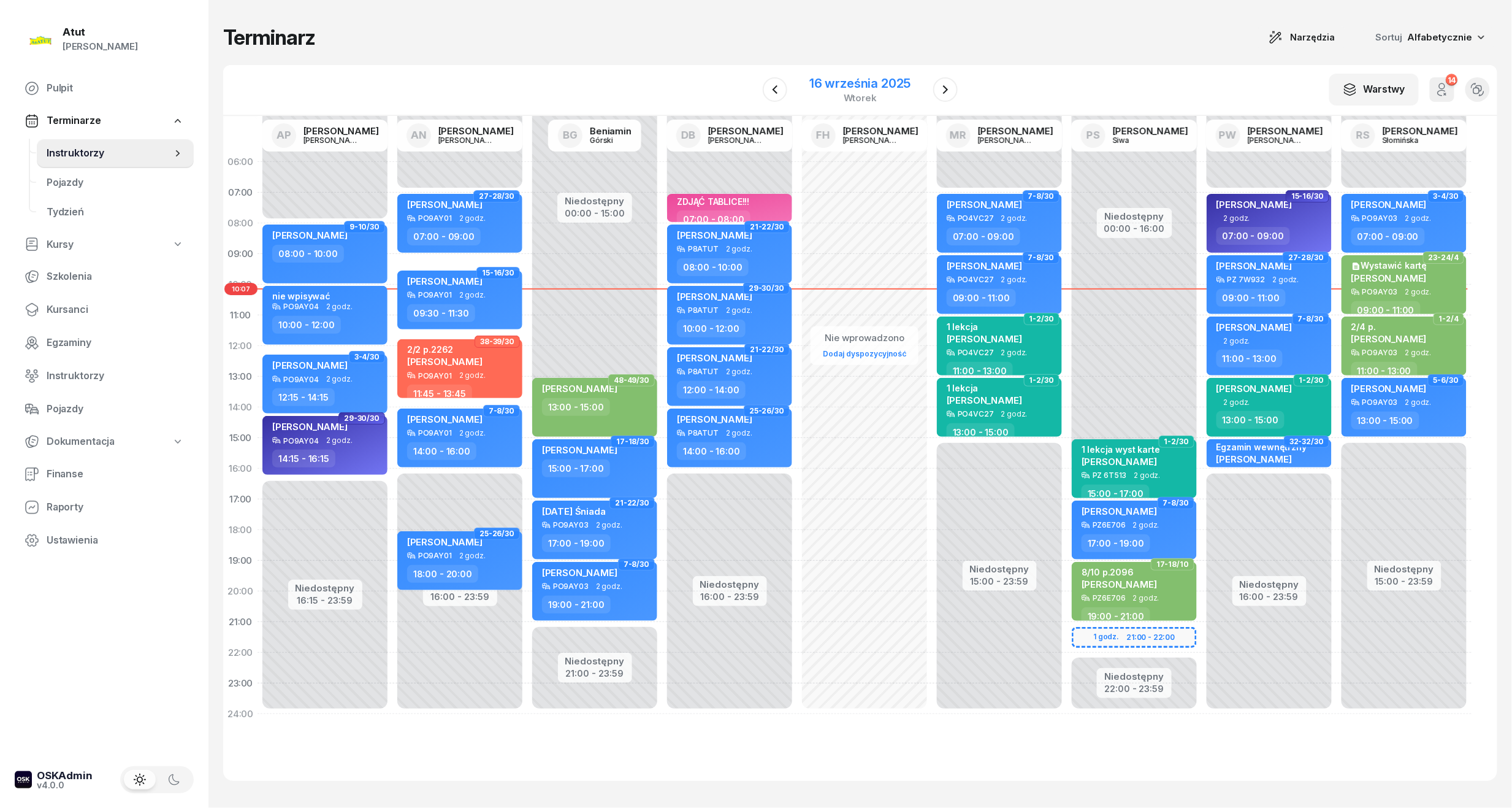
click at [871, 88] on div "16 września 2025" at bounding box center [860, 83] width 101 height 12
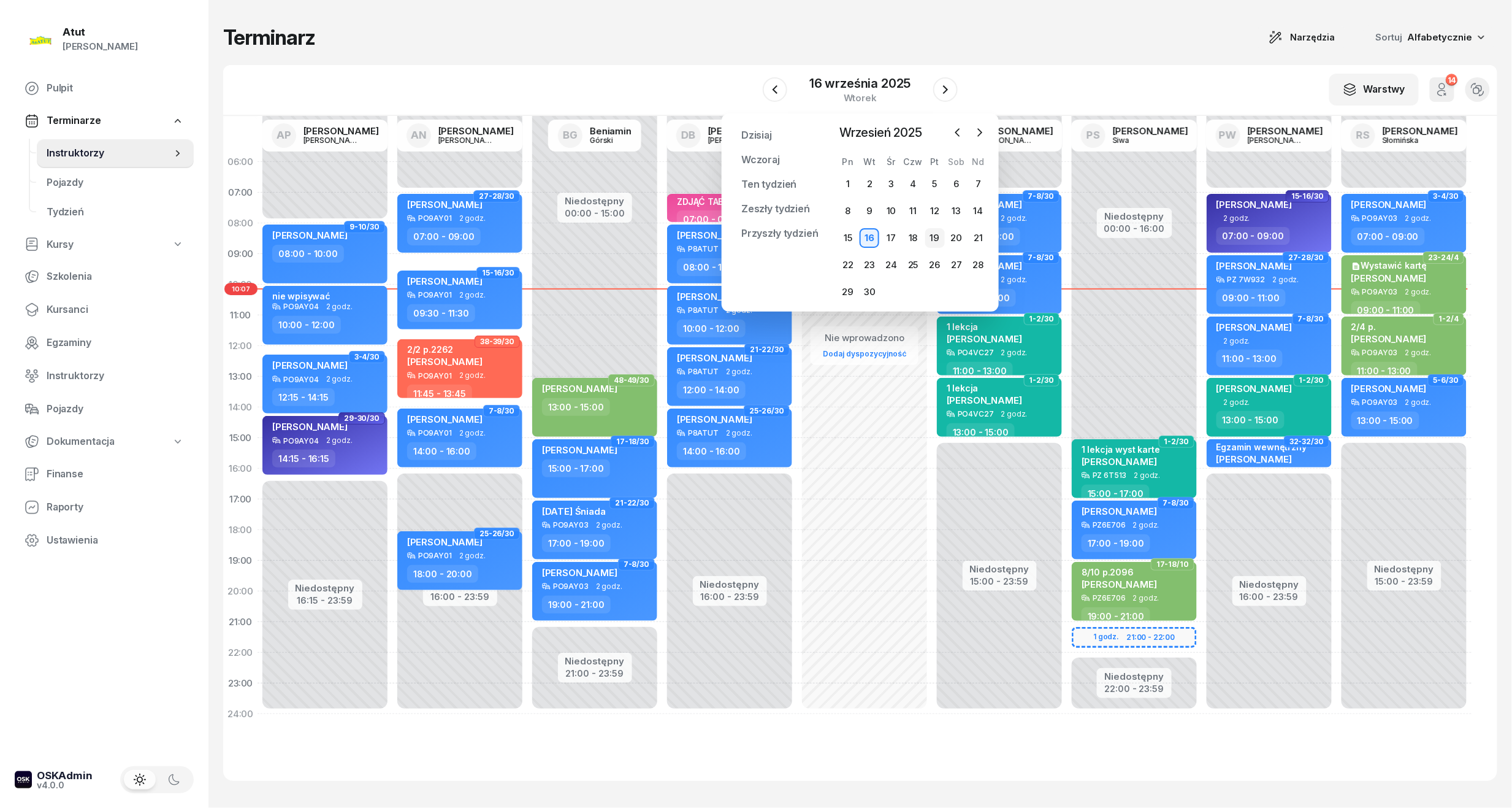
click at [932, 241] on div "19" at bounding box center [935, 237] width 20 height 20
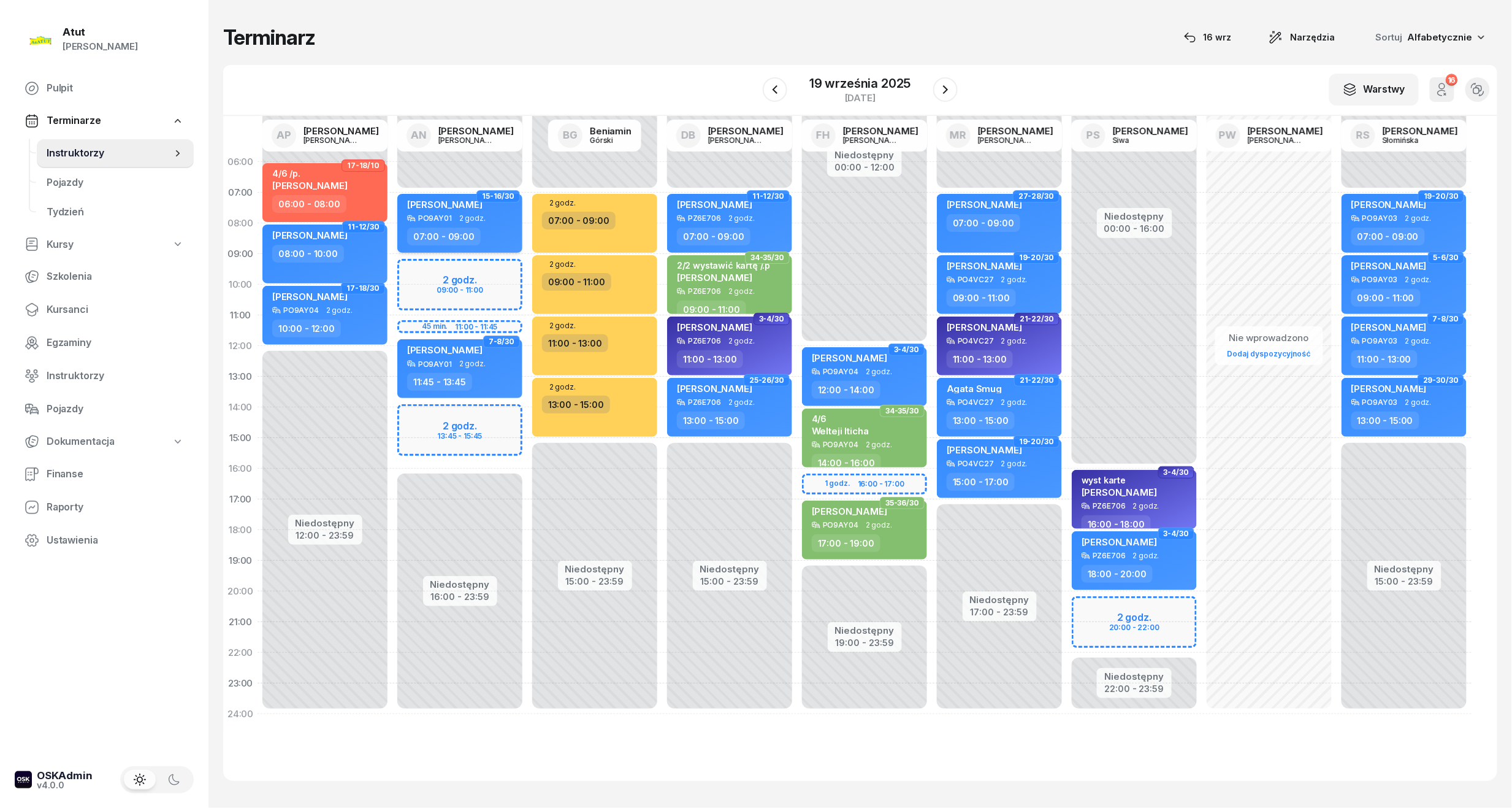
click at [435, 216] on div "PO9AY01" at bounding box center [435, 218] width 34 height 8
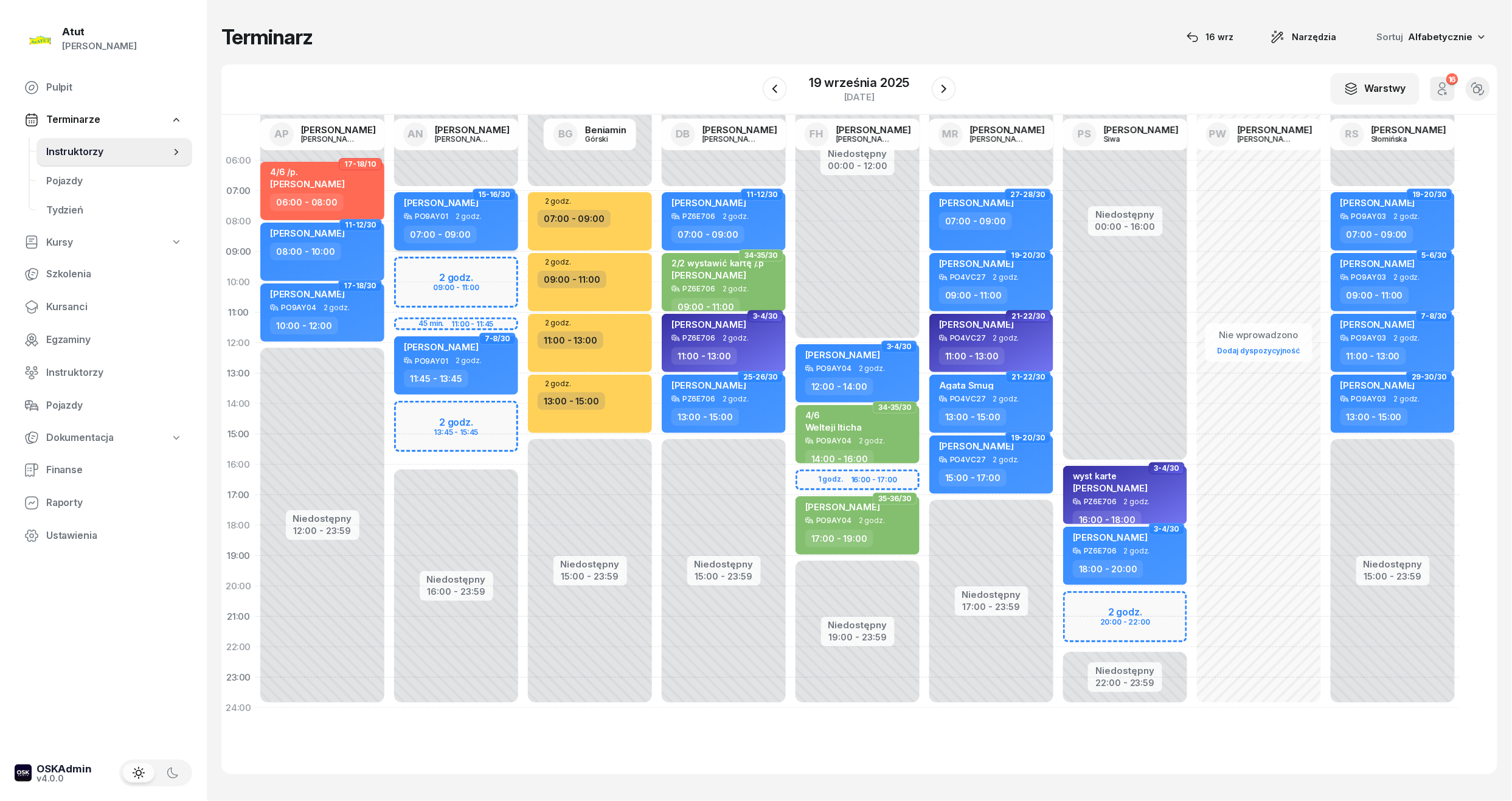
select select "07"
select select "09"
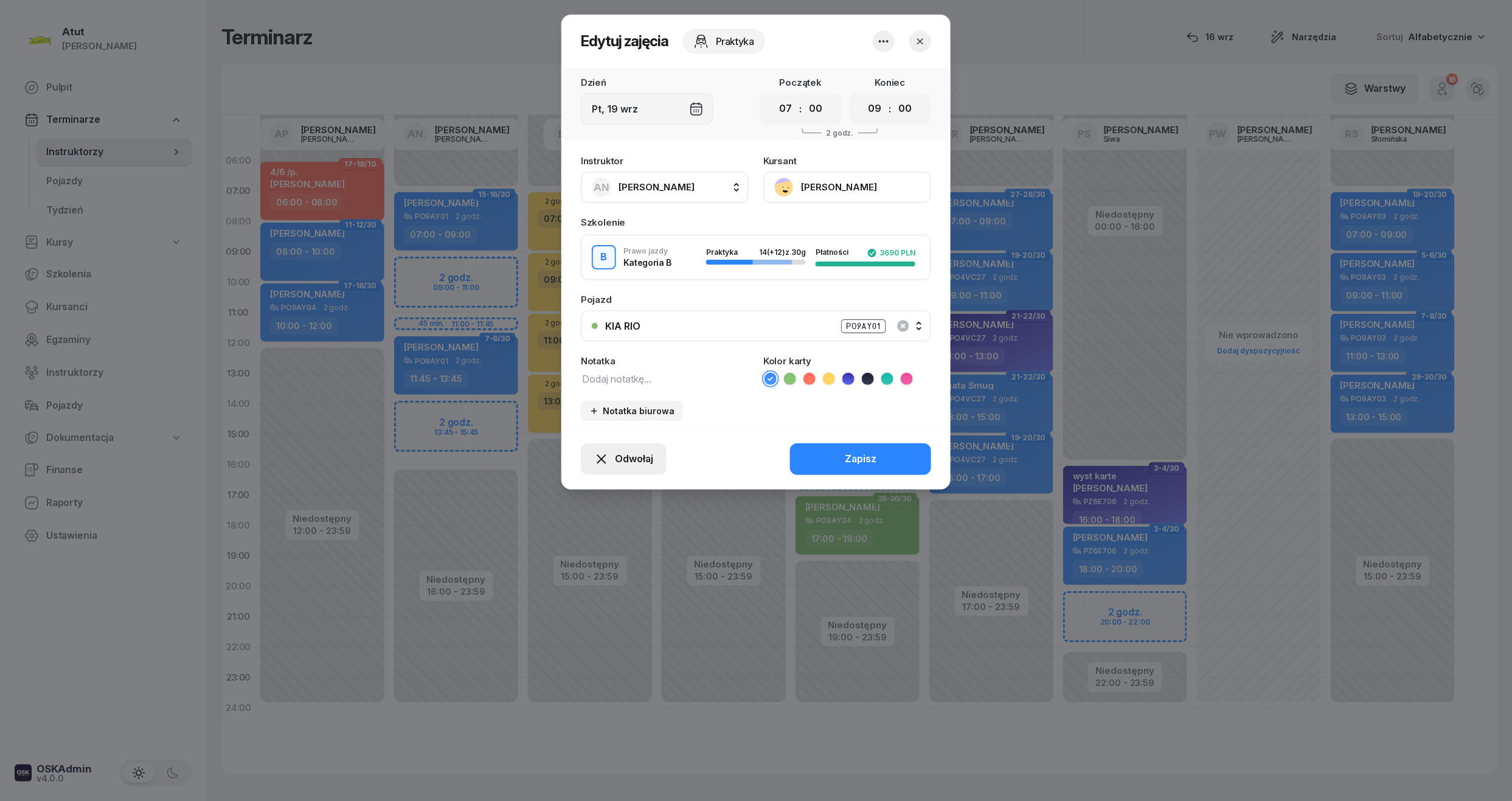
click at [617, 455] on span "Odwołaj" at bounding box center [634, 459] width 38 height 16
click at [595, 351] on div "My odwołaliśmy" at bounding box center [603, 354] width 74 height 16
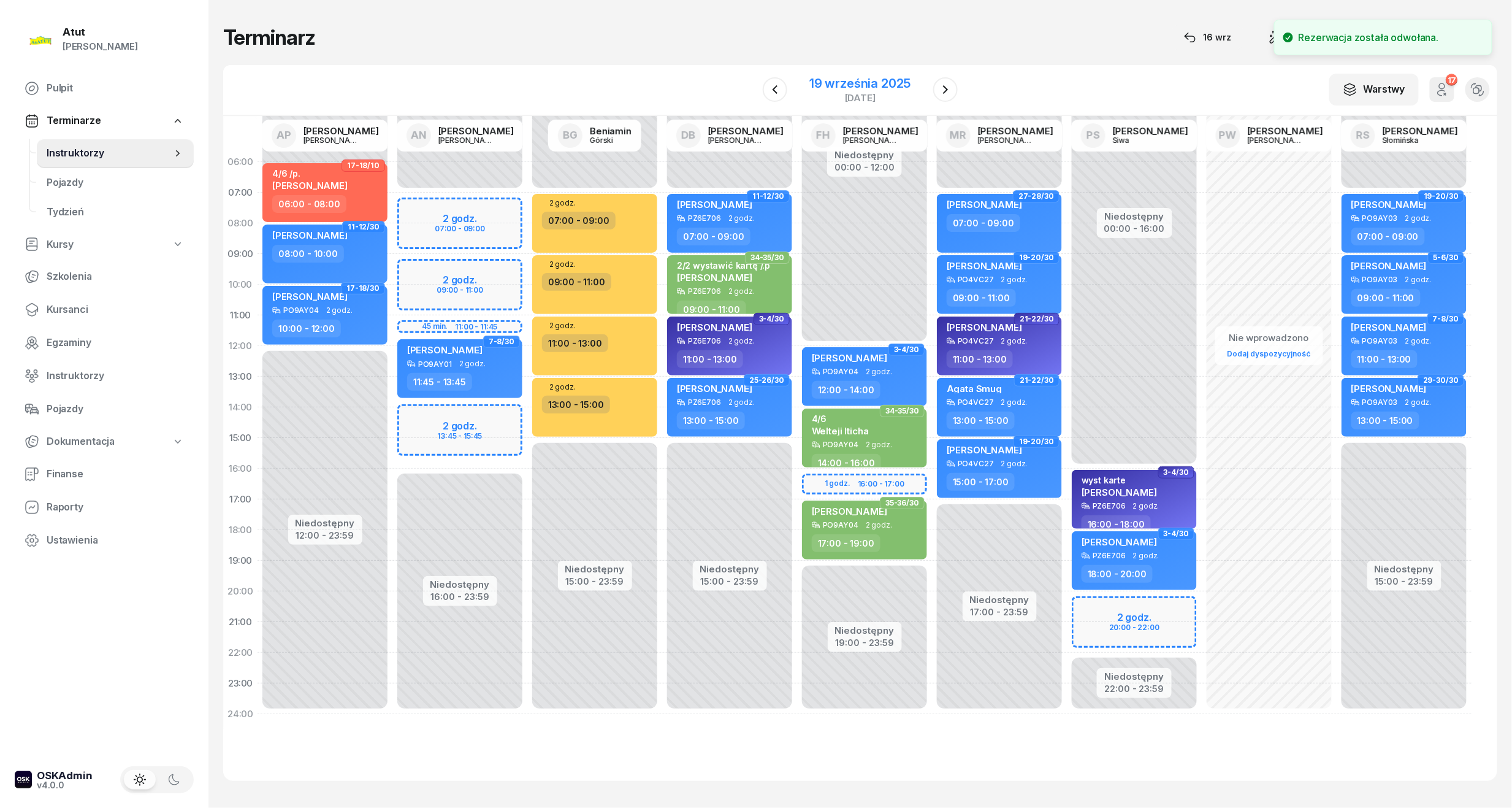
click at [823, 77] on div "19 września 2025" at bounding box center [860, 83] width 101 height 12
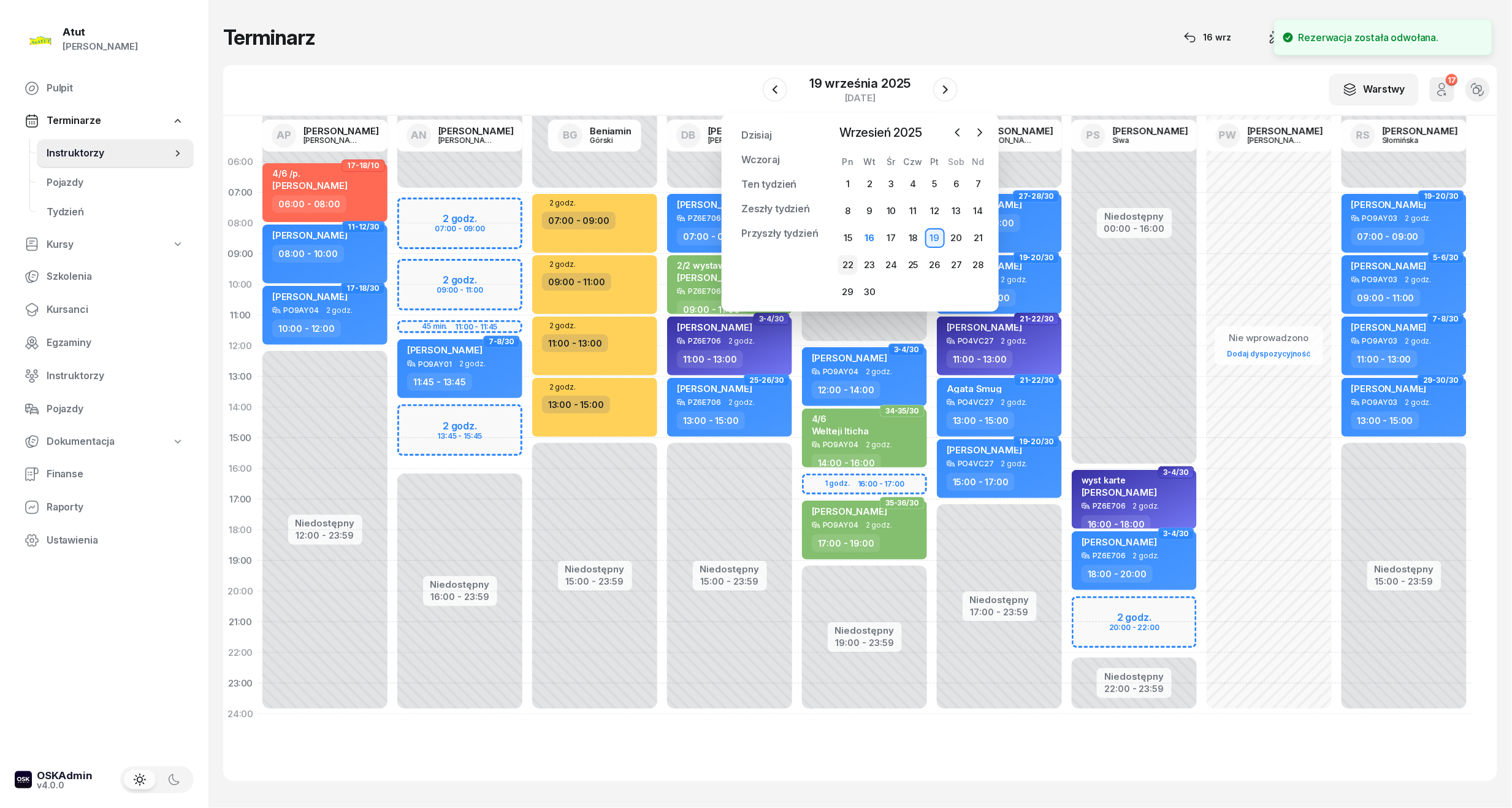
click at [849, 268] on div "22" at bounding box center [847, 265] width 20 height 20
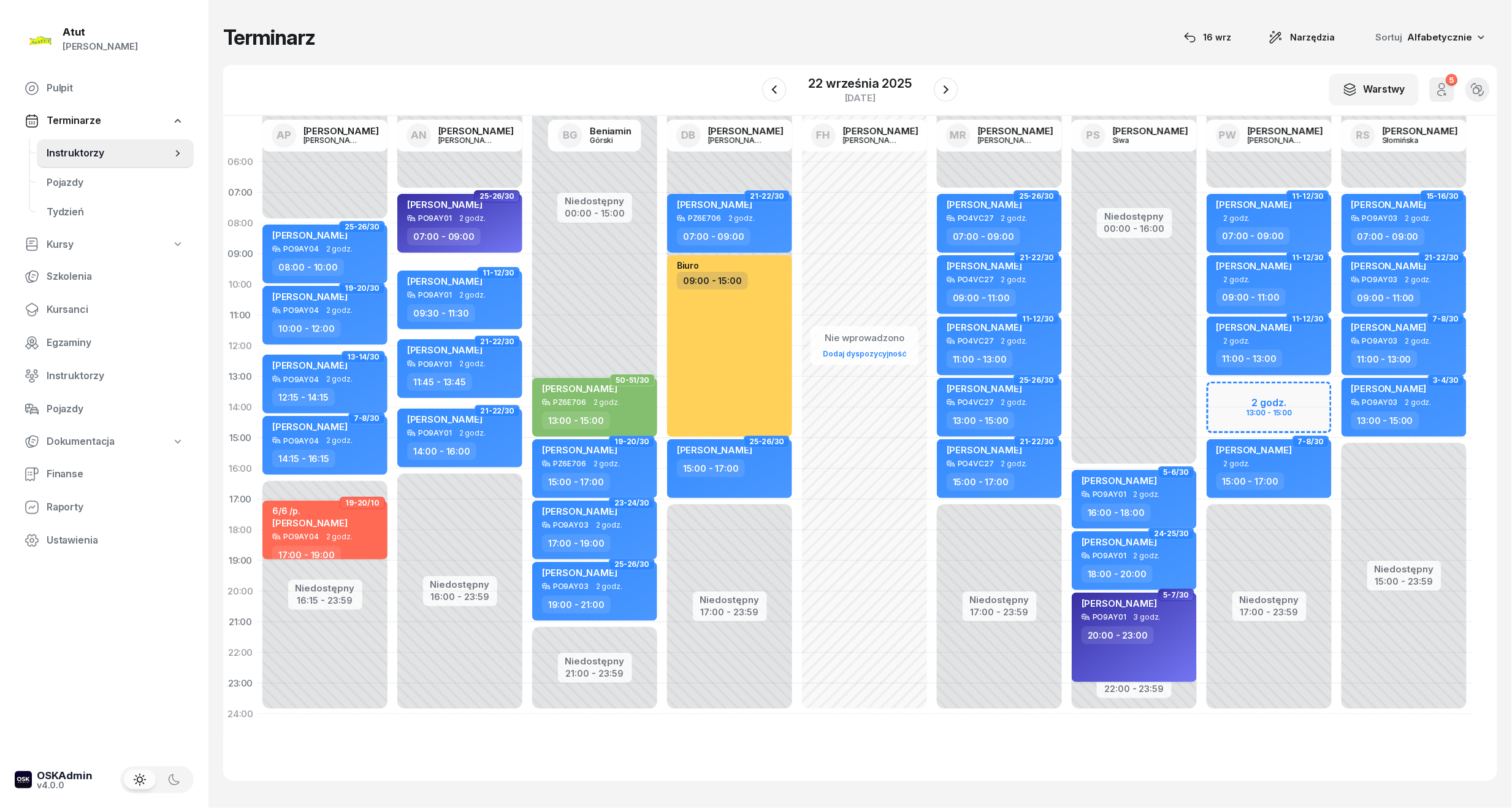
click at [1239, 403] on div "Niedostępny 00:00 - 07:00 Niedostępny 17:00 - 23:59 2 godz. 13:00 - 15:00 11-12…" at bounding box center [1269, 438] width 135 height 583
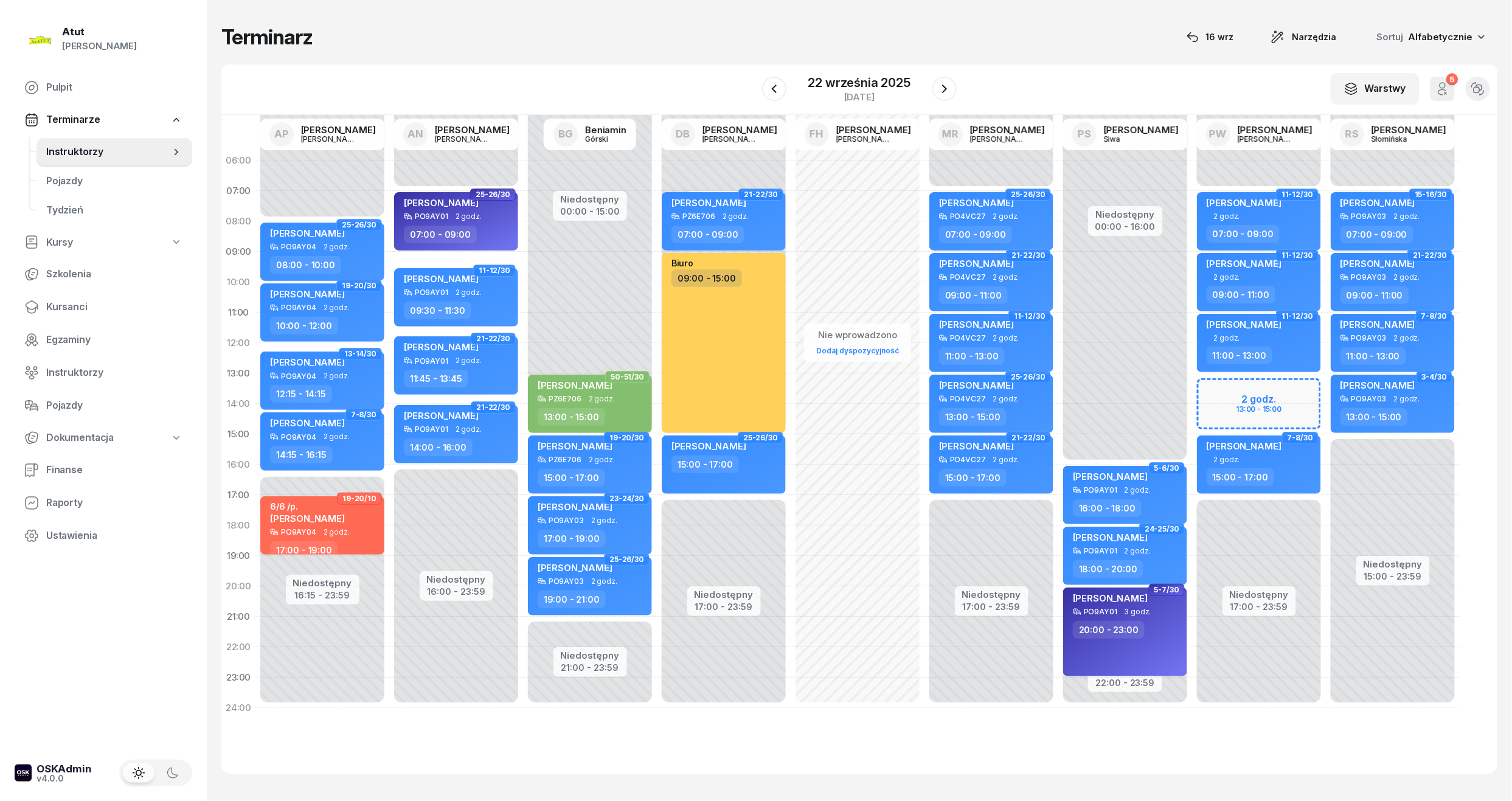
select select "13"
select select "15"
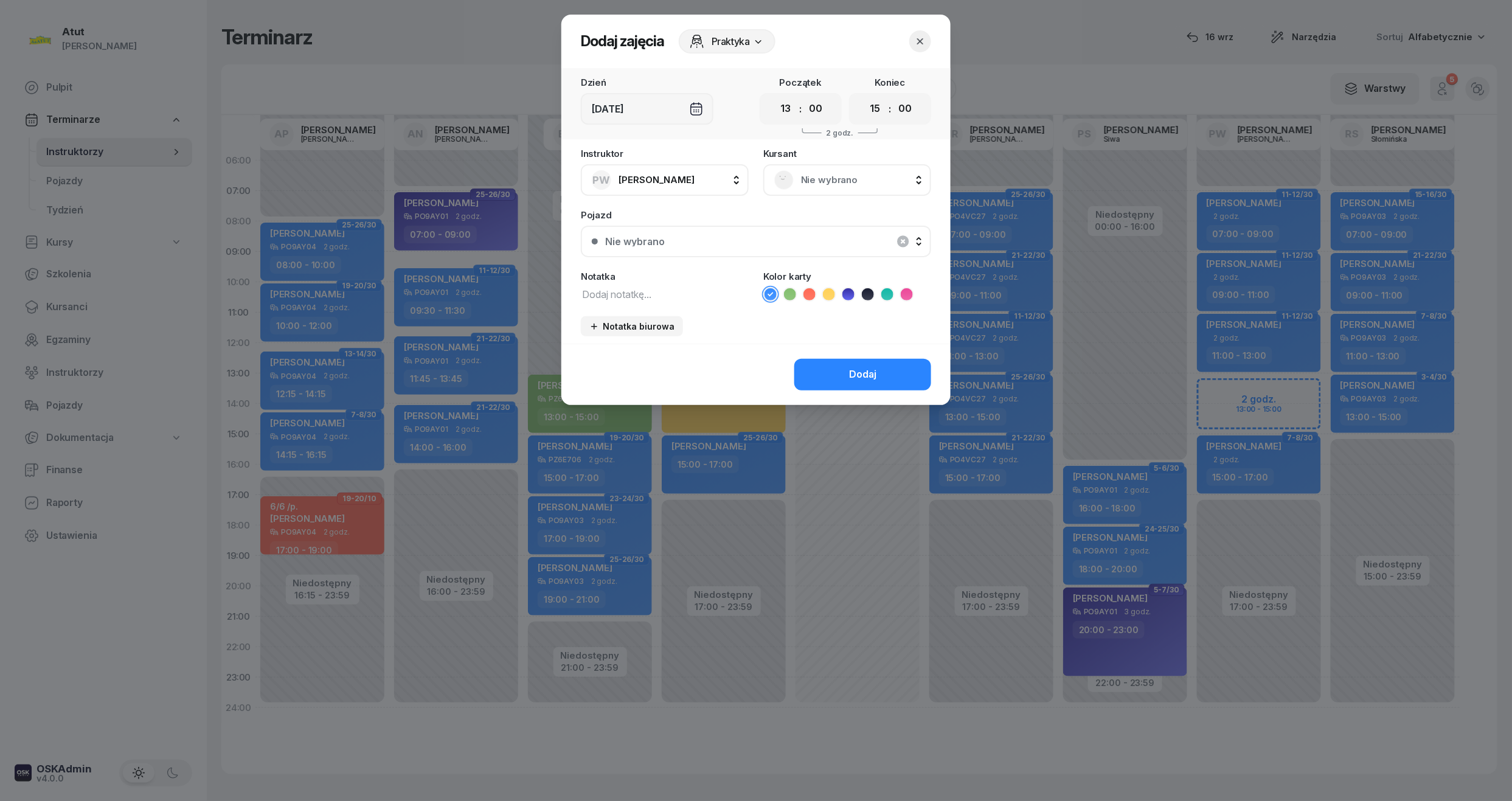
click at [819, 172] on span "Nie wybrano" at bounding box center [861, 180] width 119 height 16
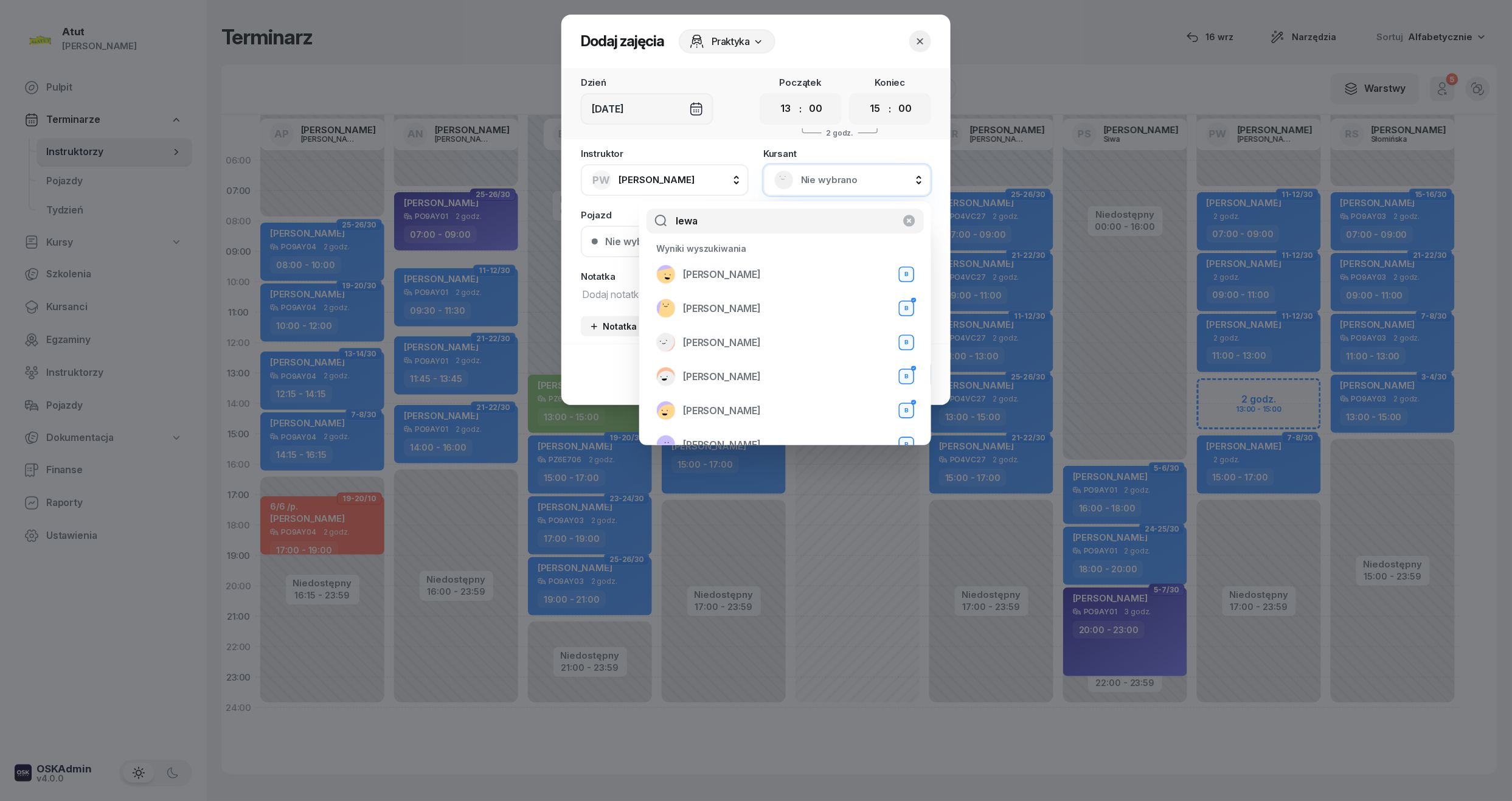
type input "lewa"
click at [926, 39] on icon "button" at bounding box center [920, 41] width 12 height 12
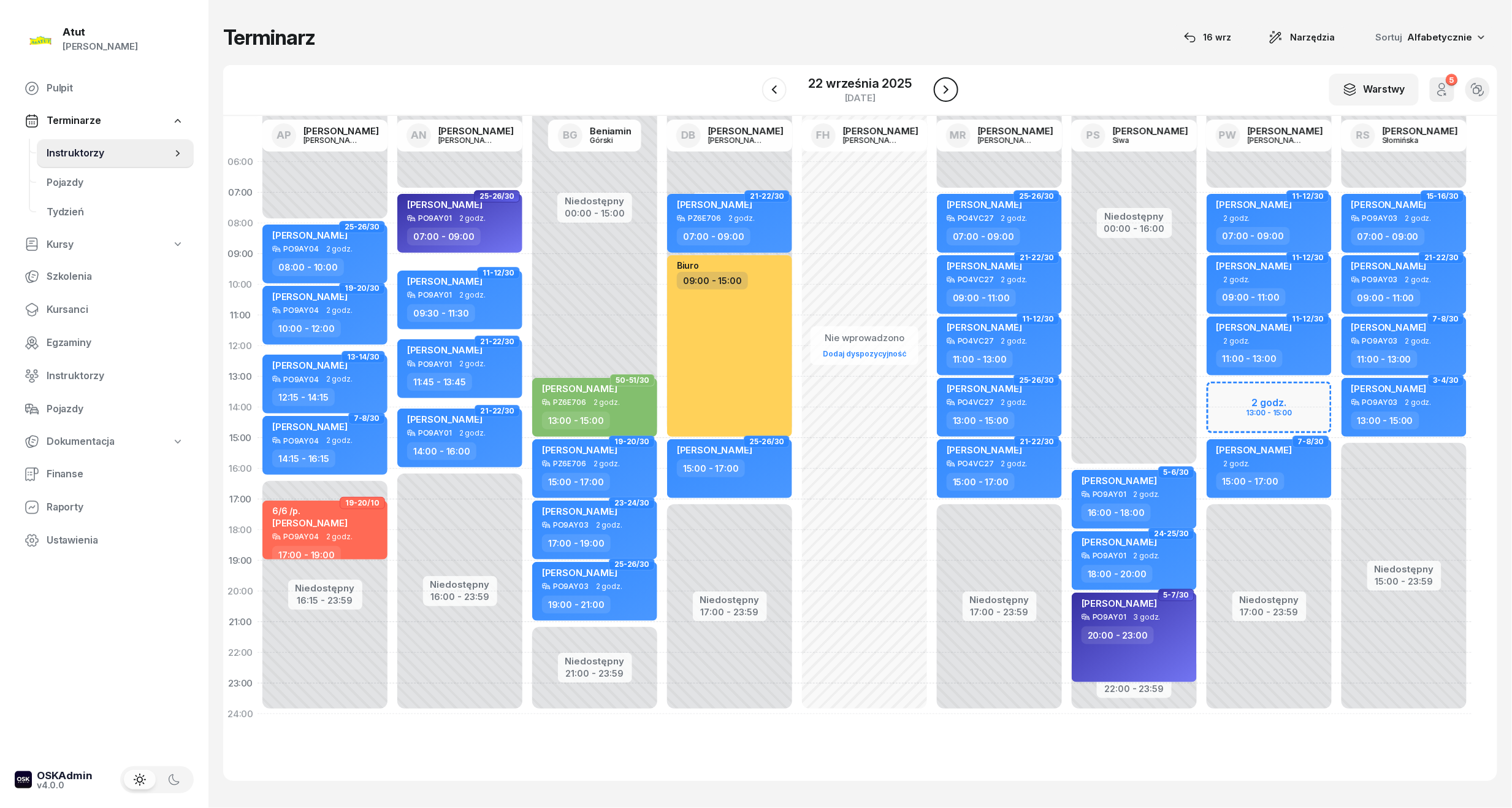
click at [944, 91] on icon "button" at bounding box center [945, 89] width 14 height 14
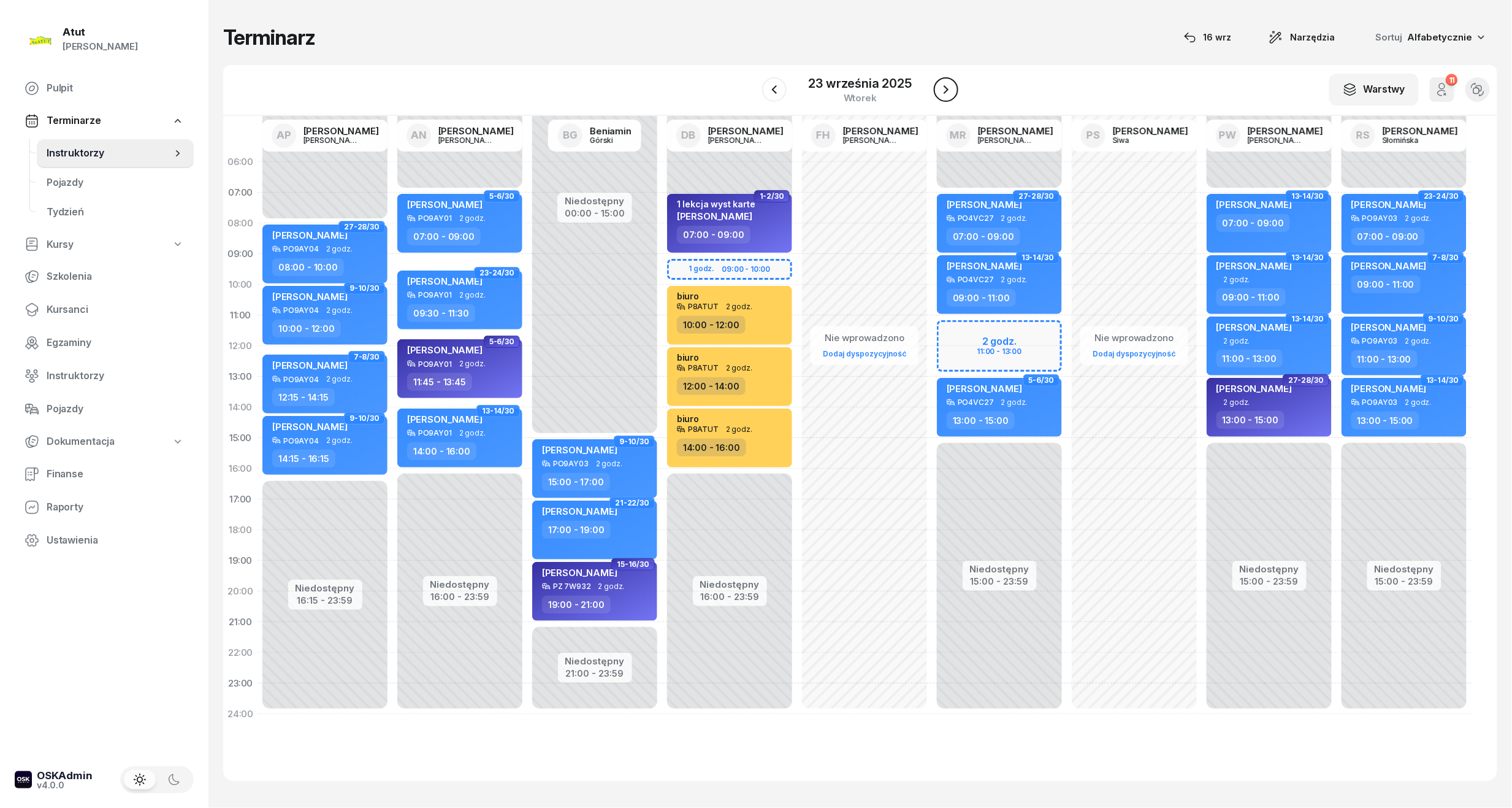
click at [950, 89] on icon "button" at bounding box center [945, 89] width 14 height 14
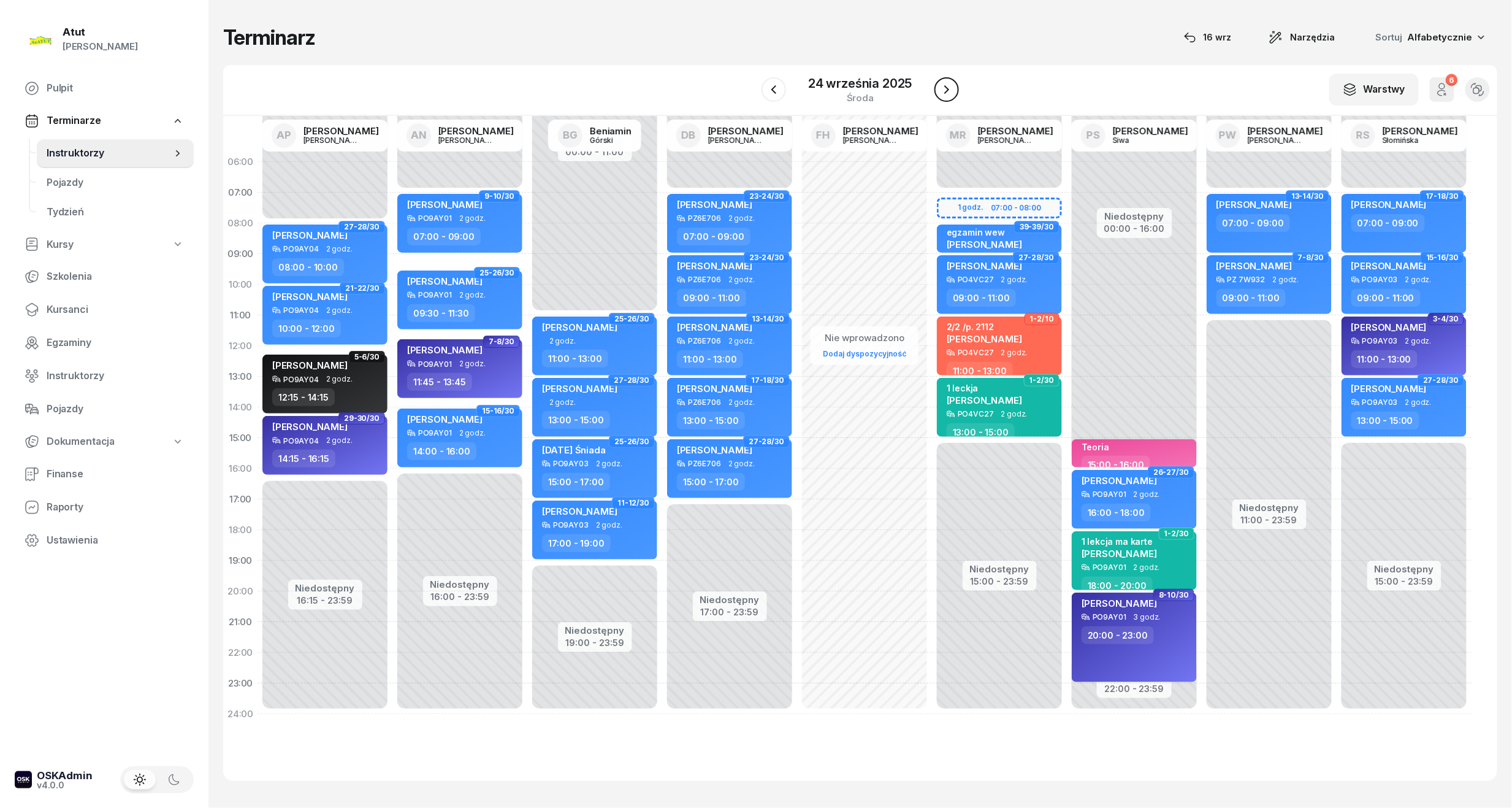
click at [950, 89] on icon "button" at bounding box center [946, 89] width 14 height 14
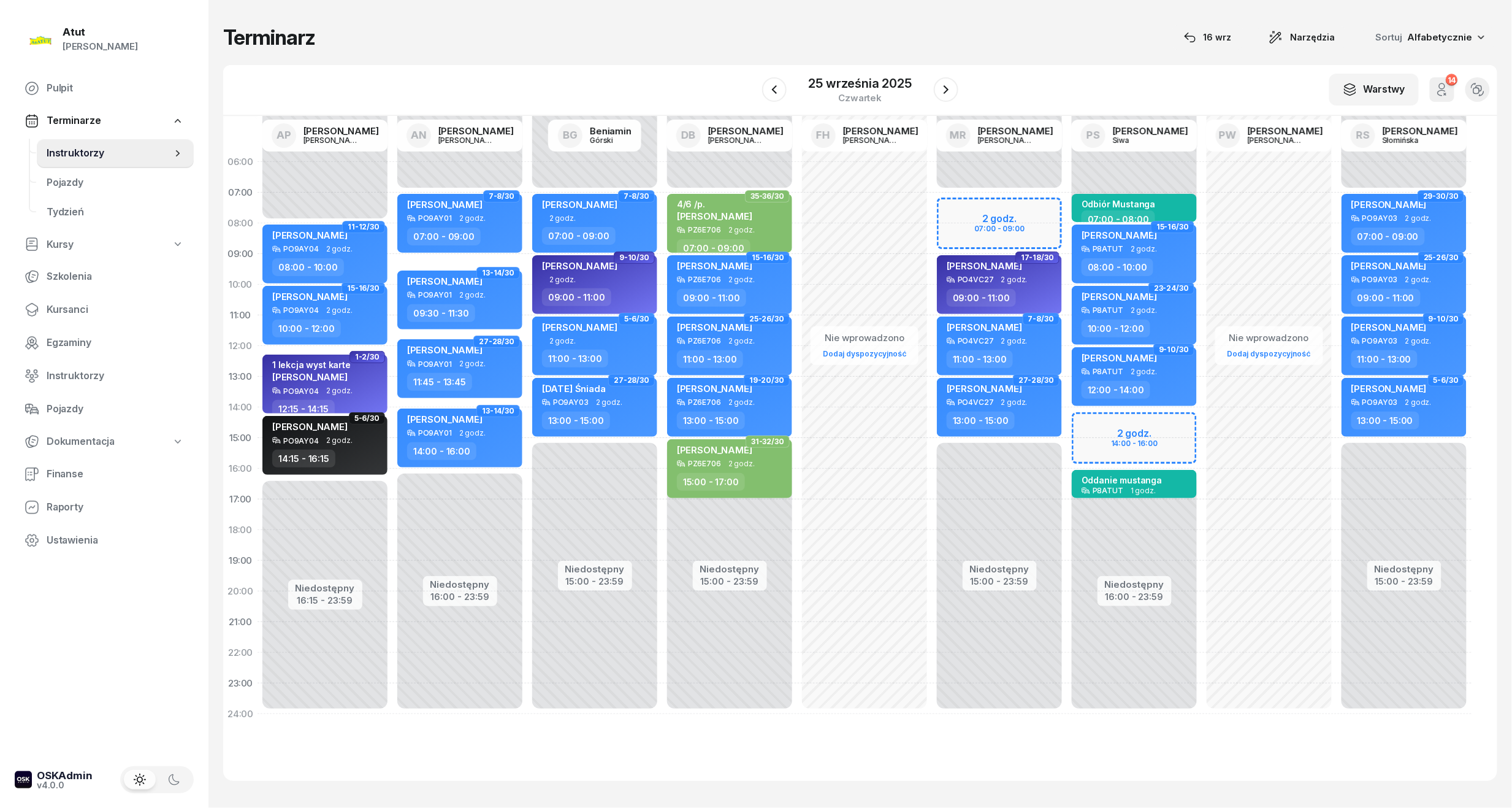
click at [1109, 435] on div "Niedostępny 00:00 - 08:00 Niedostępny 16:00 - 23:59 2 godz. 14:00 - 16:00 Odbió…" at bounding box center [1134, 438] width 135 height 583
select select "14"
select select "16"
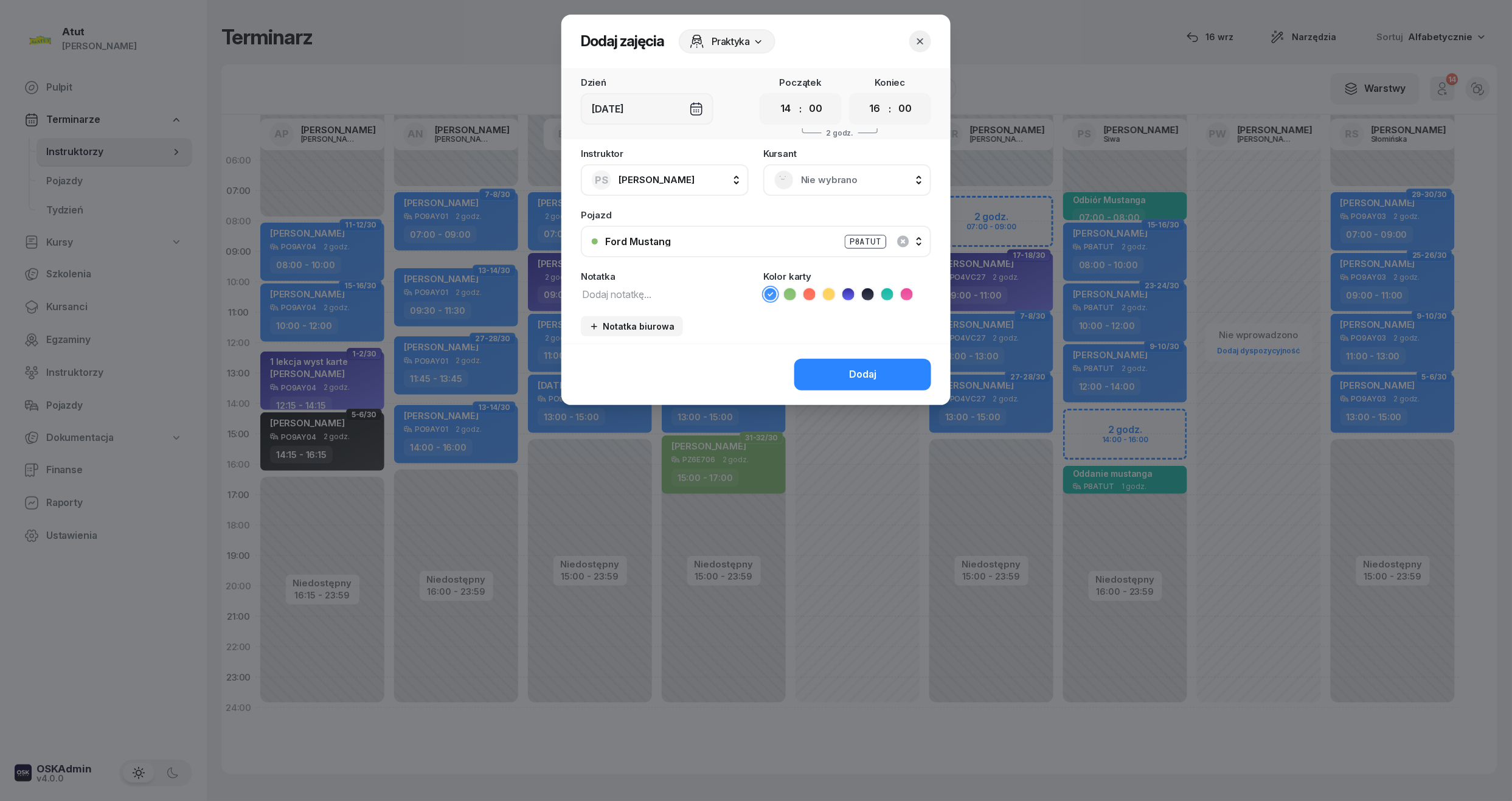
click at [824, 181] on span "Nie wybrano" at bounding box center [861, 180] width 119 height 16
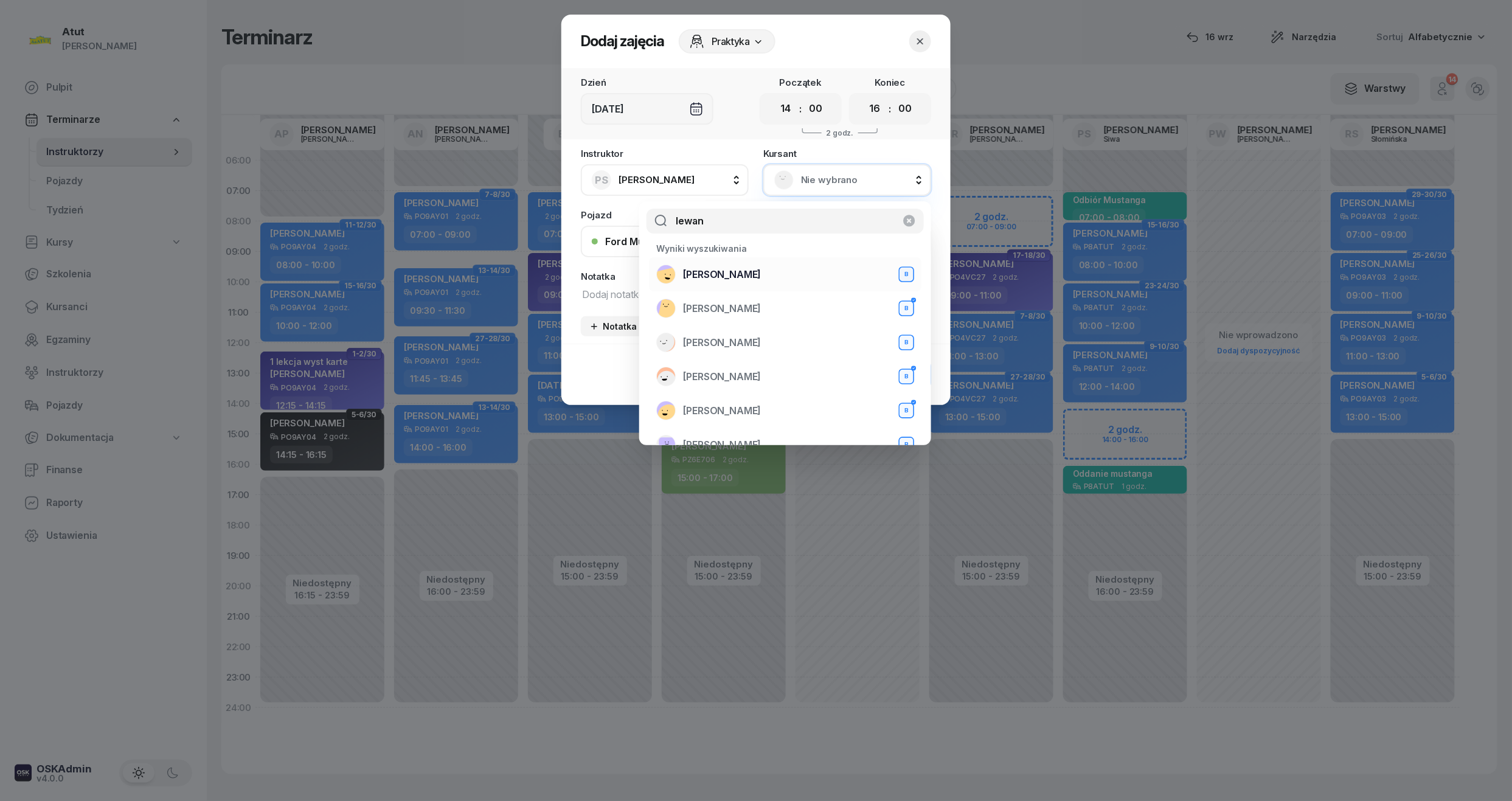
type input "lewan"
click at [761, 280] on span "Maksymilian Lewandowski" at bounding box center [722, 275] width 78 height 16
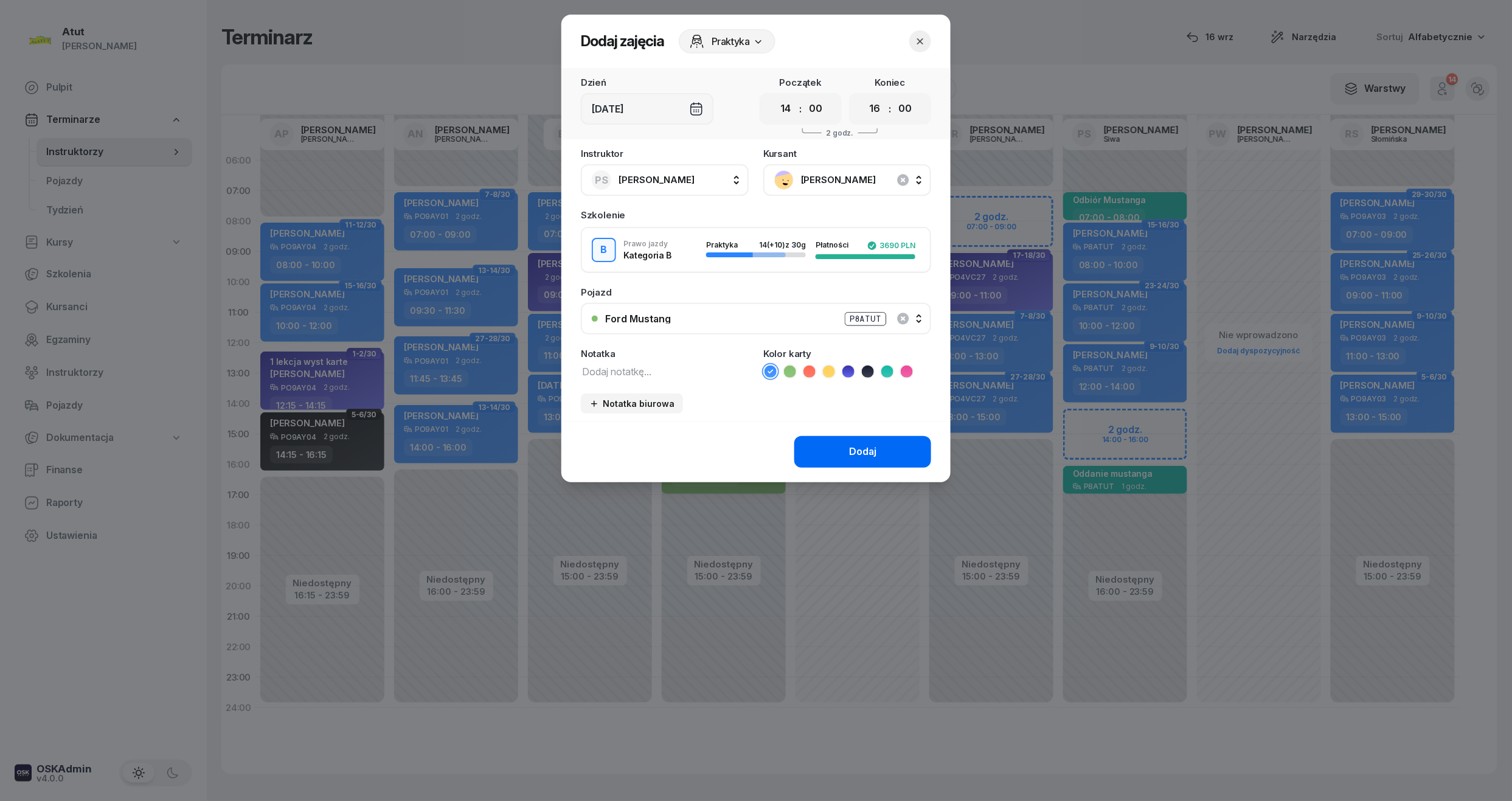
click at [881, 441] on button "Dodaj" at bounding box center [862, 451] width 137 height 32
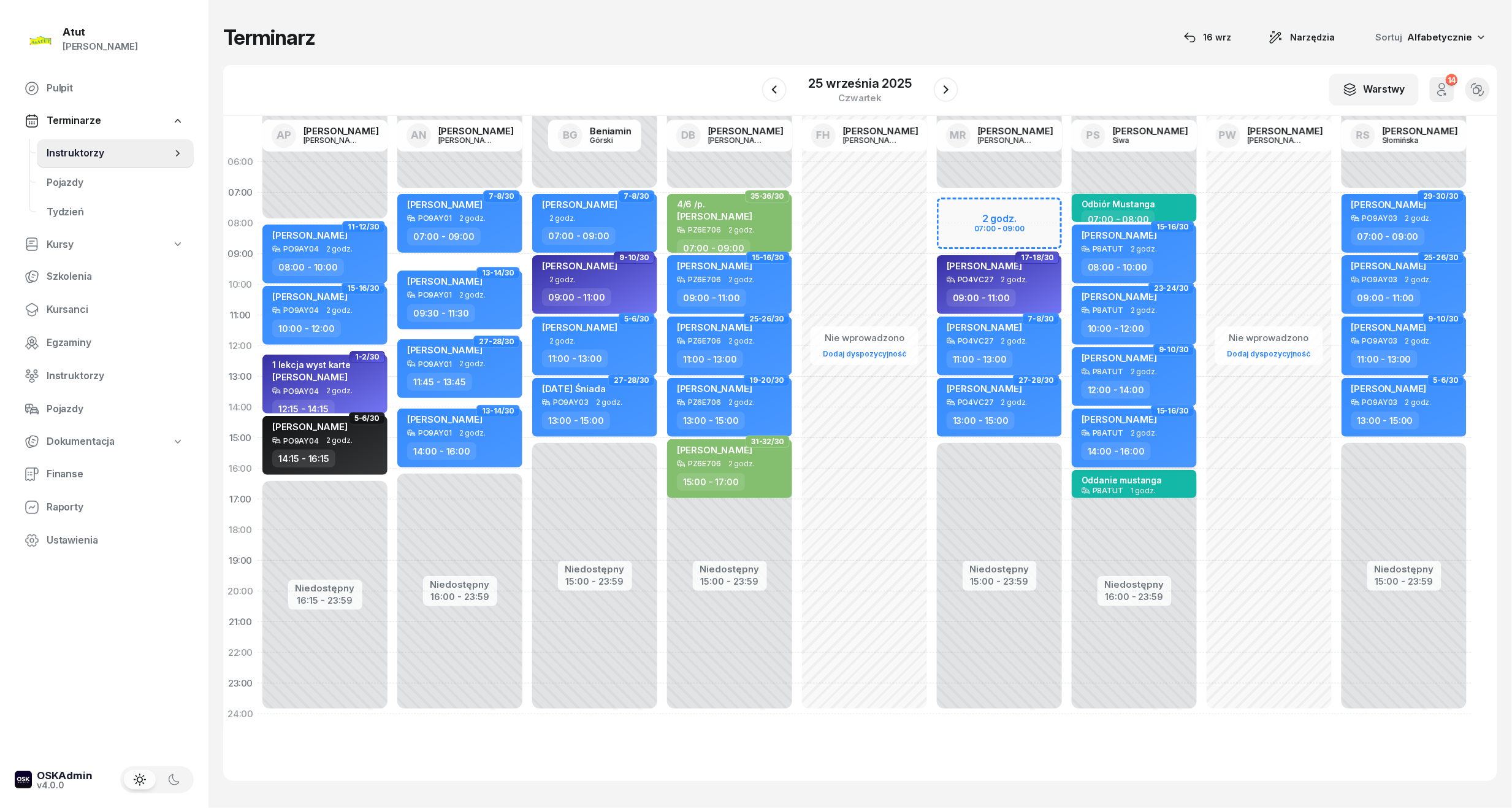
click at [1100, 423] on span "Maksymilian Lewandowski" at bounding box center [1119, 419] width 76 height 12
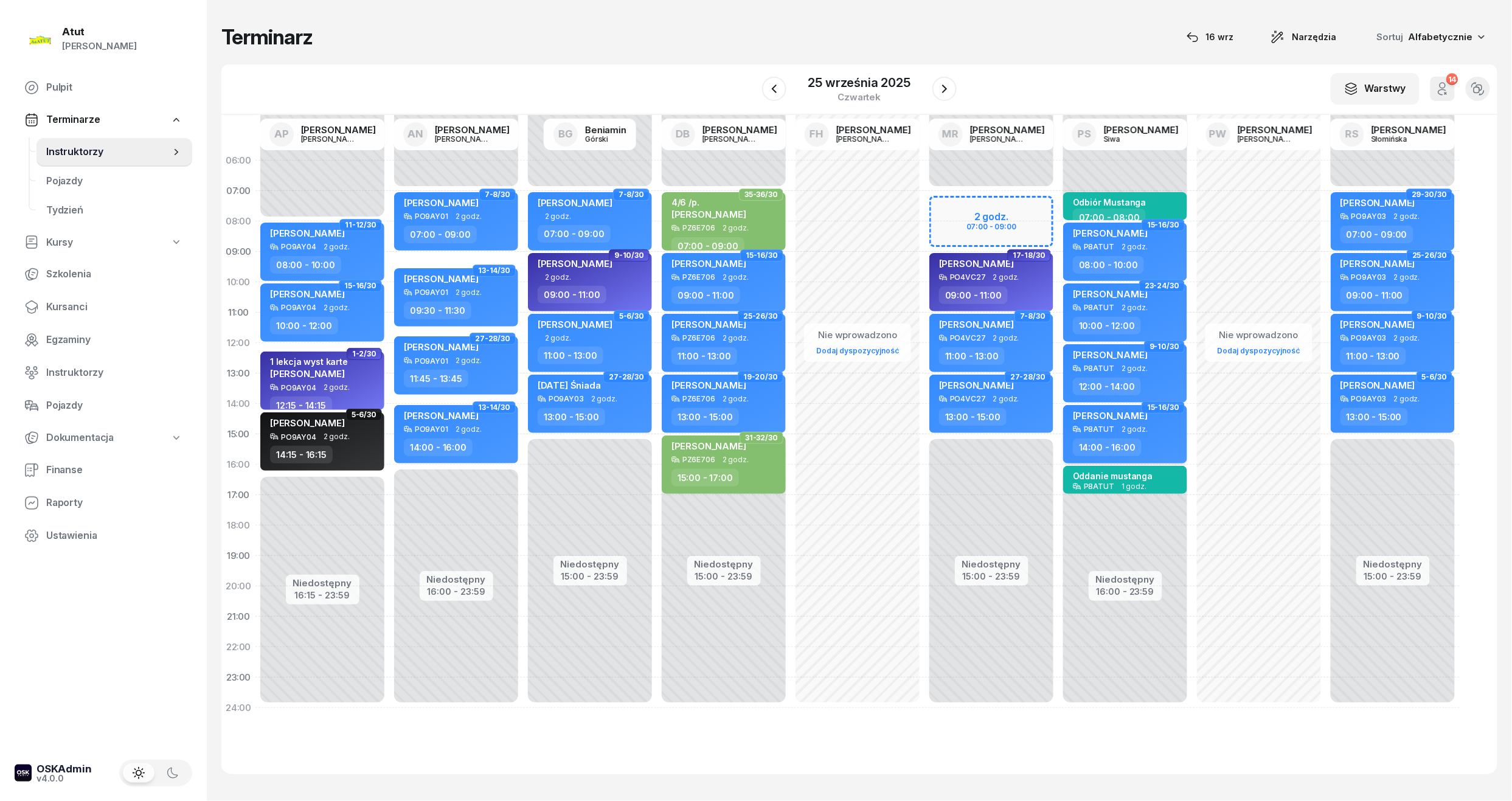
select select "14"
select select "16"
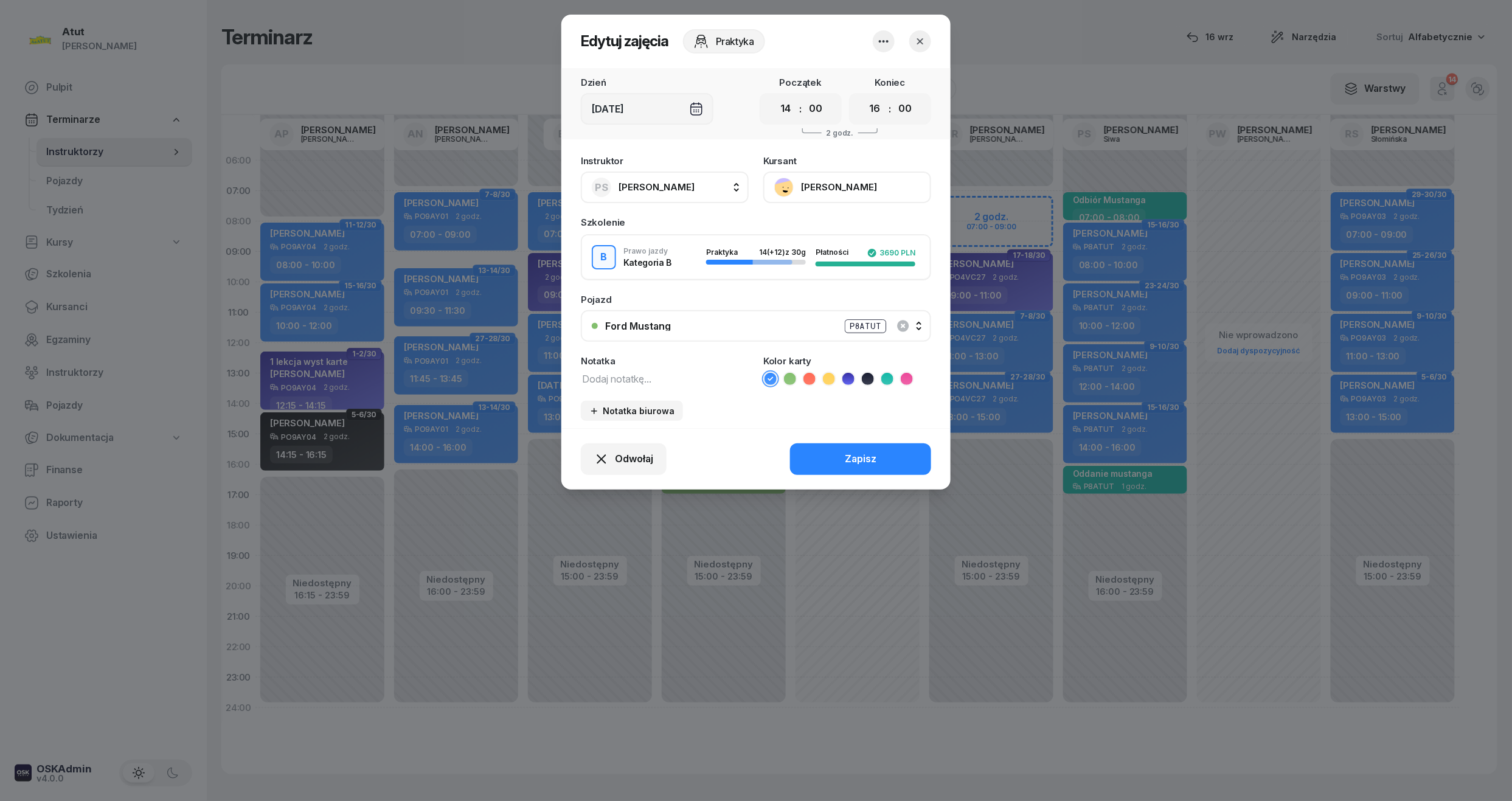
click at [852, 174] on button "Maksymilian Lewandowski" at bounding box center [847, 187] width 168 height 32
click at [825, 237] on link "Otwórz profil" at bounding box center [846, 229] width 161 height 31
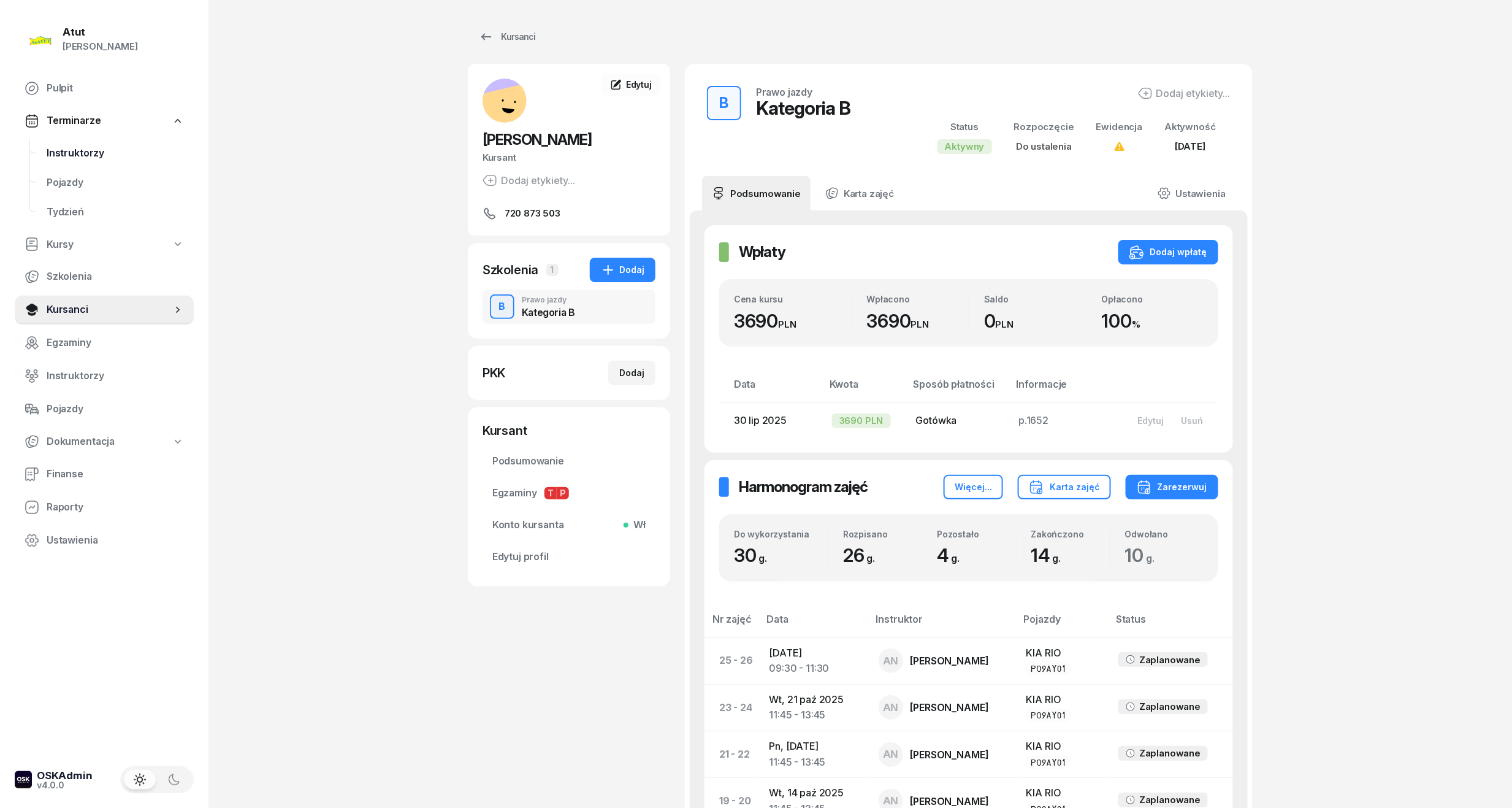
click at [74, 141] on link "Instruktorzy" at bounding box center [115, 153] width 157 height 30
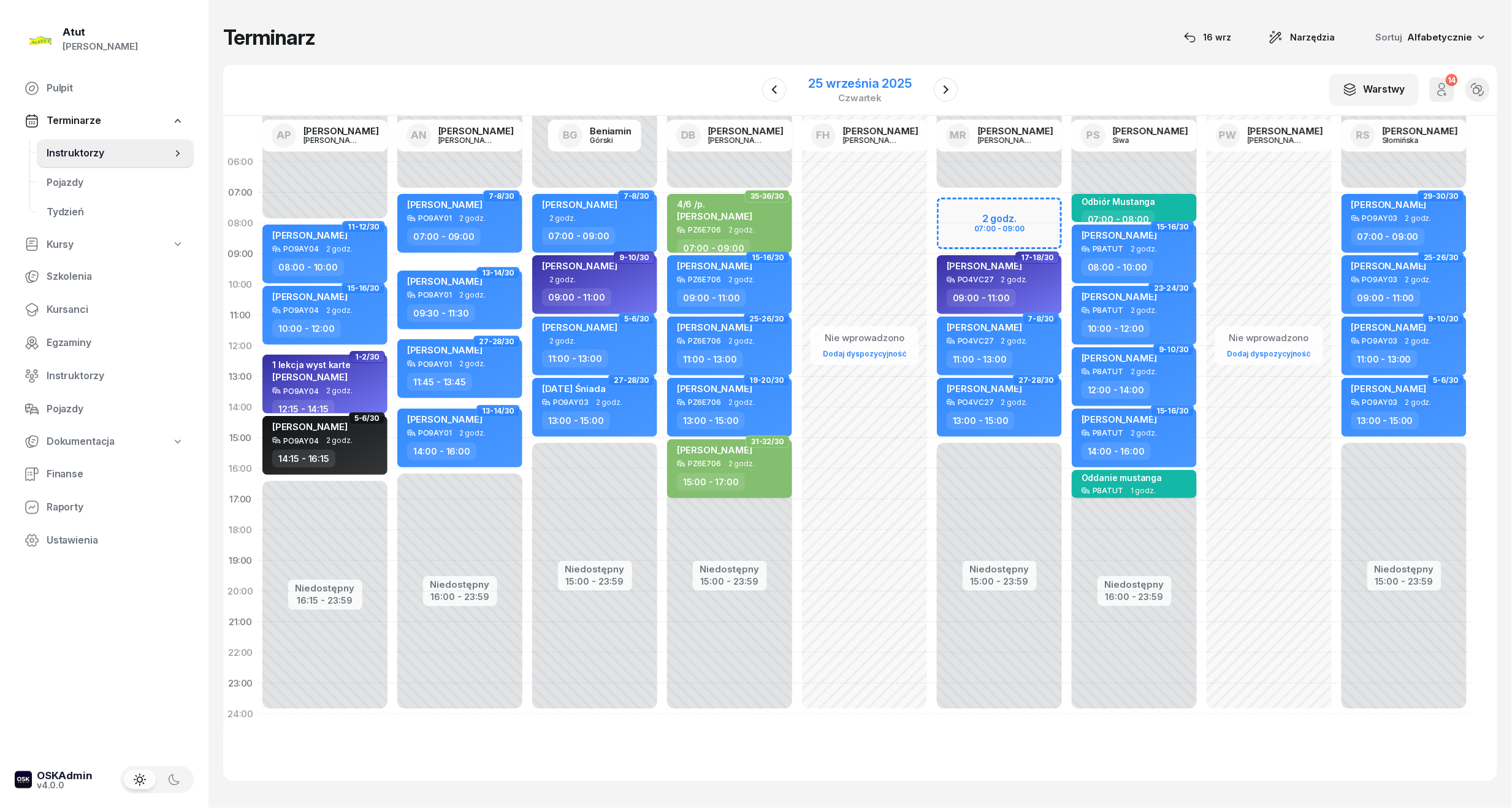
click at [834, 77] on div "25 września 2025" at bounding box center [860, 83] width 103 height 12
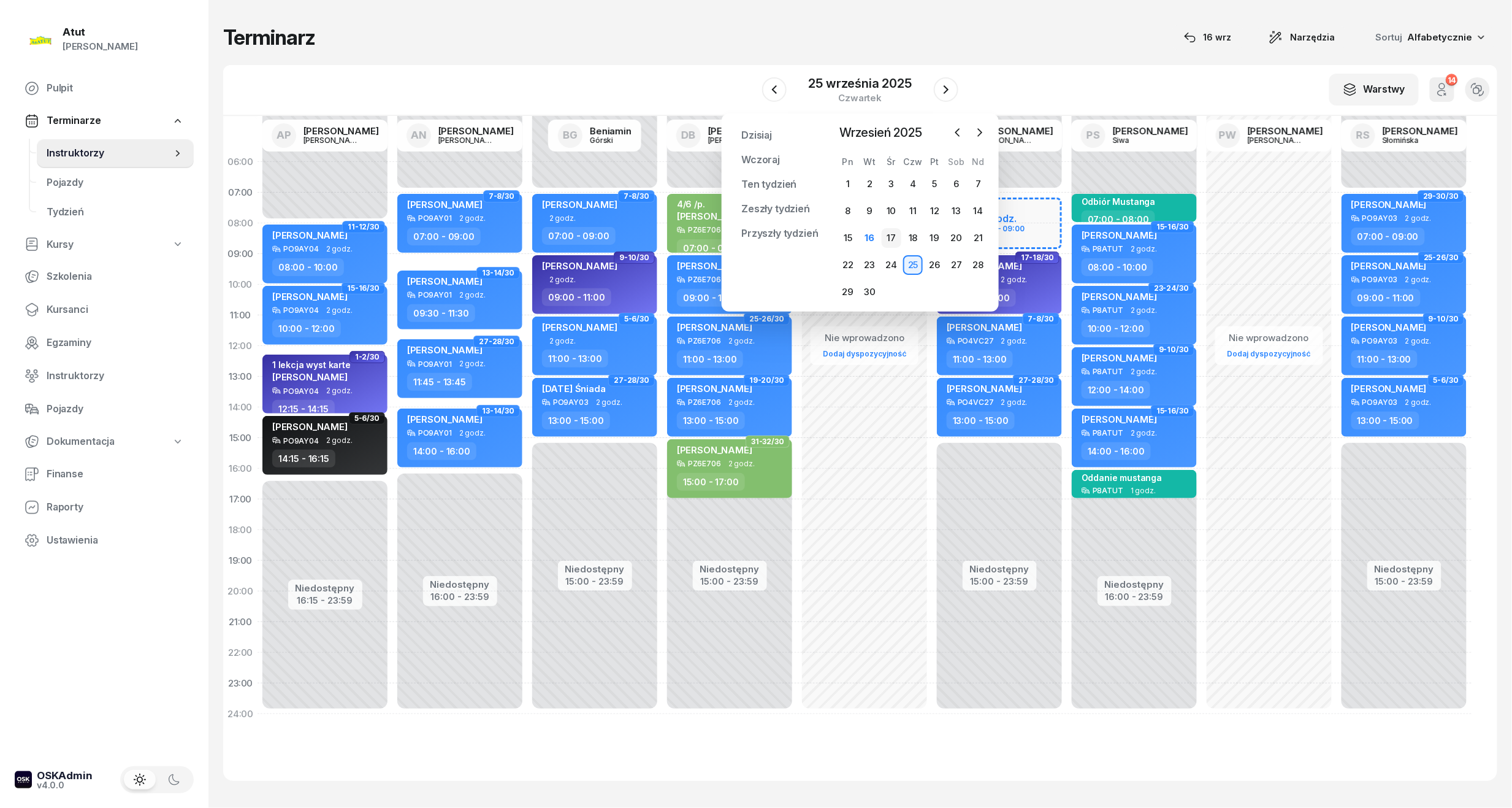
click at [885, 234] on div "17" at bounding box center [891, 237] width 20 height 20
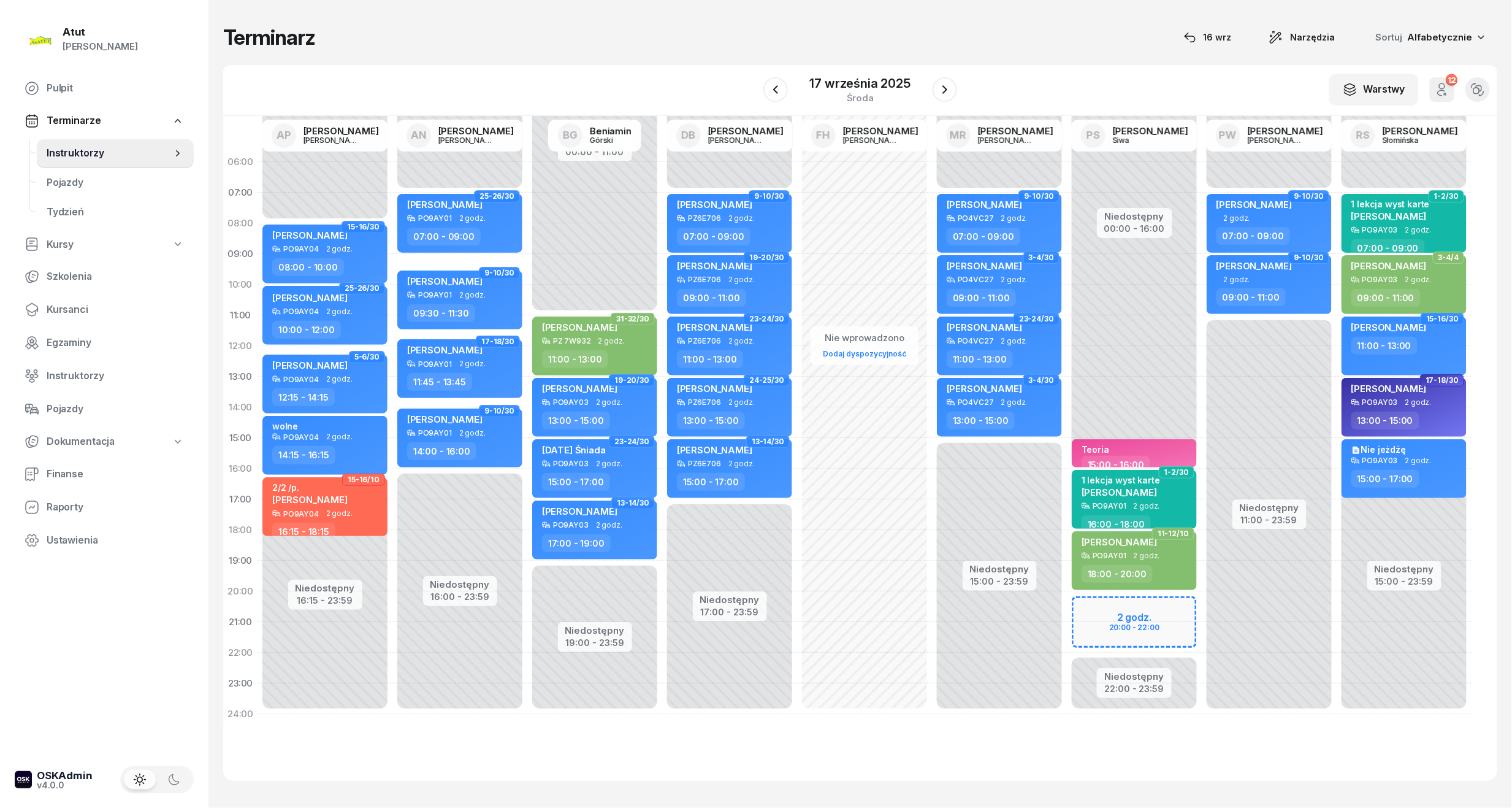
click at [1158, 615] on div "Niedostępny 00:00 - 16:00 Niedostępny 22:00 - 23:59 2 godz. 20:00 - 22:00 Teori…" at bounding box center [1134, 438] width 135 height 583
select select "20"
select select "22"
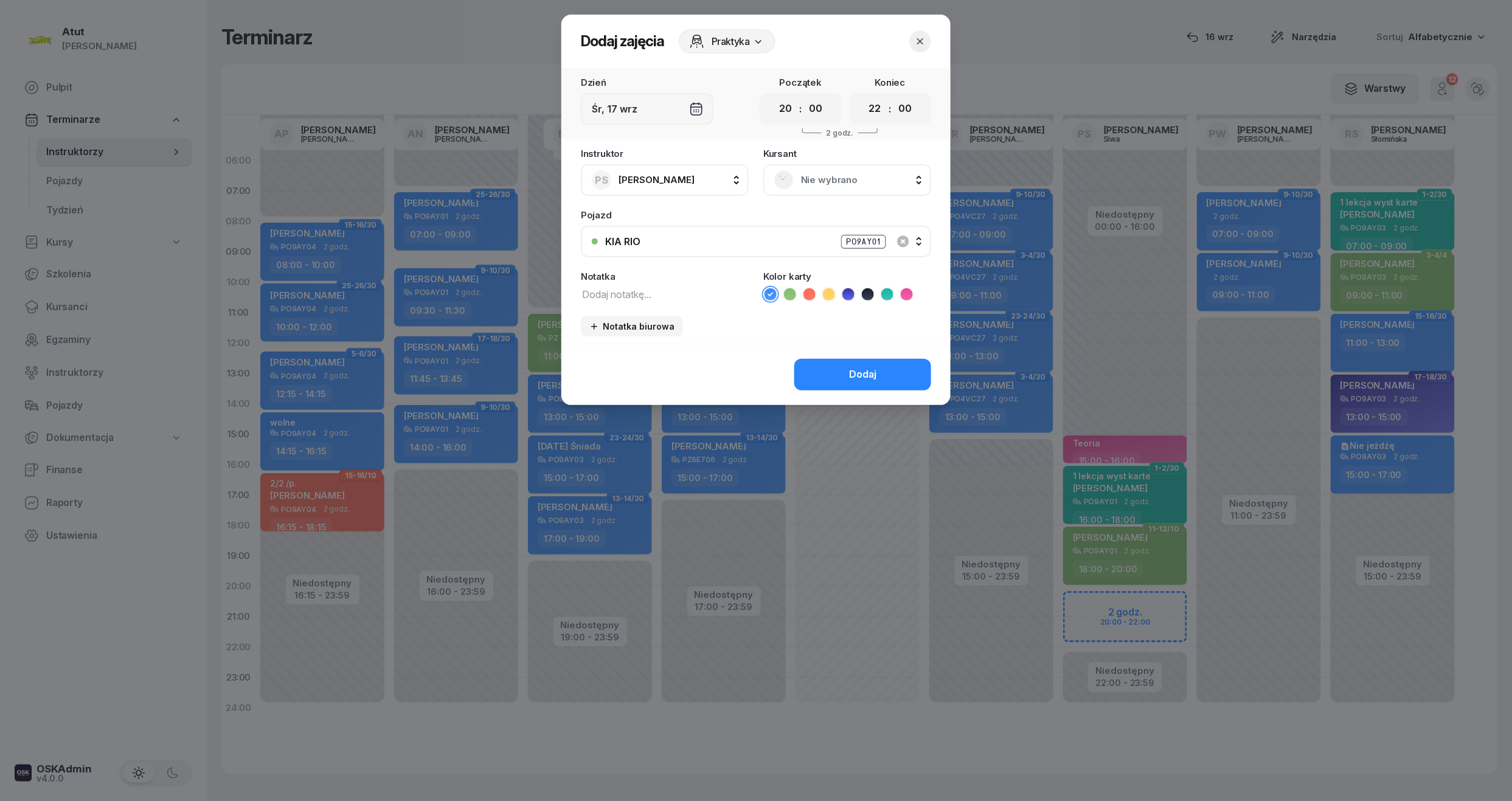
click at [877, 190] on div "Nie wybrano" at bounding box center [847, 180] width 168 height 32
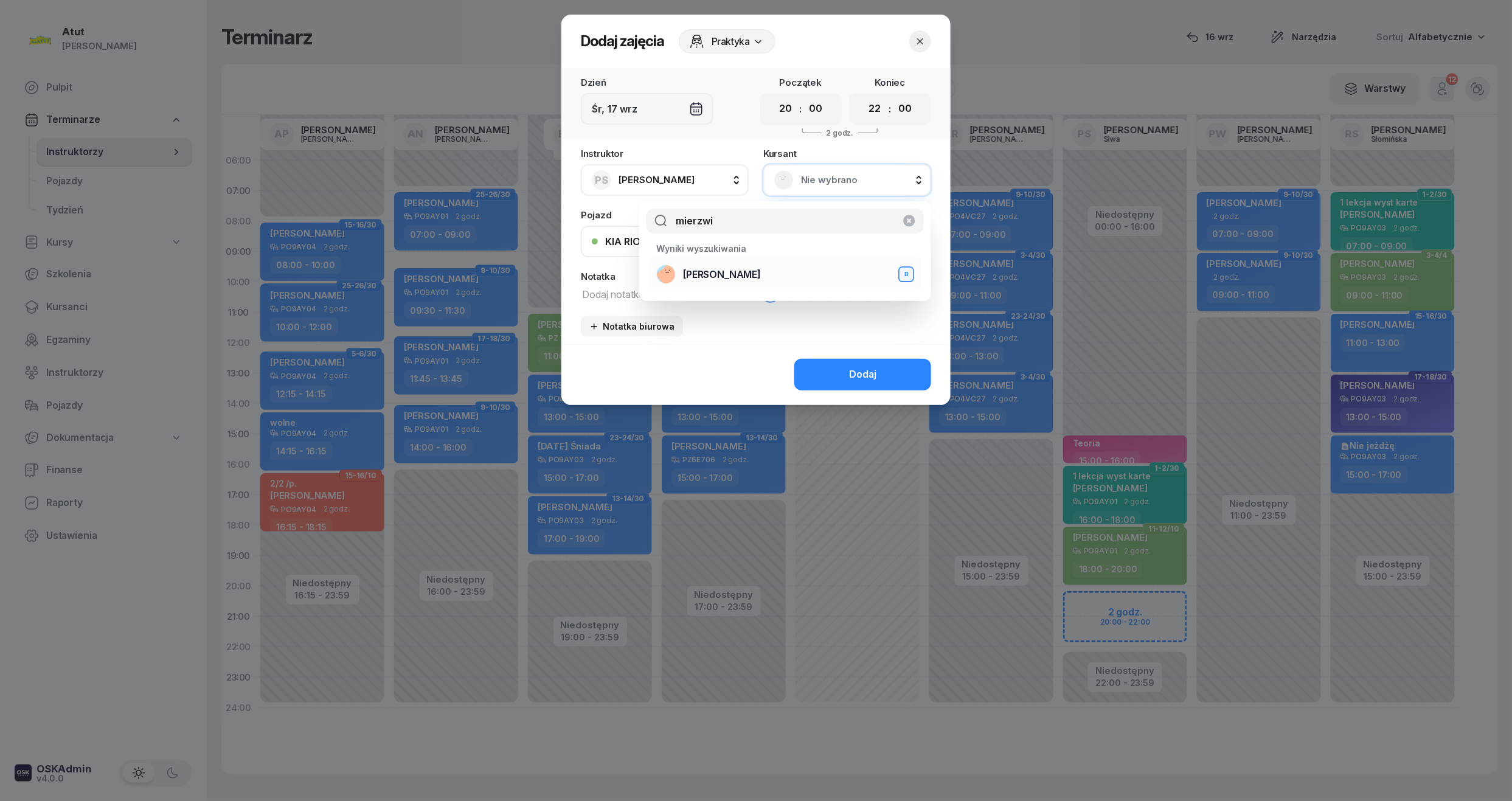
type input "mierzwi"
click at [769, 283] on div "Jakub Mierzwicki B" at bounding box center [785, 274] width 258 height 19
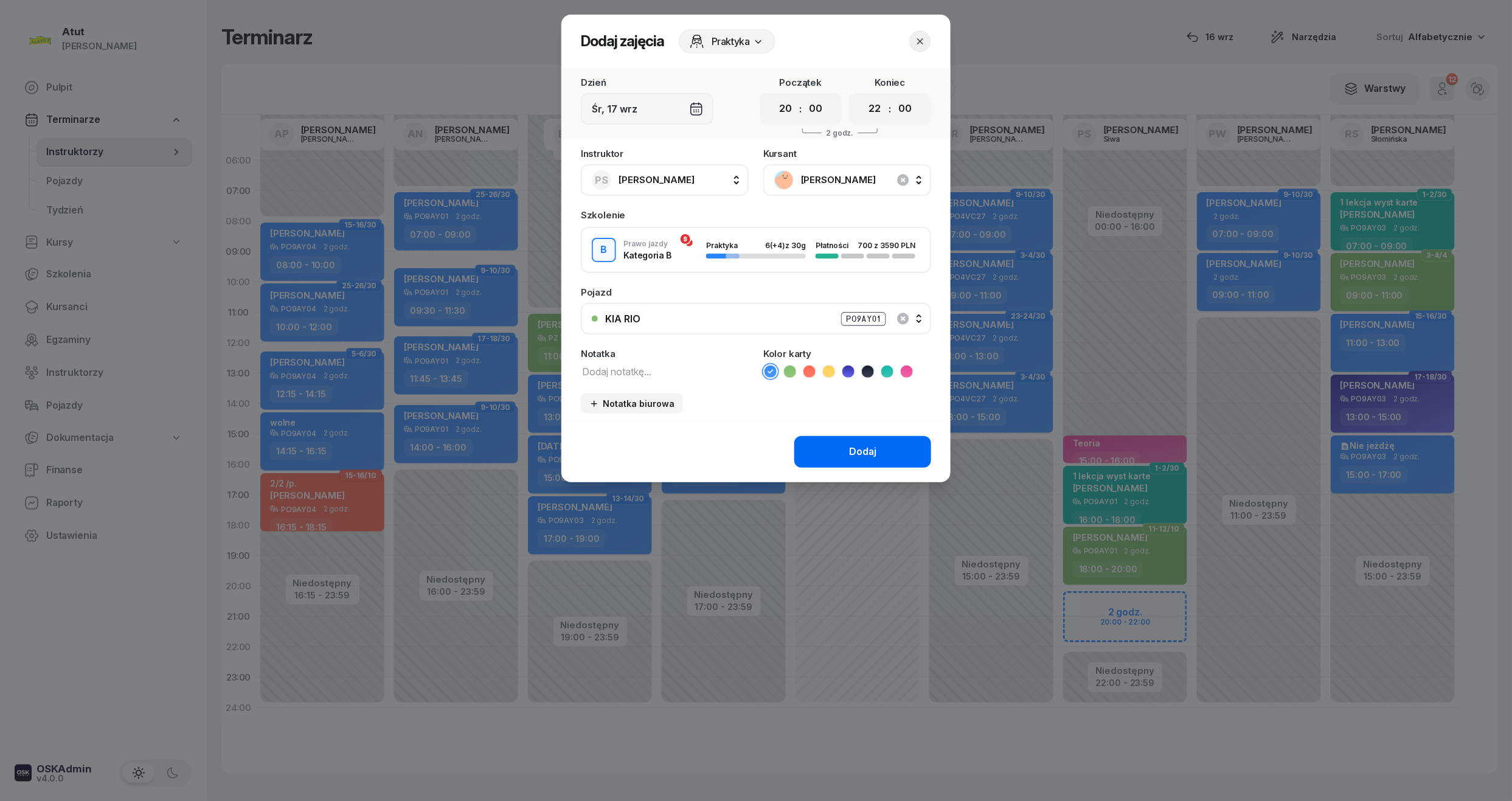
click at [862, 451] on div "Dodaj" at bounding box center [863, 451] width 27 height 16
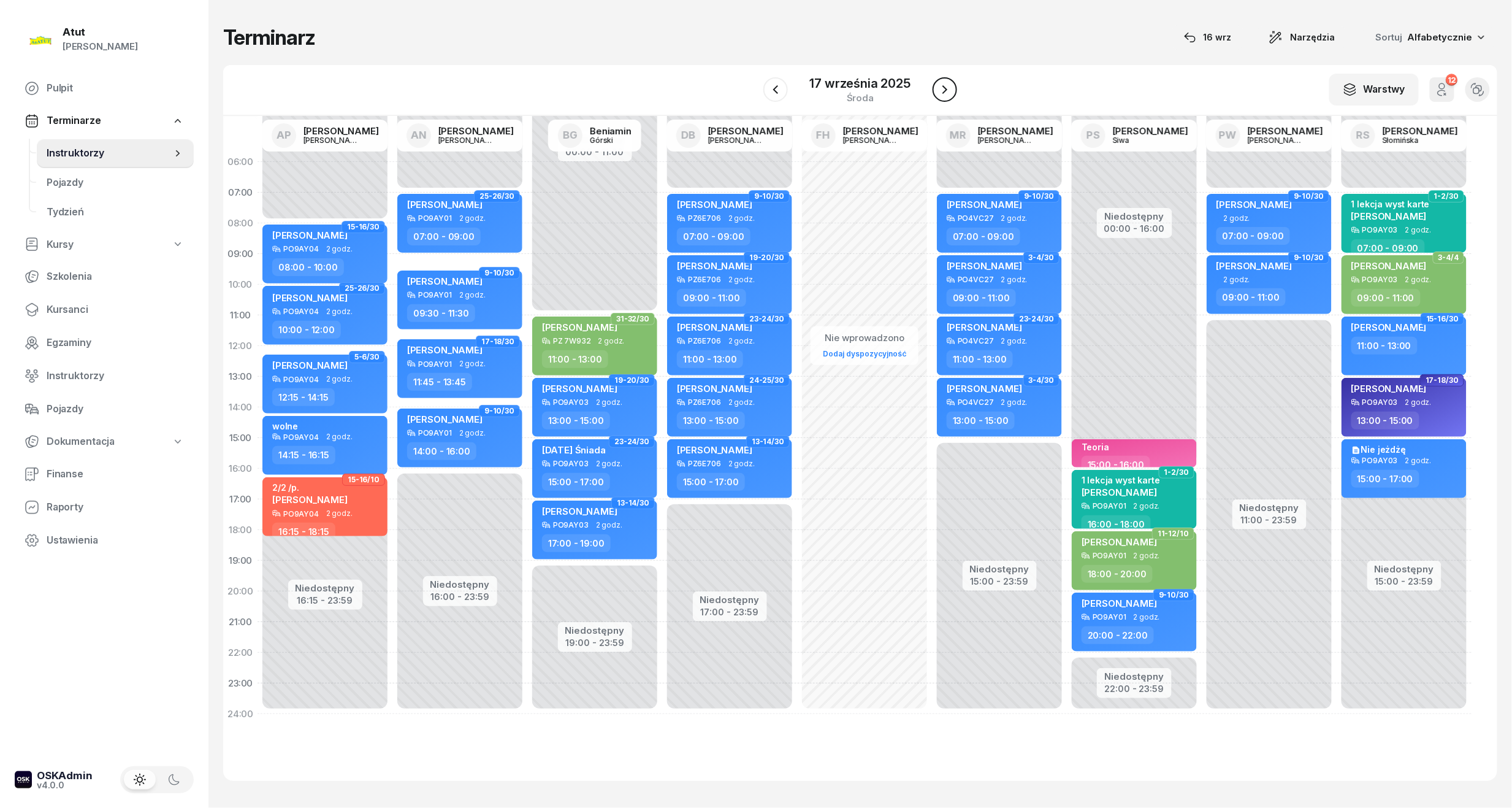
click at [942, 87] on icon "button" at bounding box center [944, 89] width 14 height 14
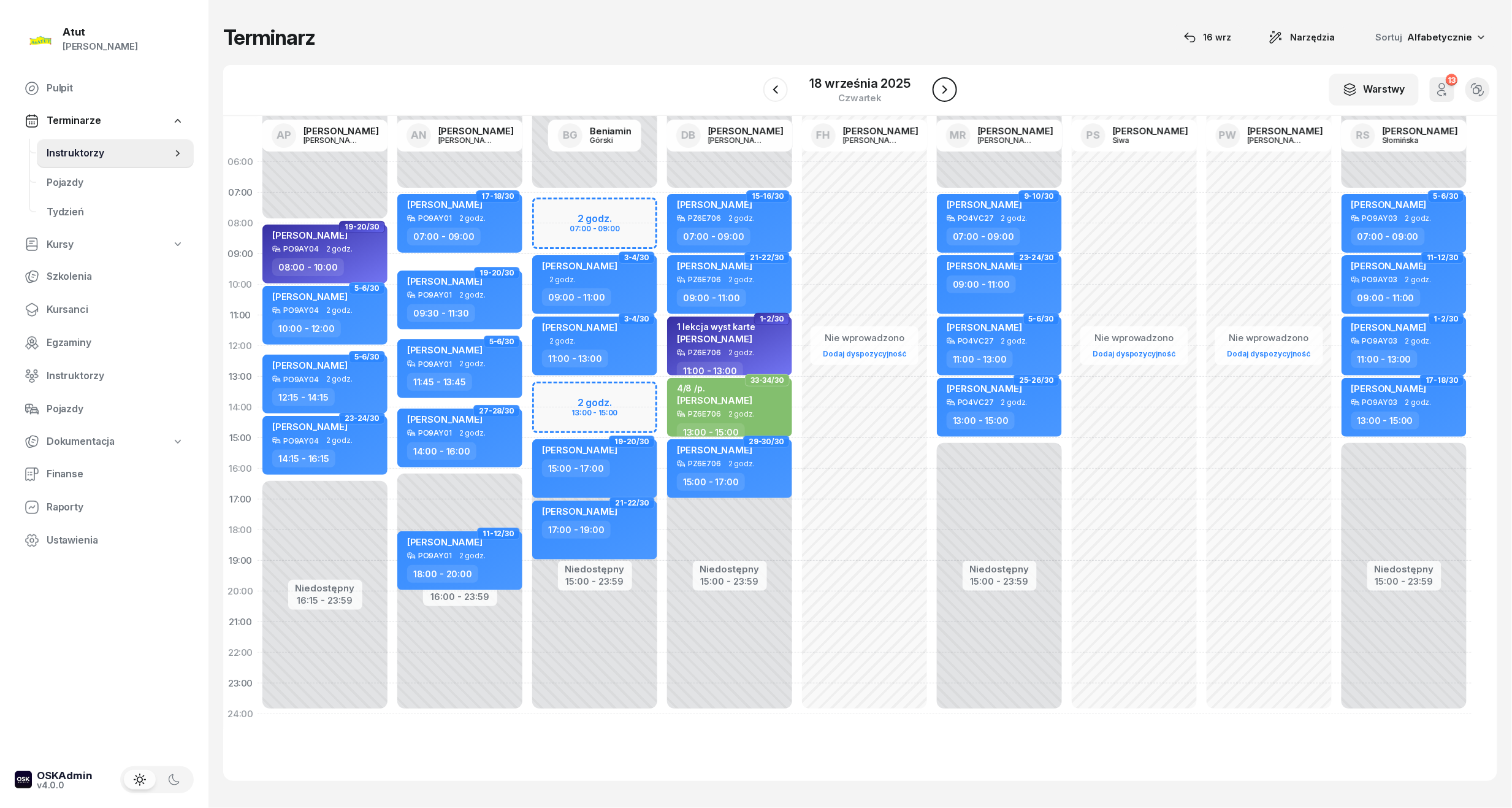
click at [942, 87] on icon "button" at bounding box center [944, 89] width 14 height 14
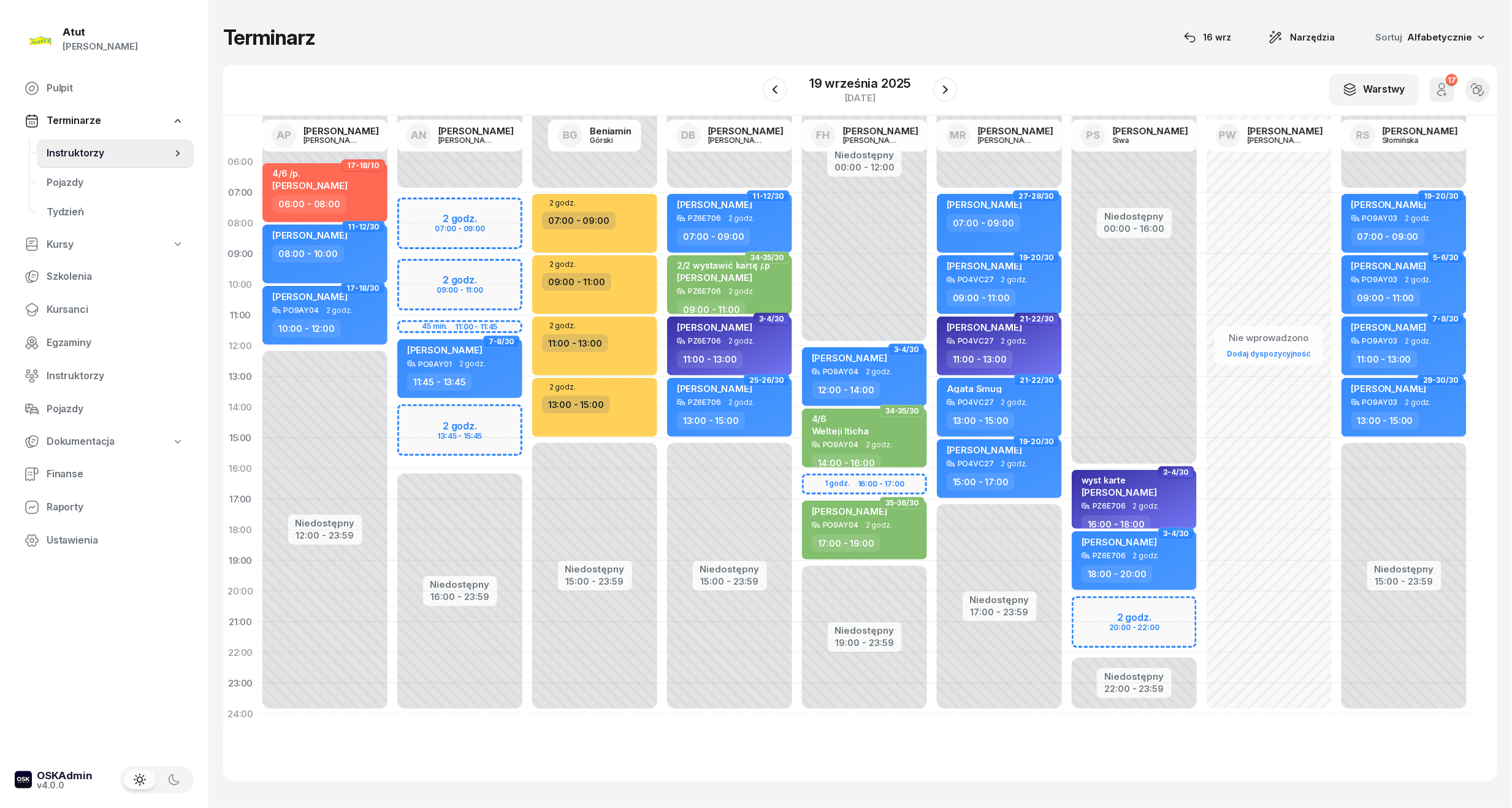
click at [1144, 630] on div "Niedostępny 00:00 - 16:00 Niedostępny 22:00 - 23:59 2 godz. 20:00 - 22:00 3-4/3…" at bounding box center [1134, 438] width 135 height 583
select select "21"
select select "23"
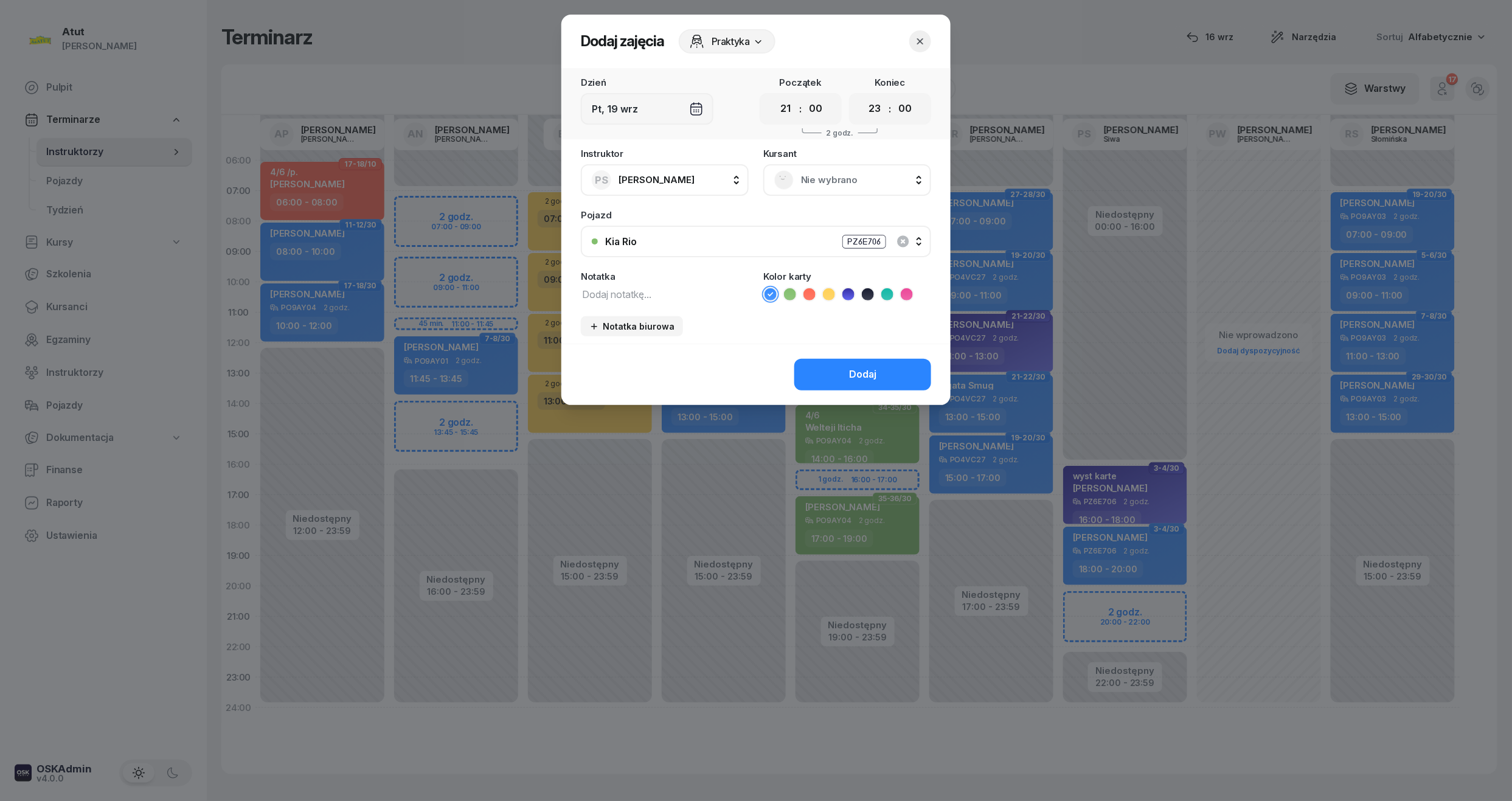
click at [857, 173] on span "Nie wybrano" at bounding box center [861, 180] width 119 height 16
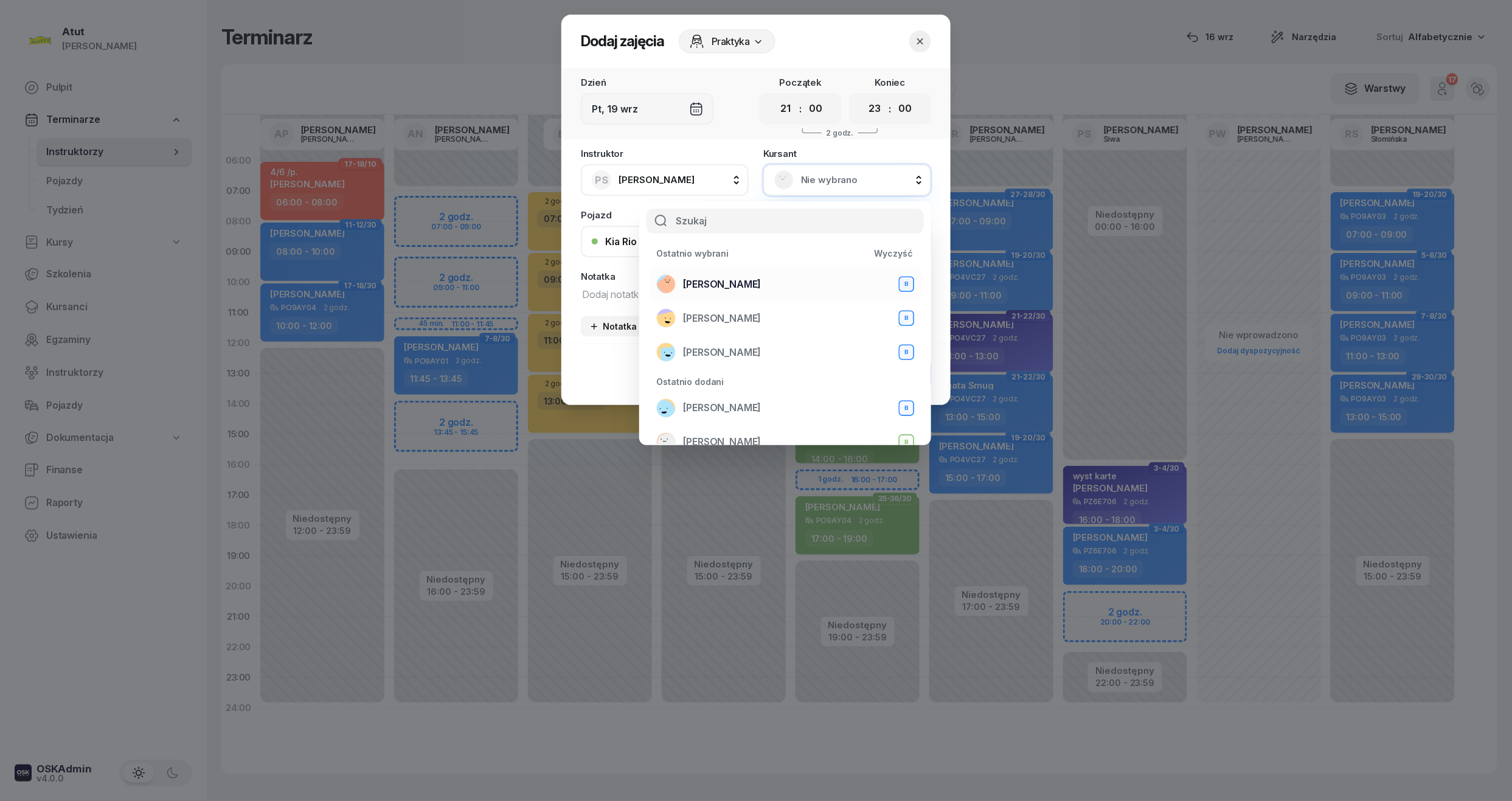
click at [733, 270] on li "Jakub Mierzwicki B" at bounding box center [785, 284] width 272 height 34
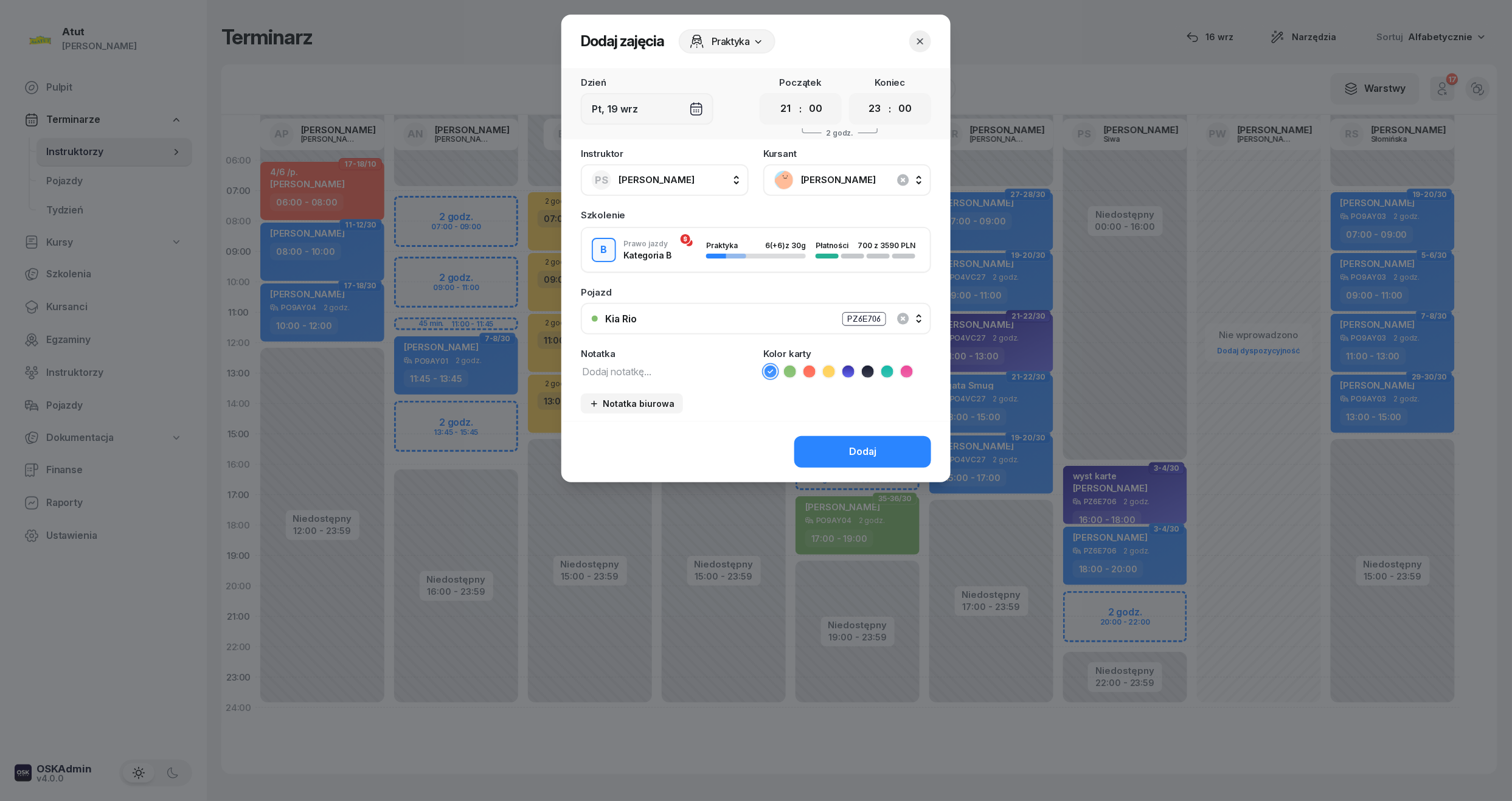
drag, startPoint x: 782, startPoint y: 107, endPoint x: 784, endPoint y: 120, distance: 13.2
click at [782, 107] on select "00 01 02 03 04 05 06 07 08 09 10 11 12 13 14 15 16 17 18 19 20 21 22 23" at bounding box center [786, 109] width 23 height 26
select select "20"
click at [774, 96] on select "00 01 02 03 04 05 06 07 08 09 10 11 12 13 14 15 16 17 18 19 20 21 22 23" at bounding box center [786, 109] width 23 height 26
click at [867, 107] on select "00 01 02 03 04 05 06 07 08 09 10 11 12 13 14 15 16 17 18 19 20 21 22 23" at bounding box center [875, 109] width 23 height 26
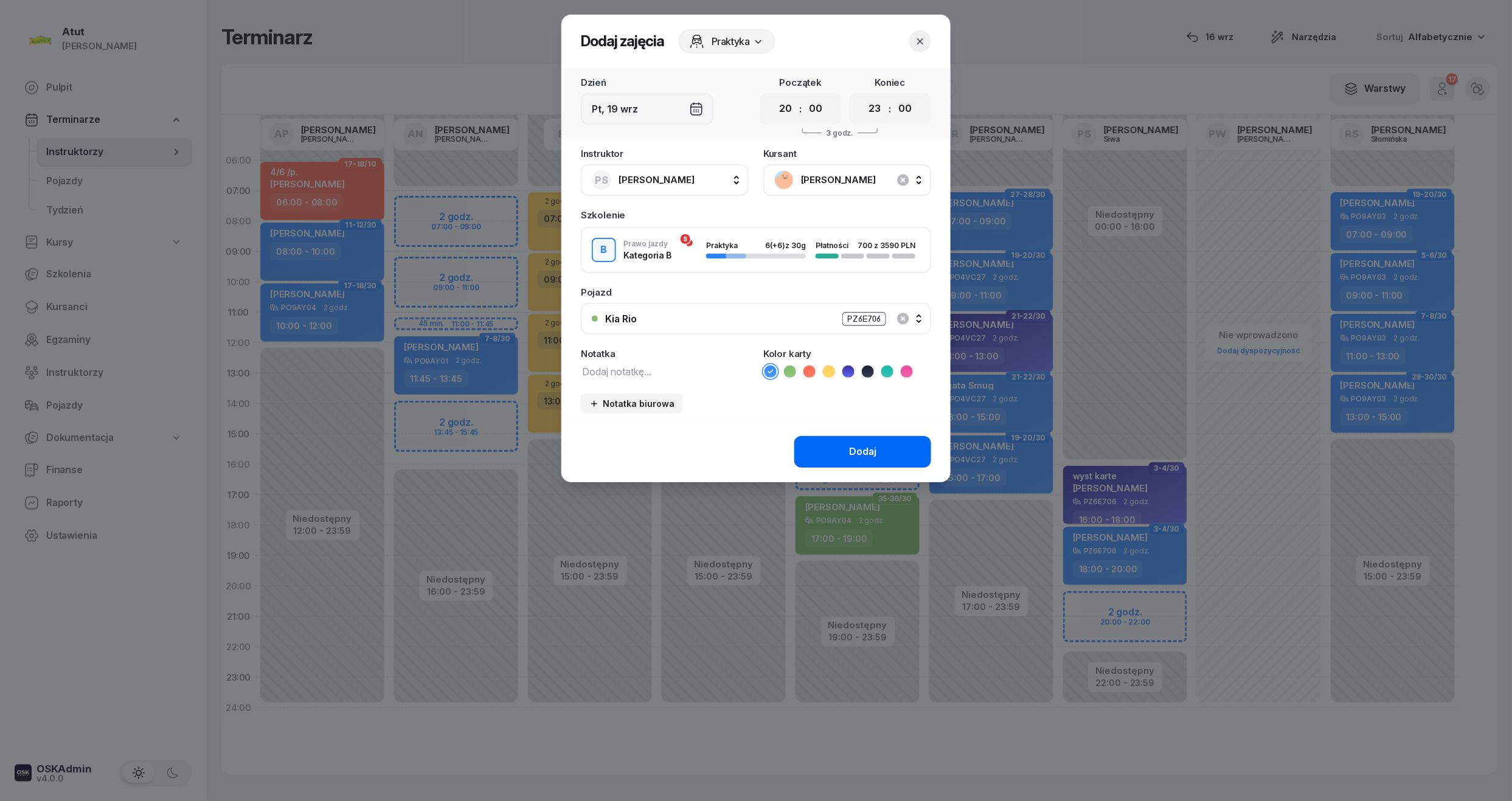
select select "22"
click at [864, 96] on select "00 01 02 03 04 05 06 07 08 09 10 11 12 13 14 15 16 17 18 19 20 21 22 23" at bounding box center [875, 109] width 23 height 26
click at [866, 445] on div "Dodaj" at bounding box center [863, 451] width 27 height 16
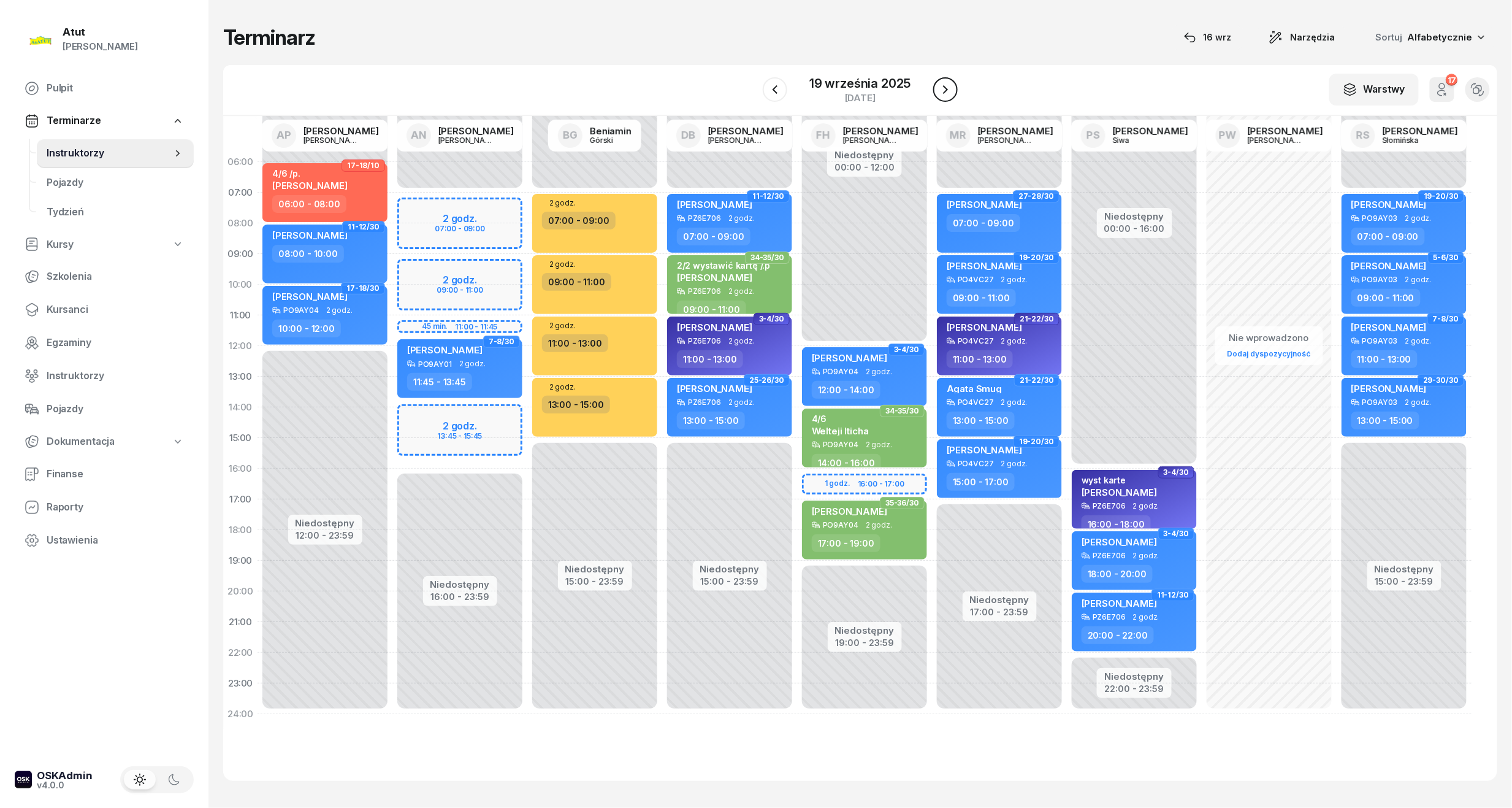
click at [947, 84] on icon "button" at bounding box center [945, 89] width 14 height 14
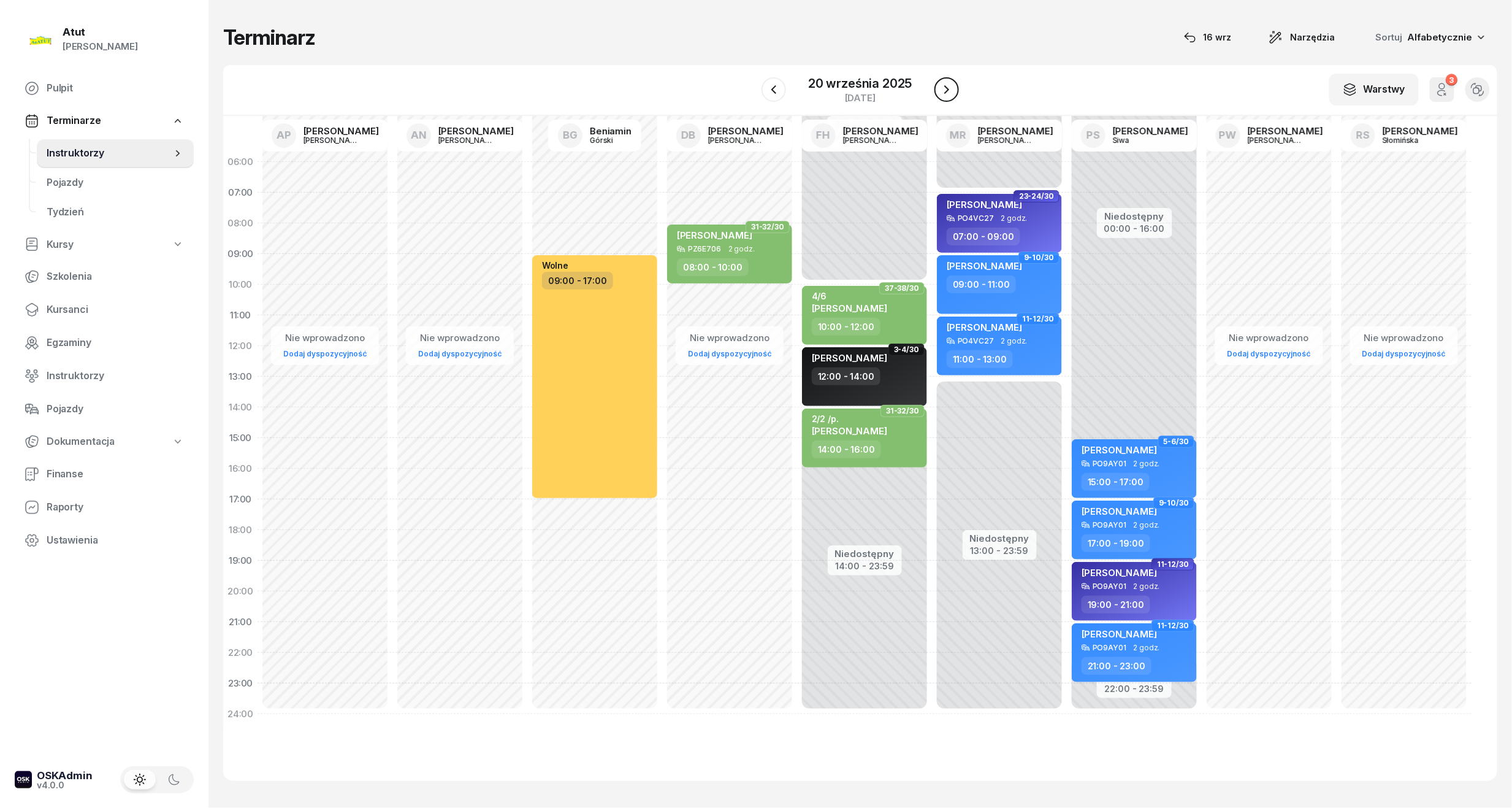
click at [947, 84] on icon "button" at bounding box center [946, 89] width 14 height 14
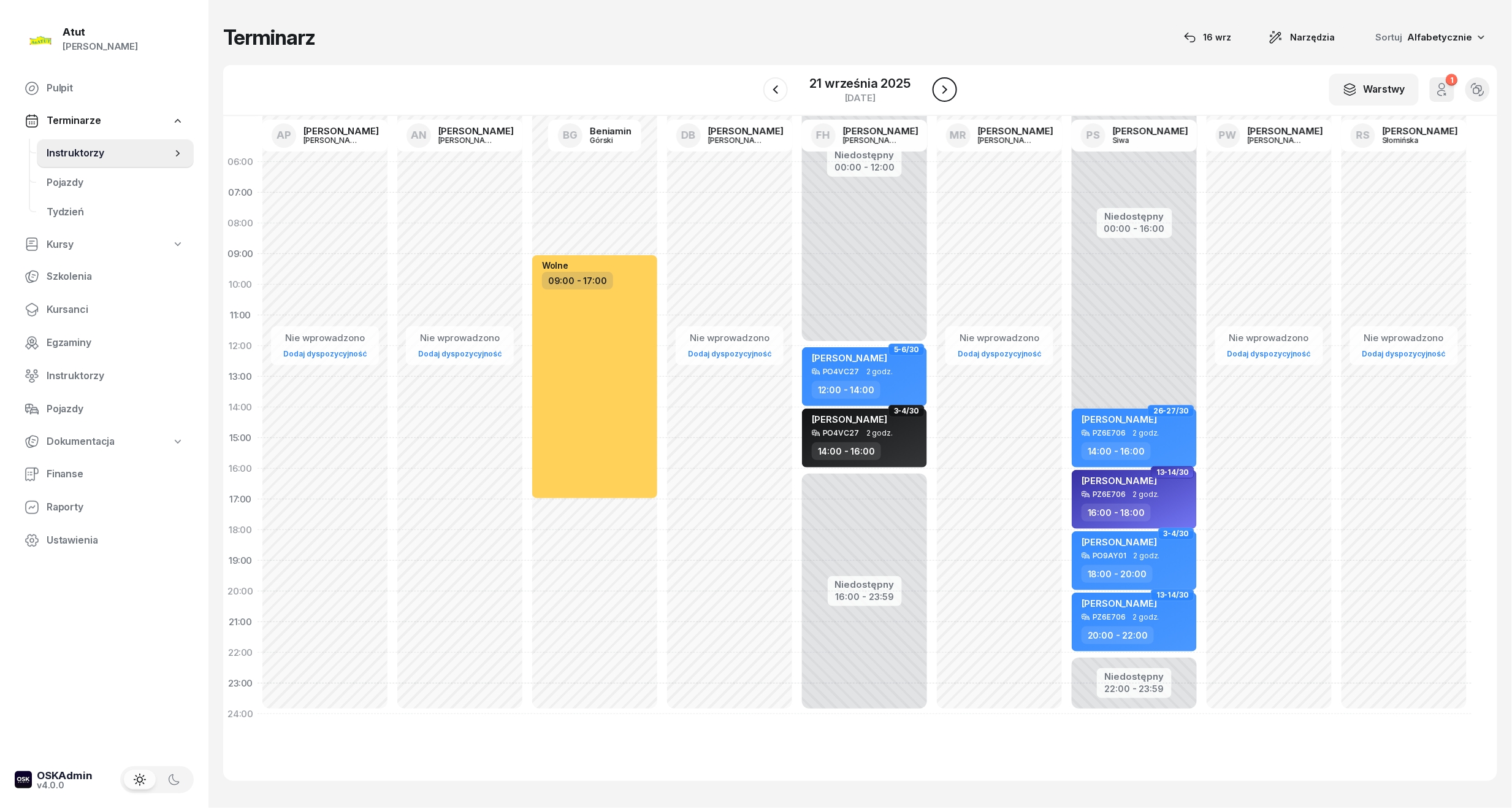
click at [945, 96] on icon "button" at bounding box center [944, 89] width 14 height 14
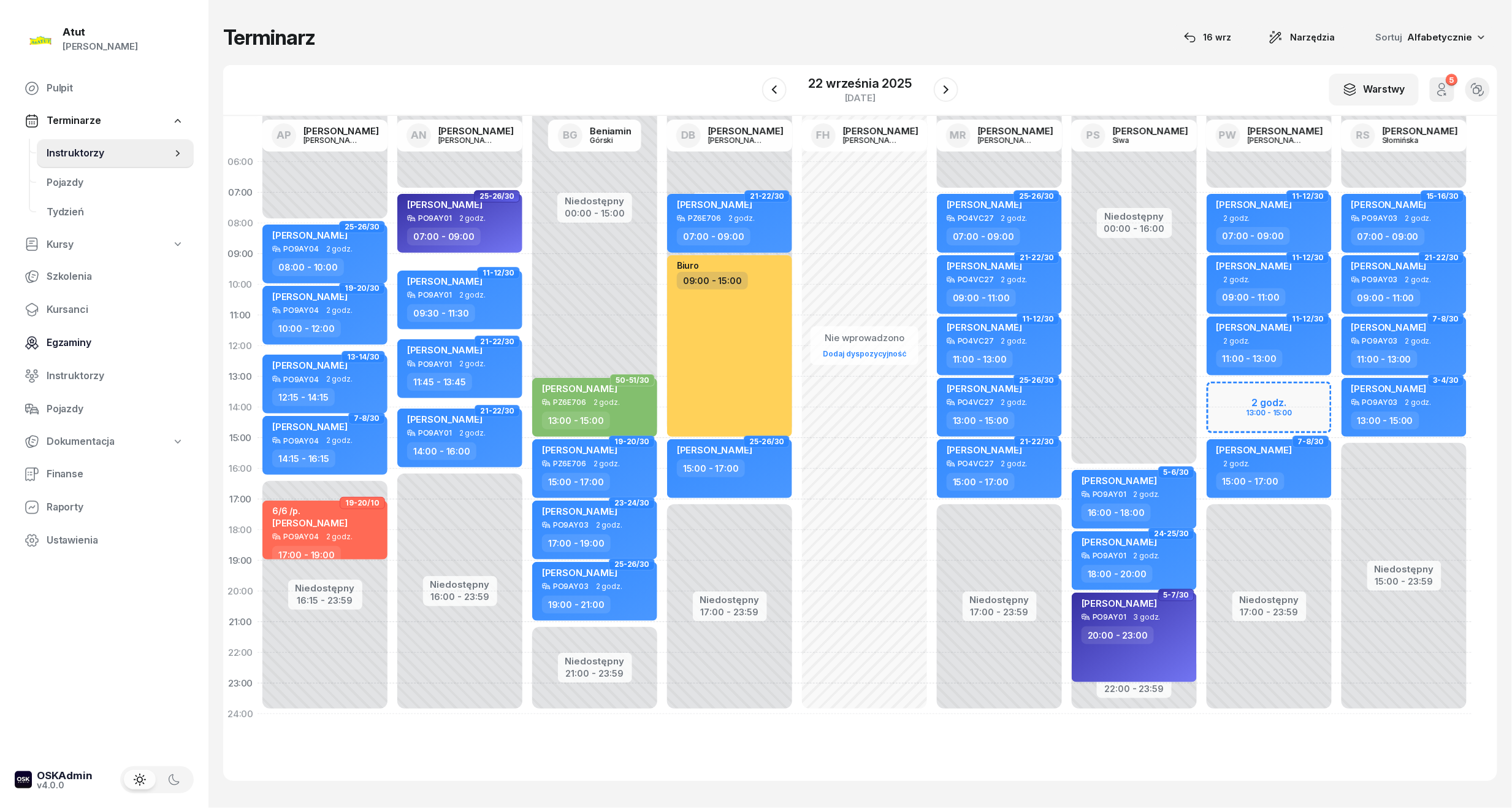
click at [37, 336] on icon at bounding box center [31, 343] width 14 height 14
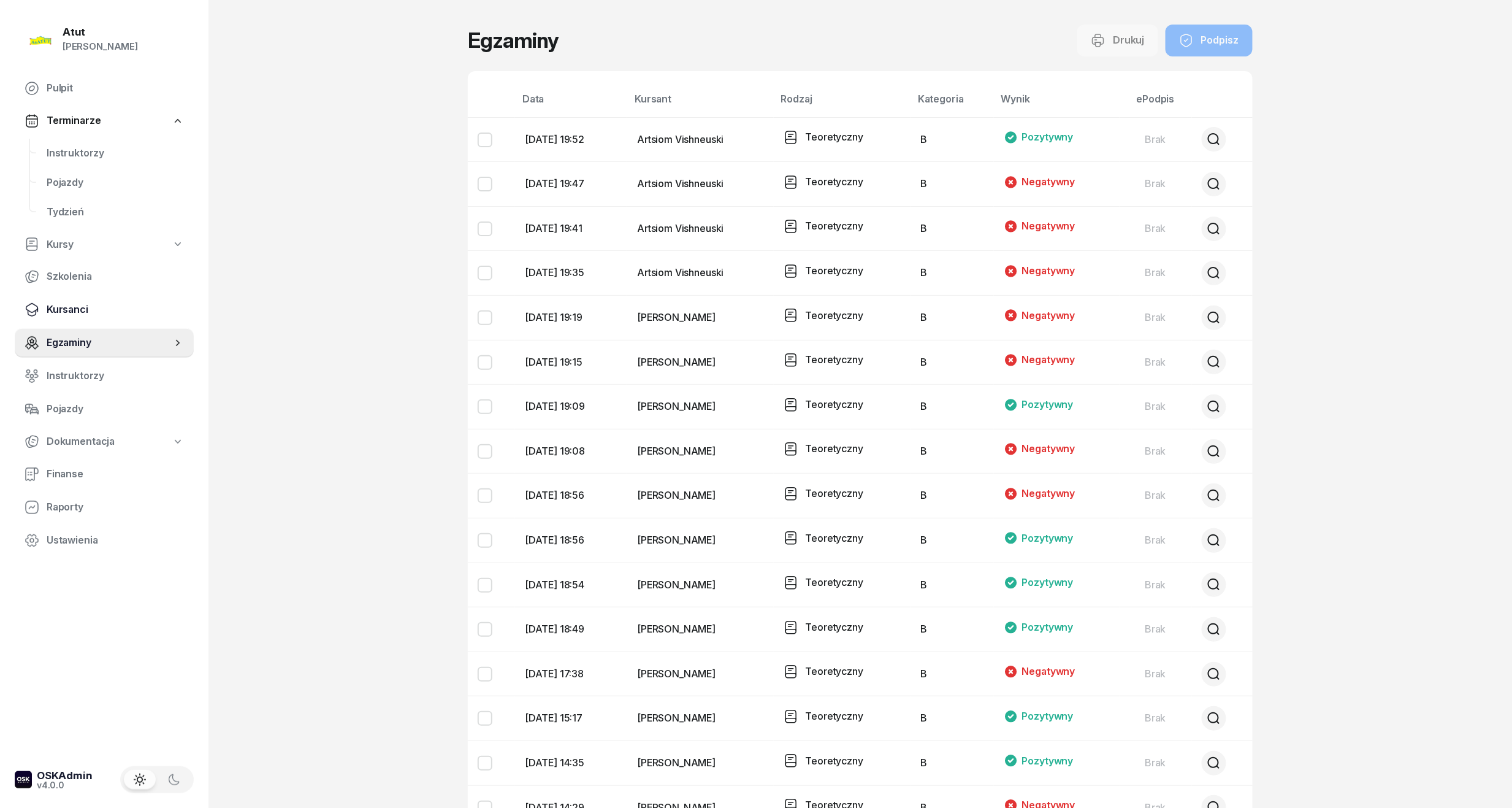
click at [60, 297] on link "Kursanci" at bounding box center [104, 309] width 179 height 30
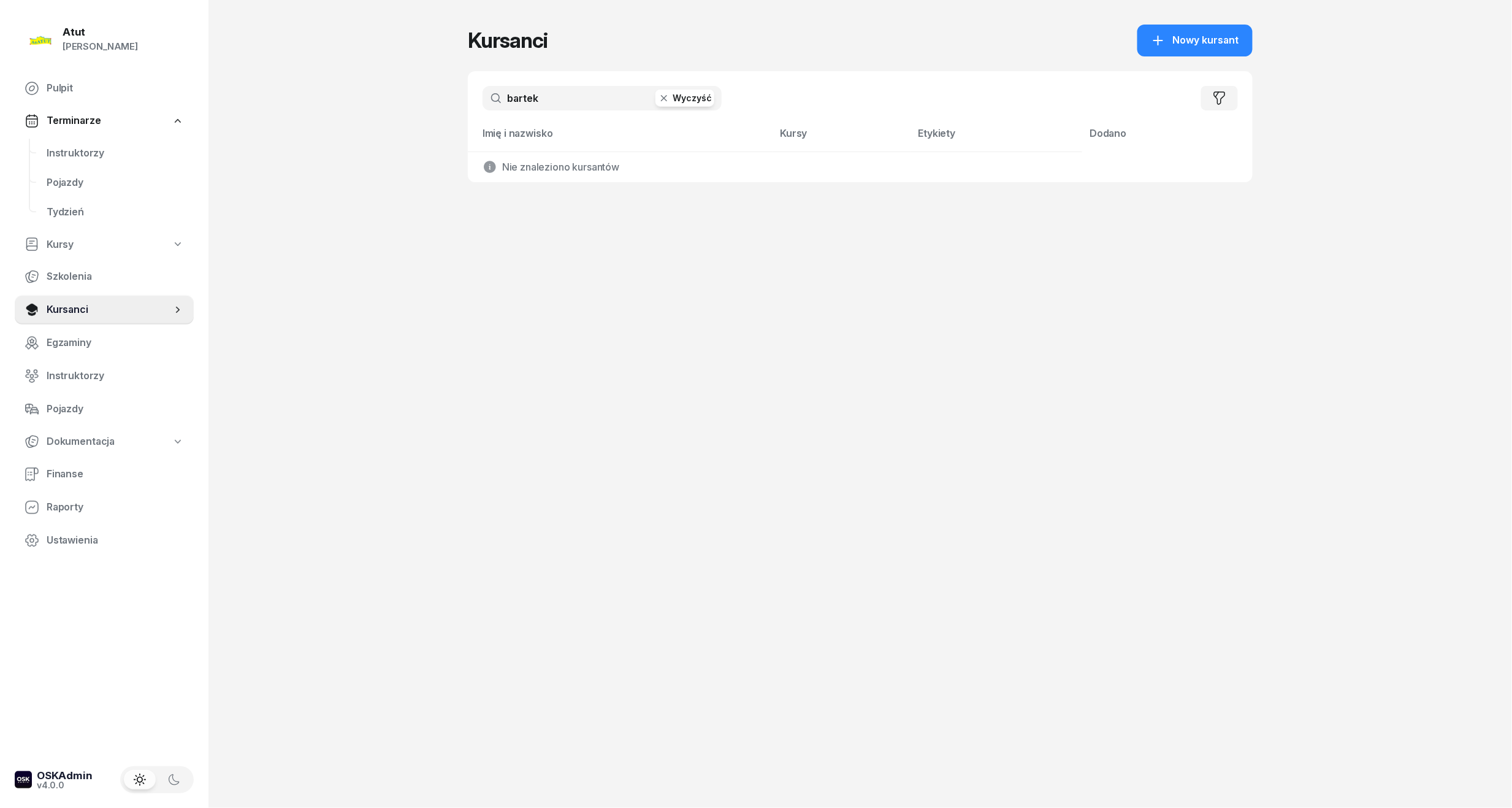
drag, startPoint x: 596, startPoint y: 93, endPoint x: -42, endPoint y: 157, distance: 641.2
click at [0, 157] on html "Paulina Atut Paulina Lis Pulpit Terminarze Instruktorzy Pojazdy Tydzień Kursy S…" at bounding box center [756, 404] width 1512 height 808
type input "mierzw"
click at [568, 176] on span "[PERSON_NAME]" at bounding box center [558, 174] width 79 height 12
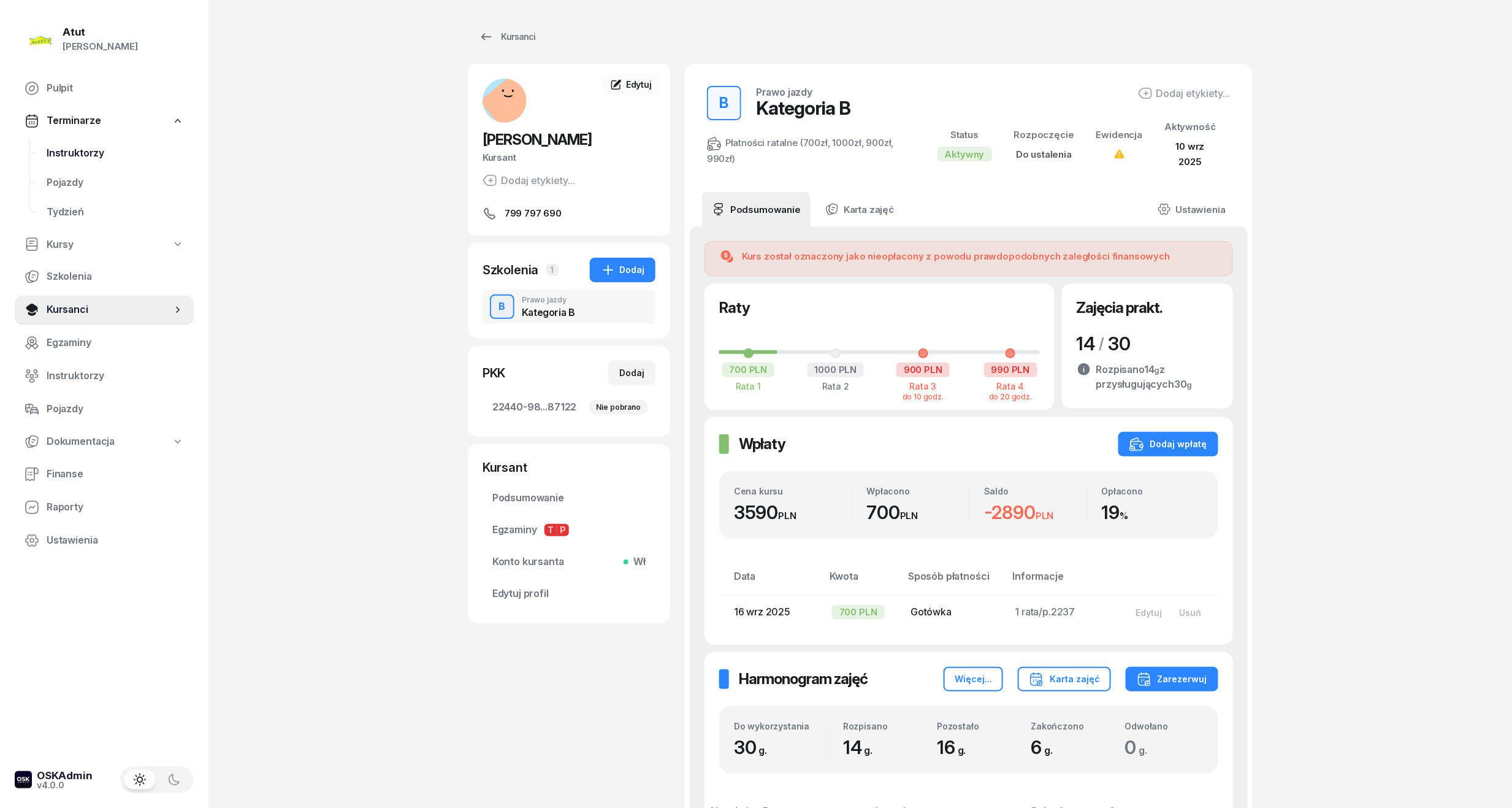
click at [81, 141] on link "Instruktorzy" at bounding box center [115, 153] width 157 height 30
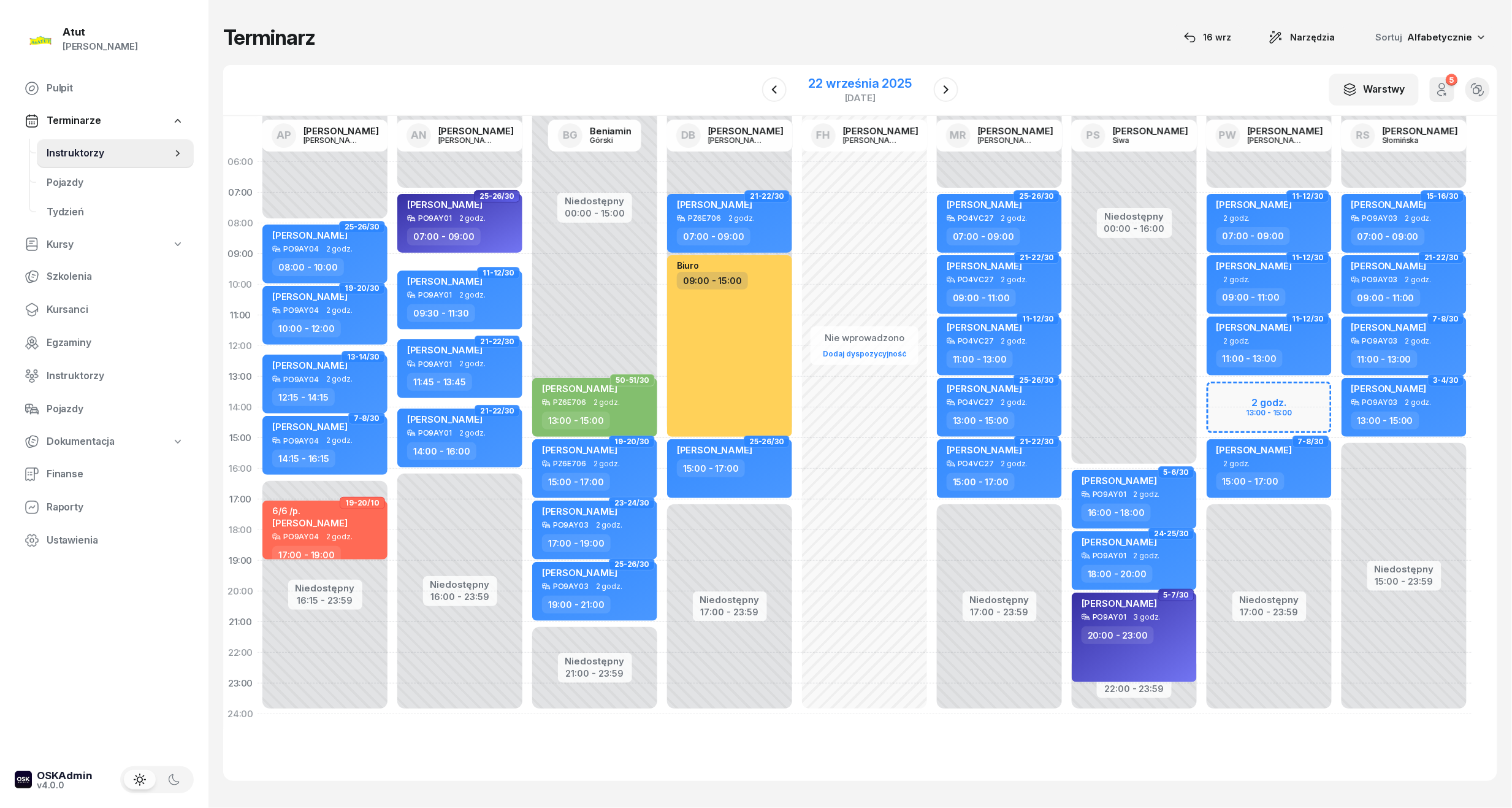
click at [869, 86] on div "22 września 2025" at bounding box center [860, 83] width 103 height 12
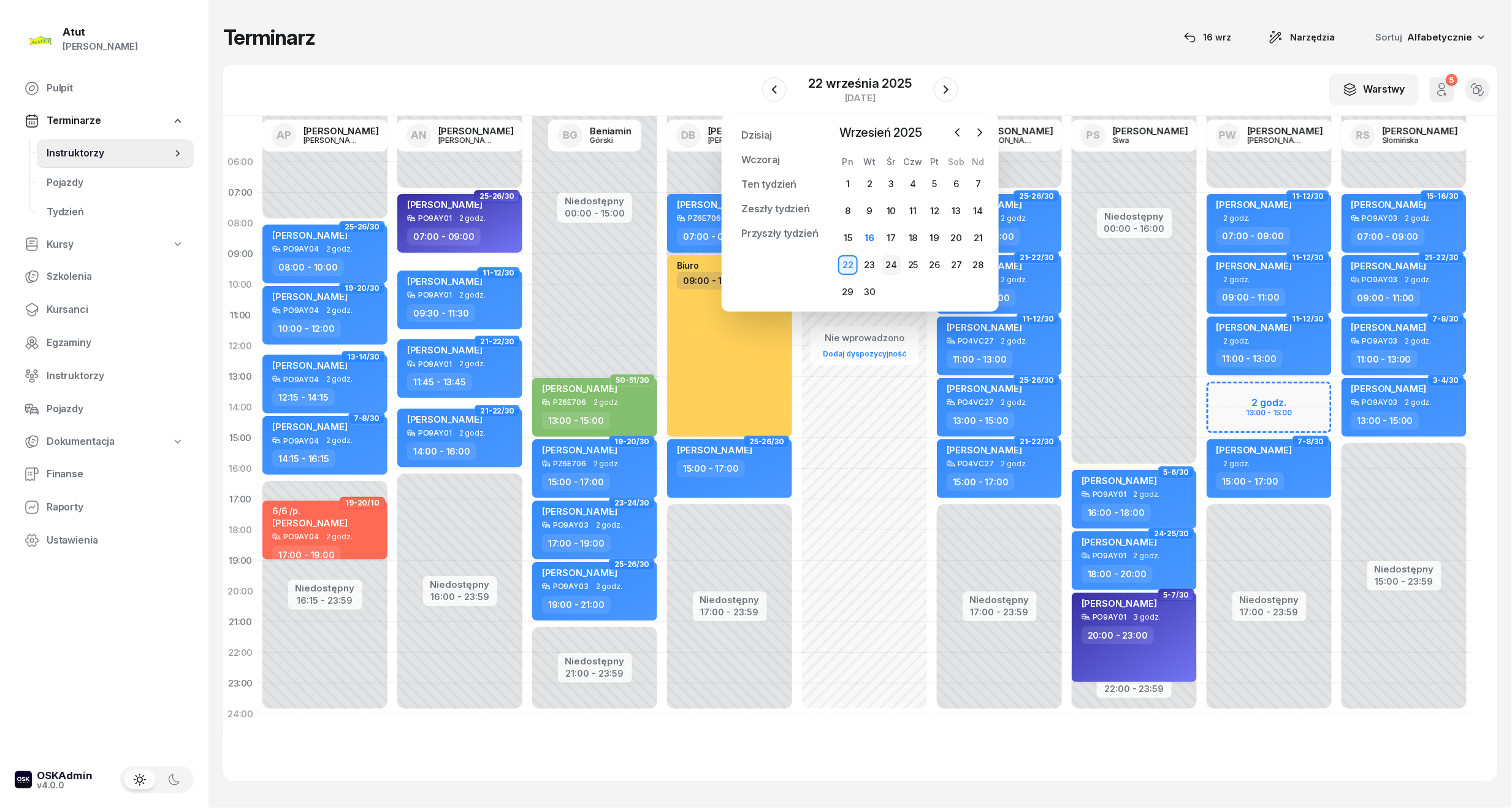
click at [893, 266] on div "24" at bounding box center [891, 265] width 20 height 20
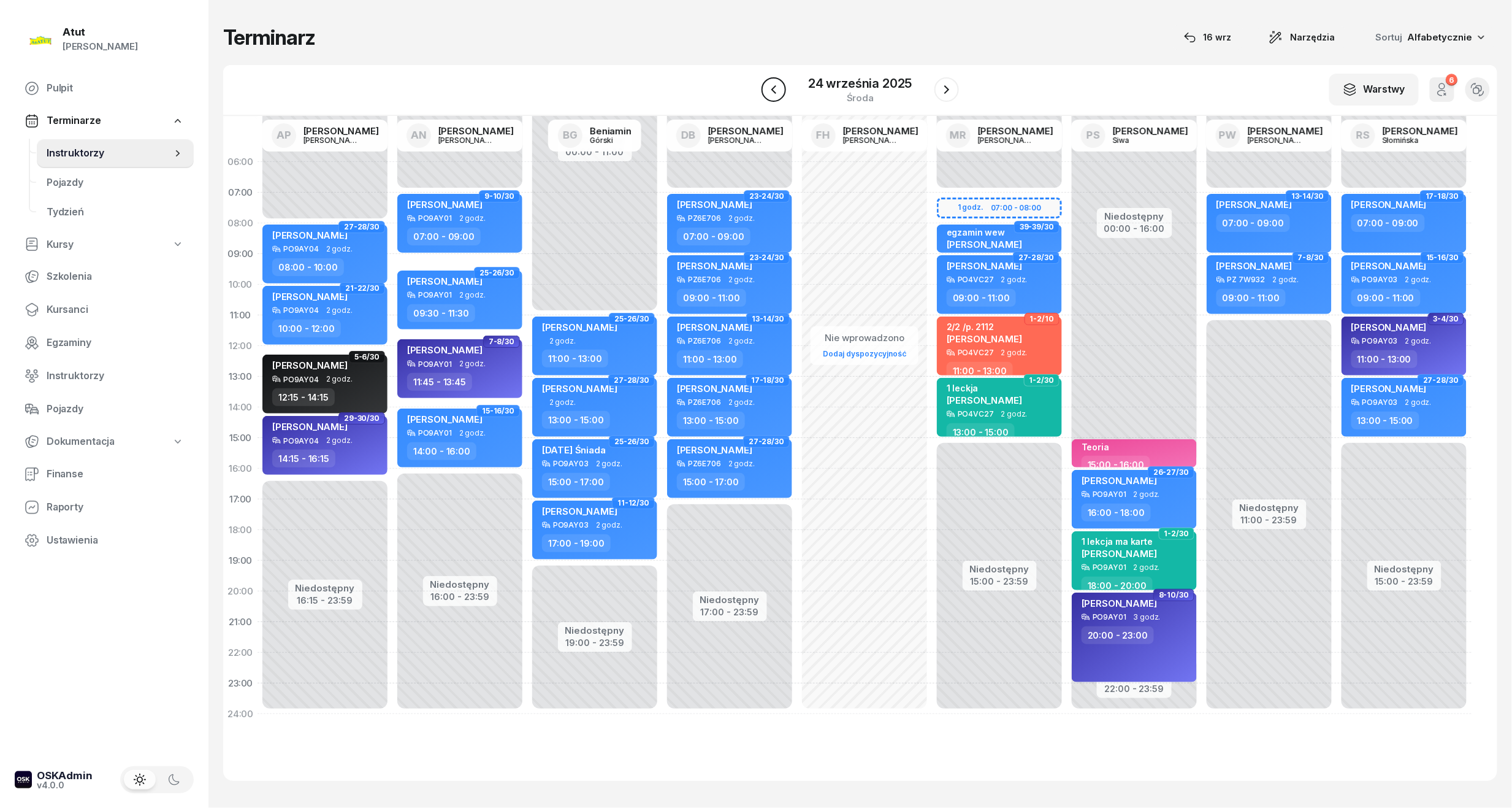
click at [783, 87] on button "button" at bounding box center [774, 89] width 25 height 25
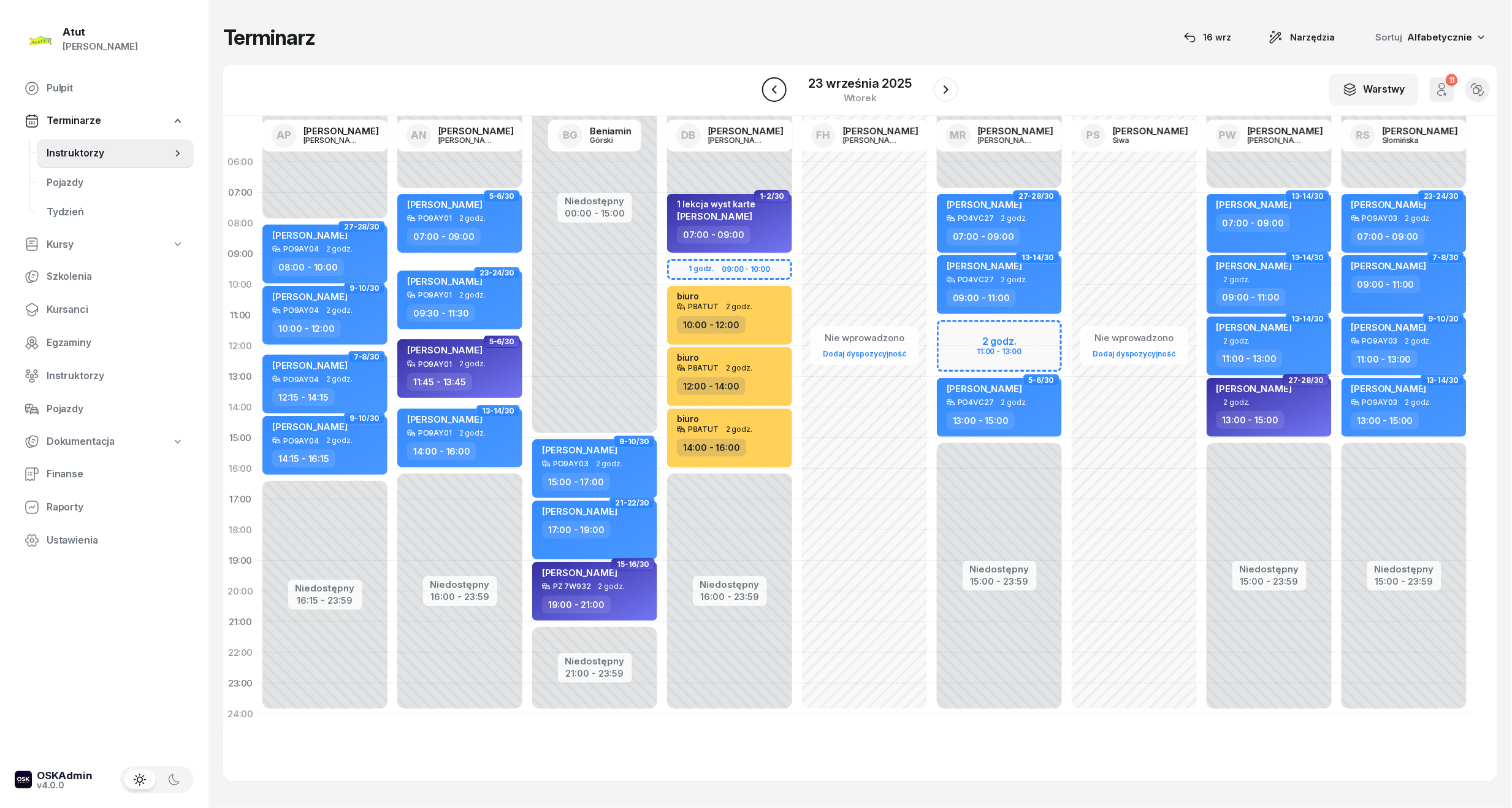
click at [783, 87] on button "button" at bounding box center [774, 89] width 25 height 25
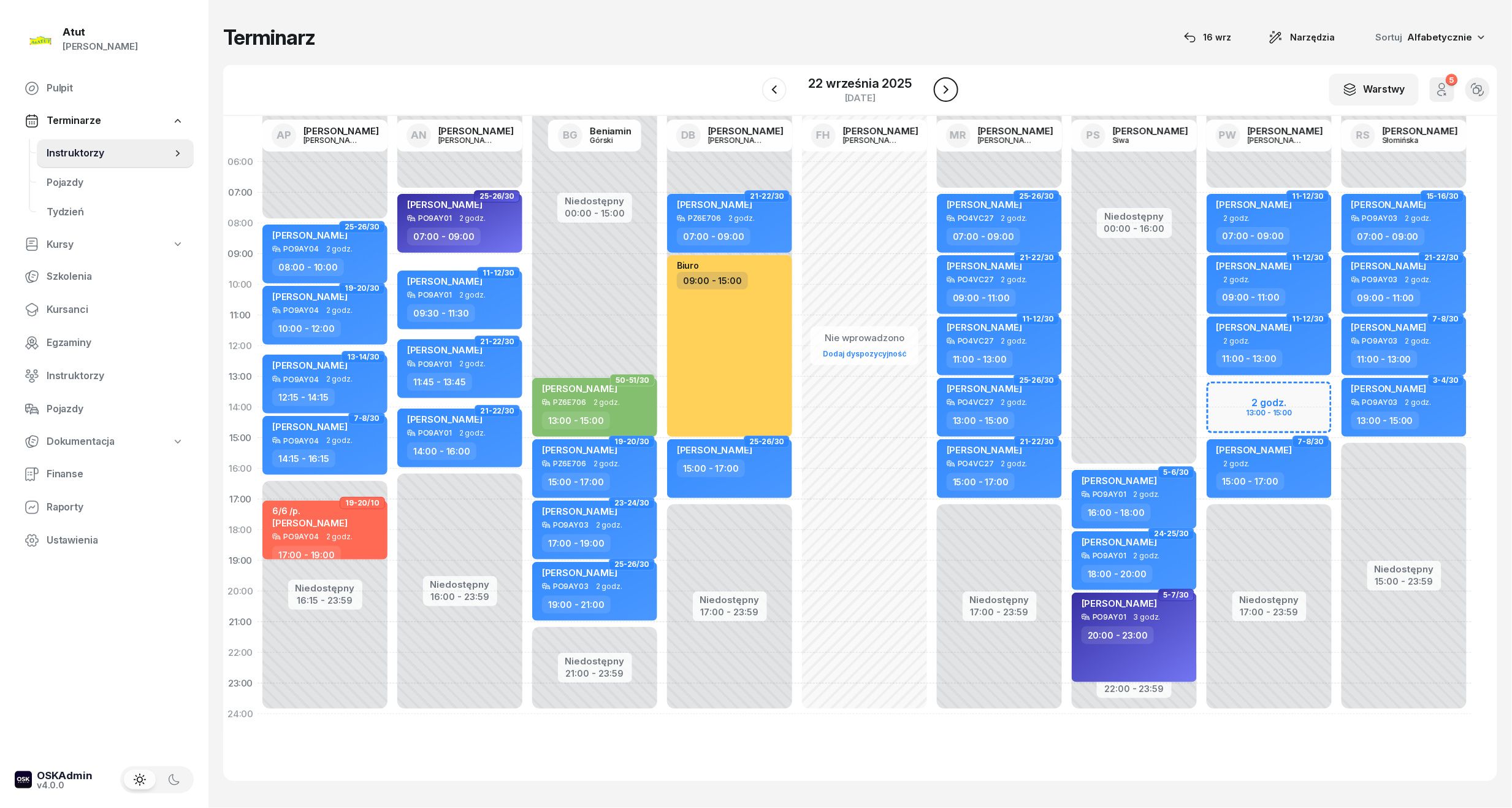
click at [952, 87] on button "button" at bounding box center [945, 89] width 25 height 25
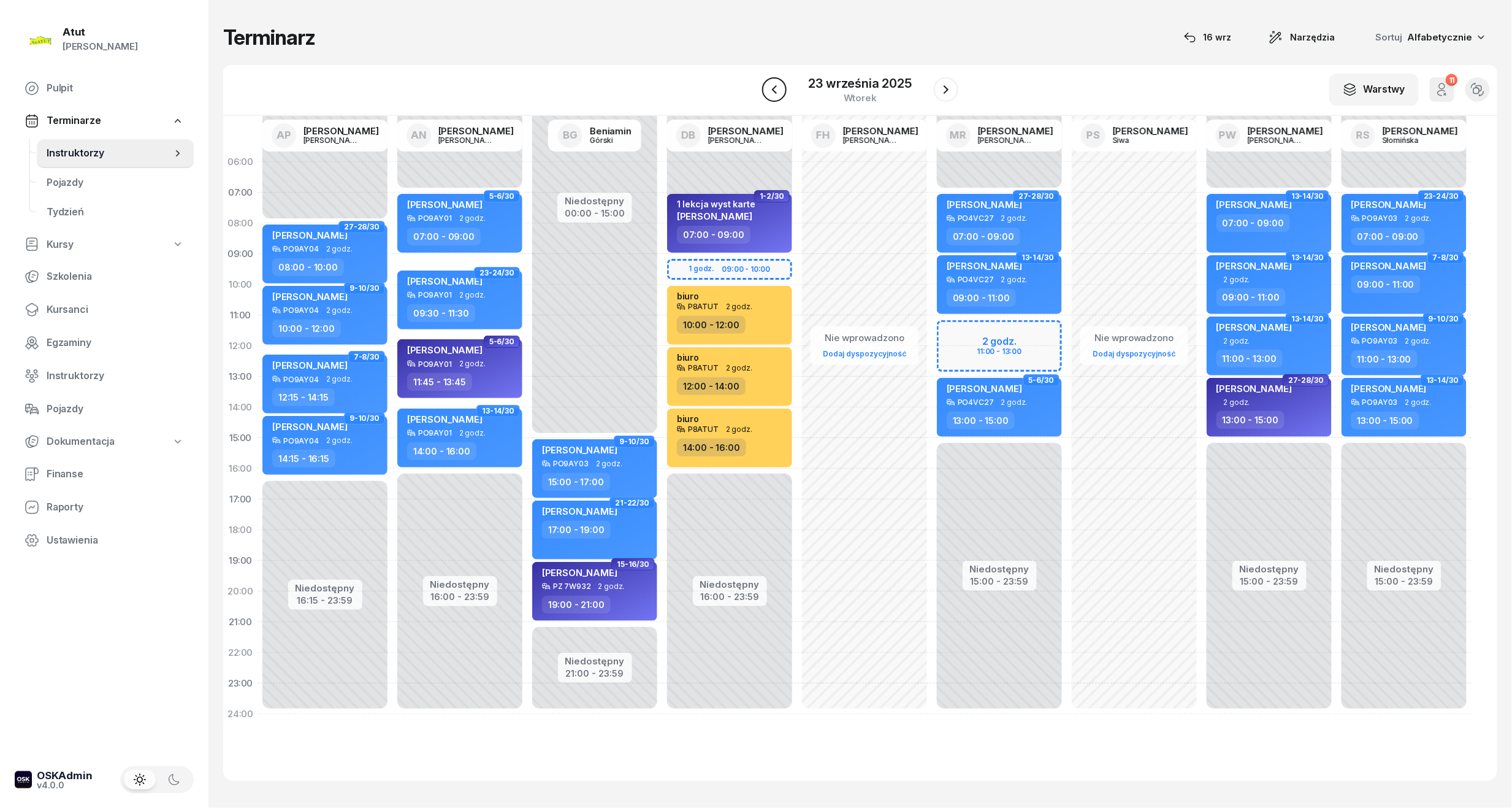
click at [776, 91] on icon "button" at bounding box center [774, 89] width 14 height 14
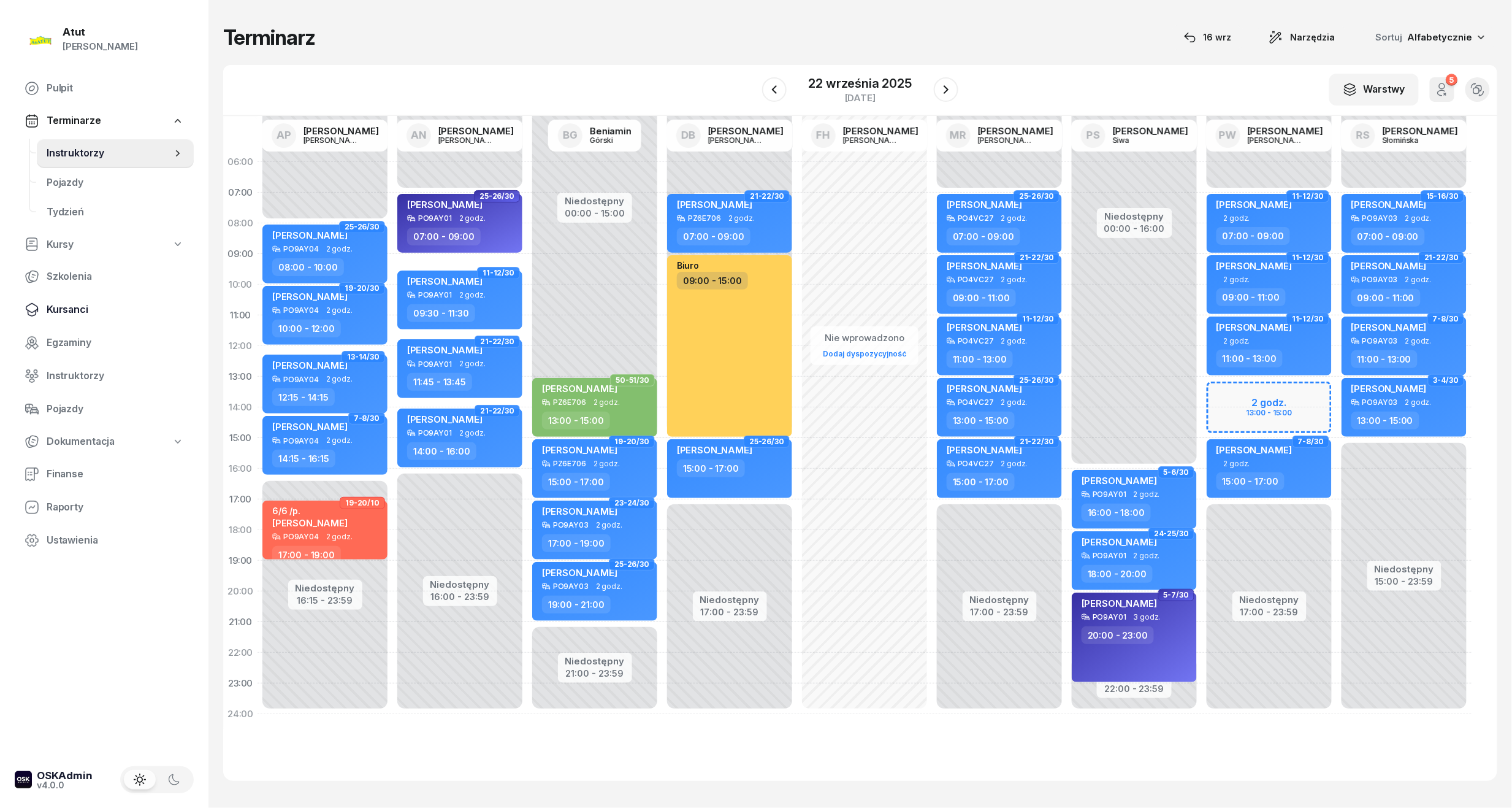
drag, startPoint x: 64, startPoint y: 320, endPoint x: 72, endPoint y: 310, distance: 12.8
click at [64, 319] on link "Kursanci" at bounding box center [104, 309] width 179 height 30
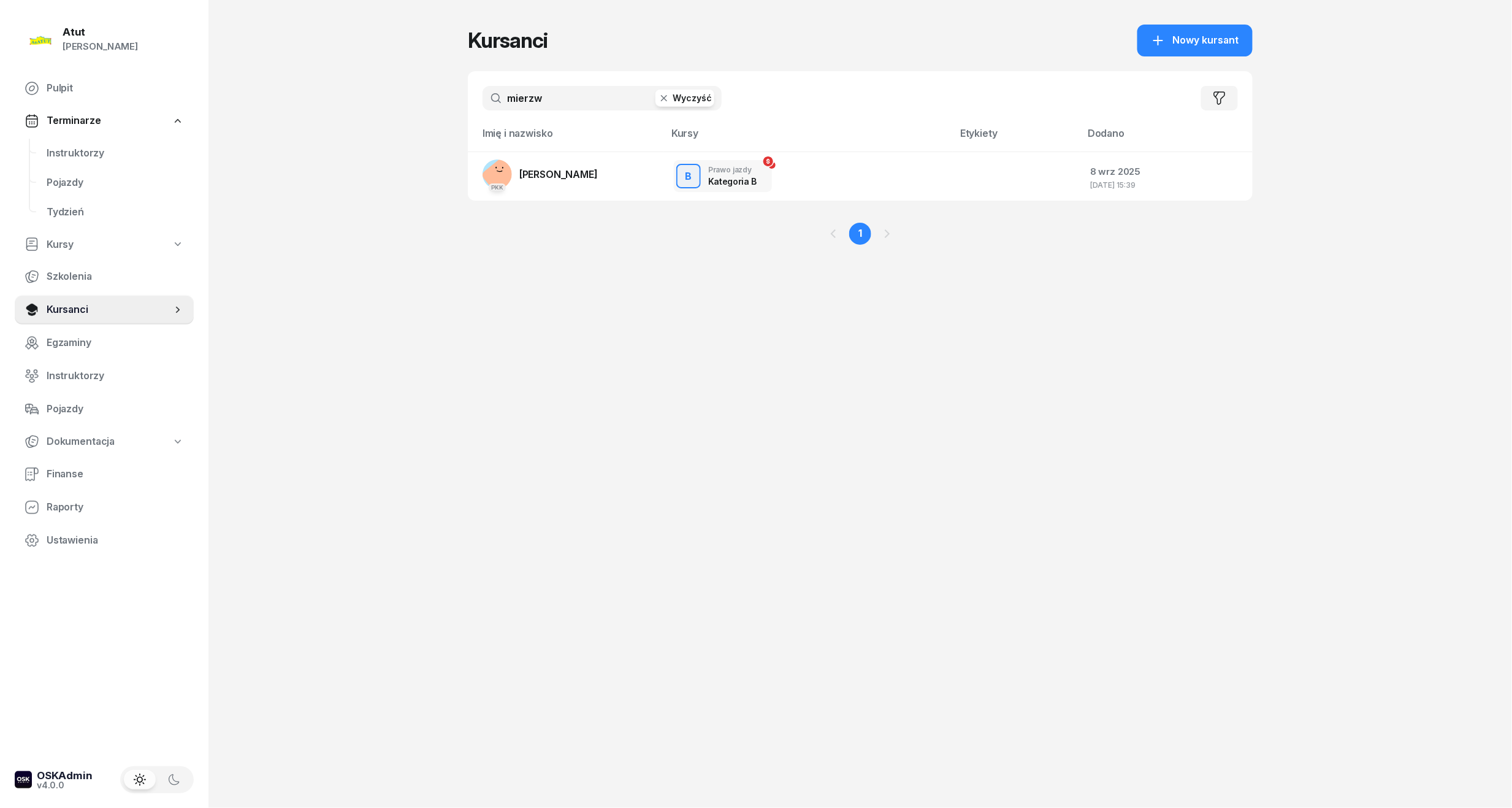
drag, startPoint x: 589, startPoint y: 89, endPoint x: -42, endPoint y: 118, distance: 631.7
click at [0, 118] on html "Paulina Atut Paulina Lis Pulpit Terminarze Instruktorzy Pojazdy Tydzień Kursy S…" at bounding box center [756, 404] width 1512 height 808
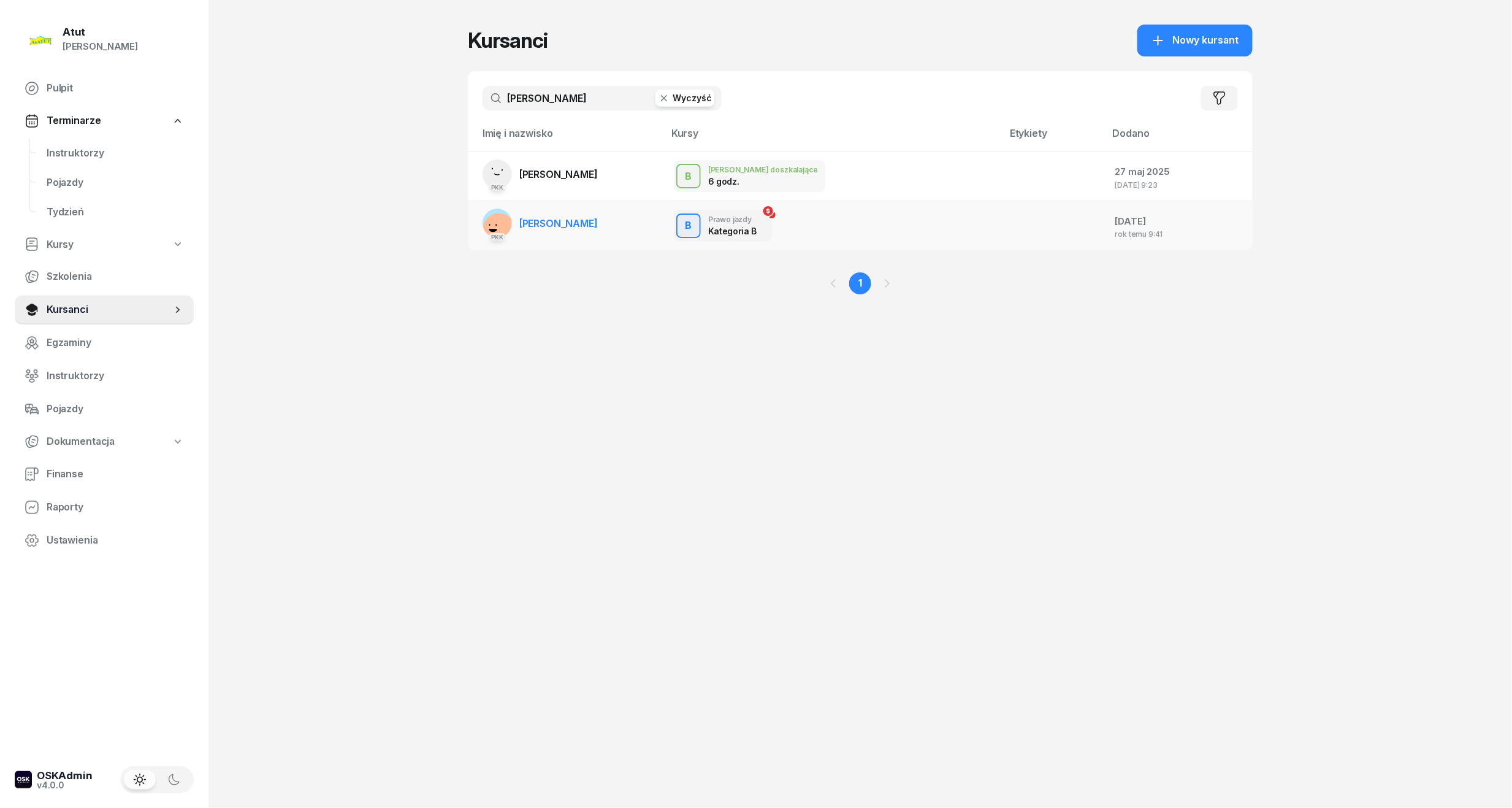
type input "książkiewicz"
click at [567, 207] on td "PKK Joanna Książkiewicz" at bounding box center [566, 225] width 196 height 49
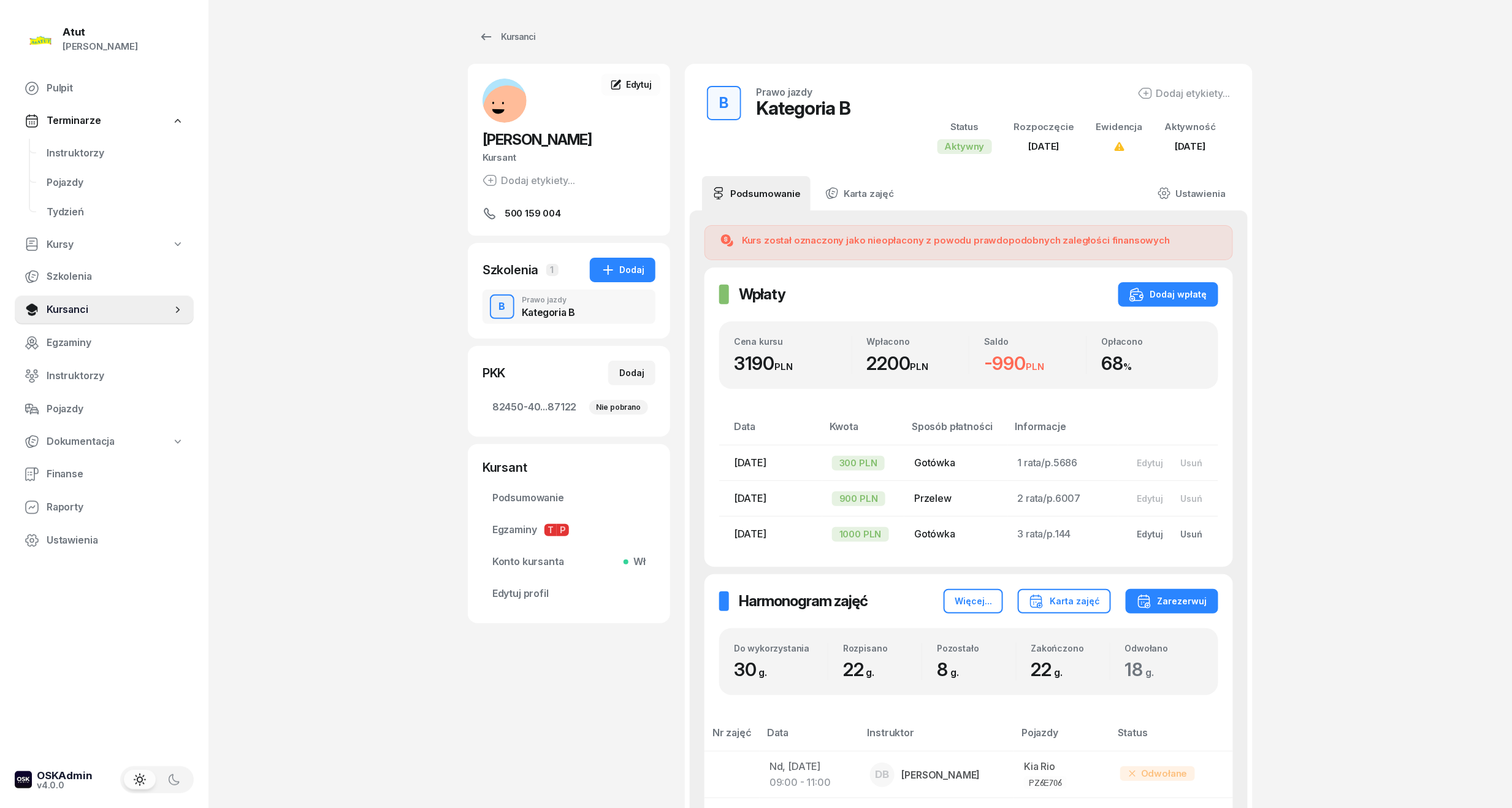
click at [1046, 523] on td "3 rata/p.144" at bounding box center [1063, 534] width 111 height 35
click at [1154, 304] on button "Dodaj wpłatę" at bounding box center [1168, 294] width 100 height 25
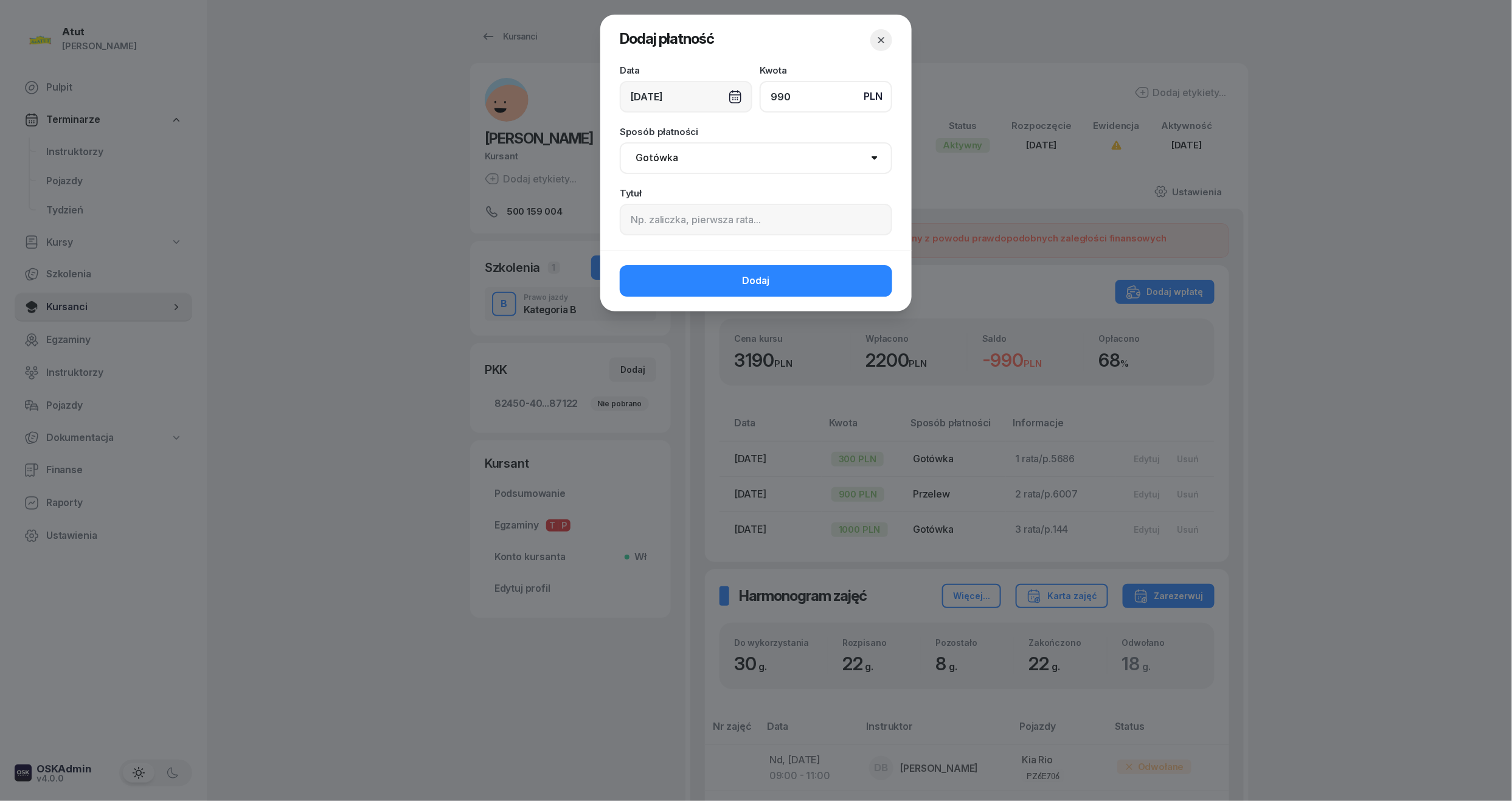
type input "990"
click at [721, 227] on input at bounding box center [756, 219] width 272 height 32
paste input "2291"
type input "4 rata/p.2291"
click at [787, 290] on button "Dodaj" at bounding box center [756, 281] width 272 height 32
